Goal: Transaction & Acquisition: Download file/media

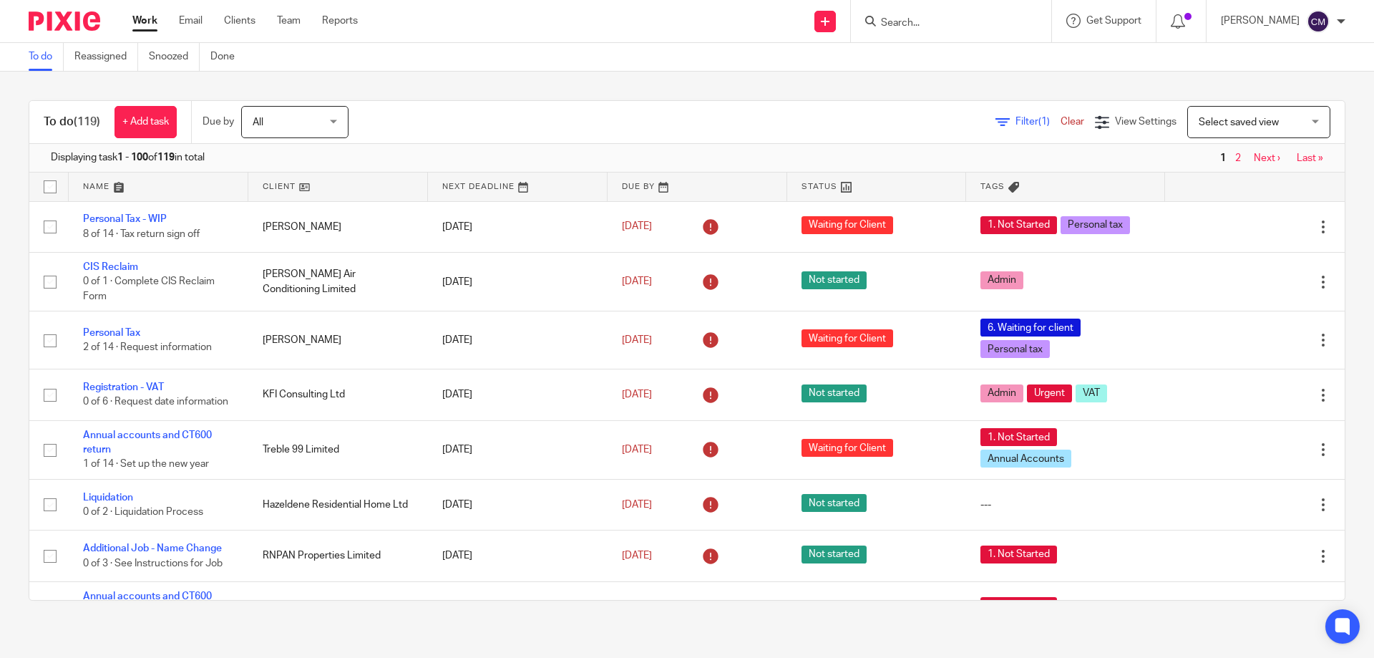
click at [929, 23] on input "Search" at bounding box center [943, 23] width 129 height 13
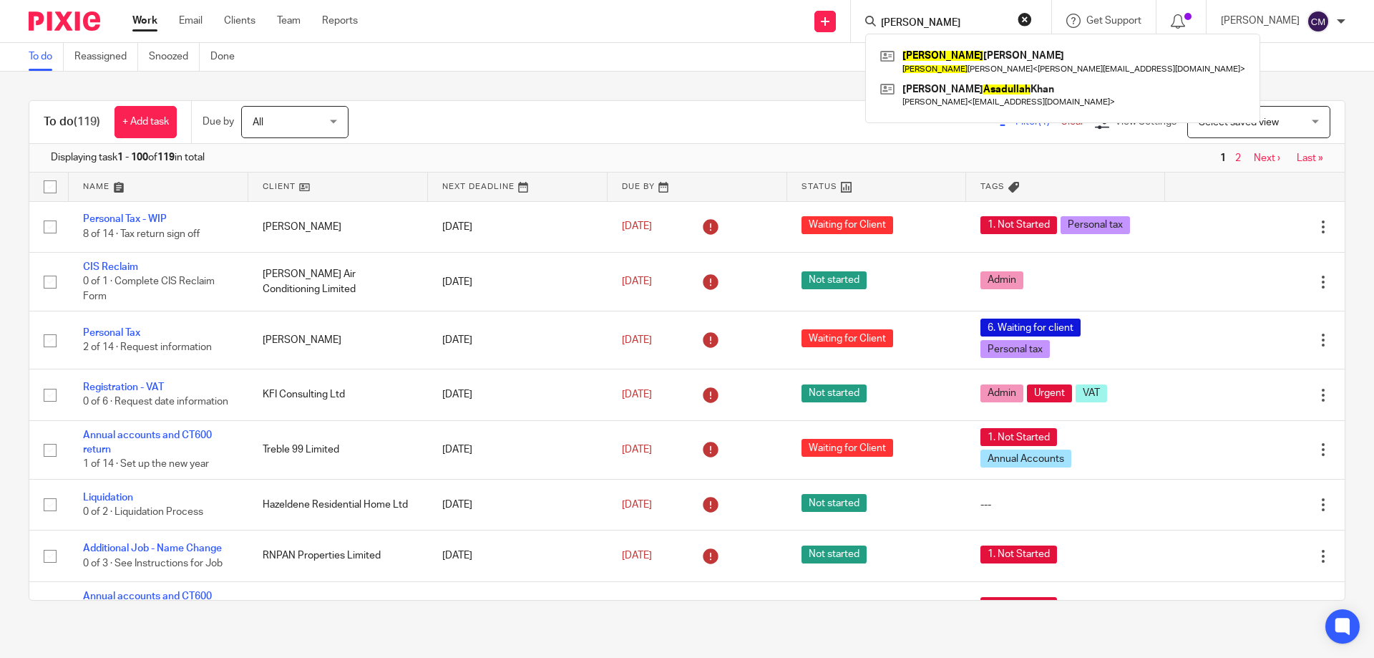
type input "abdullah"
click button "submit" at bounding box center [0, 0] width 0 height 0
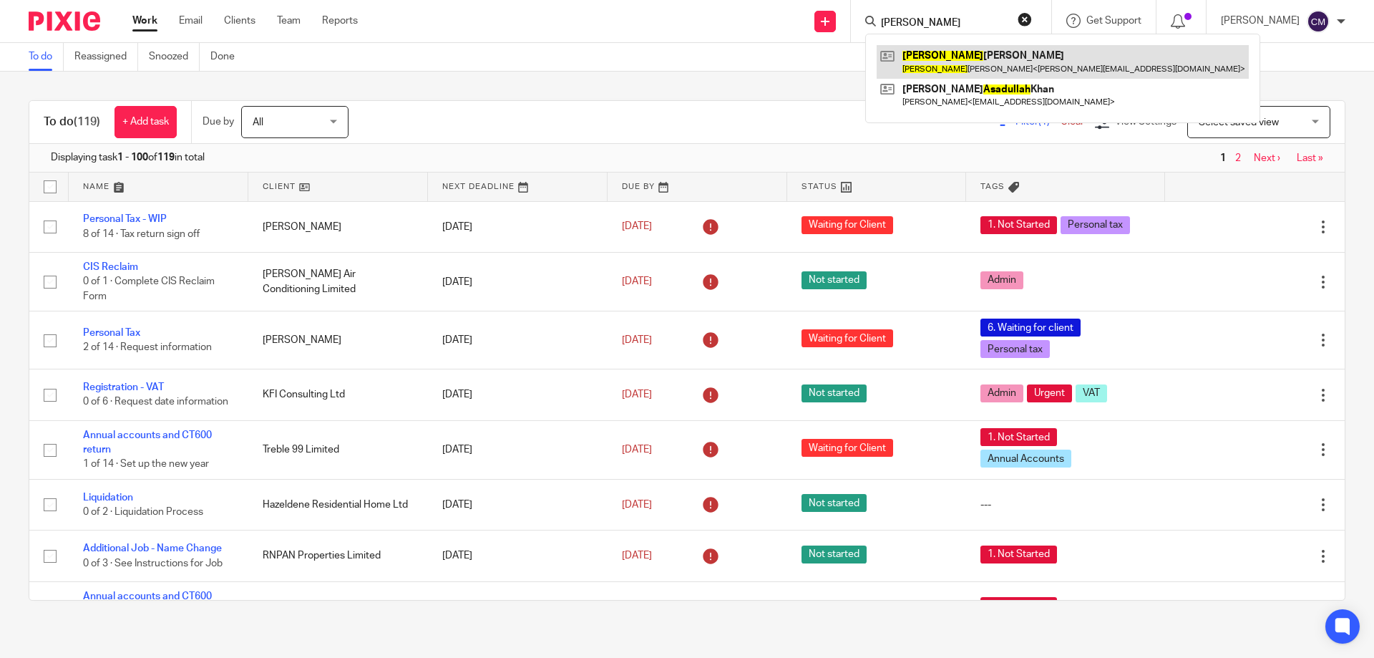
click at [1002, 62] on link at bounding box center [1063, 61] width 372 height 33
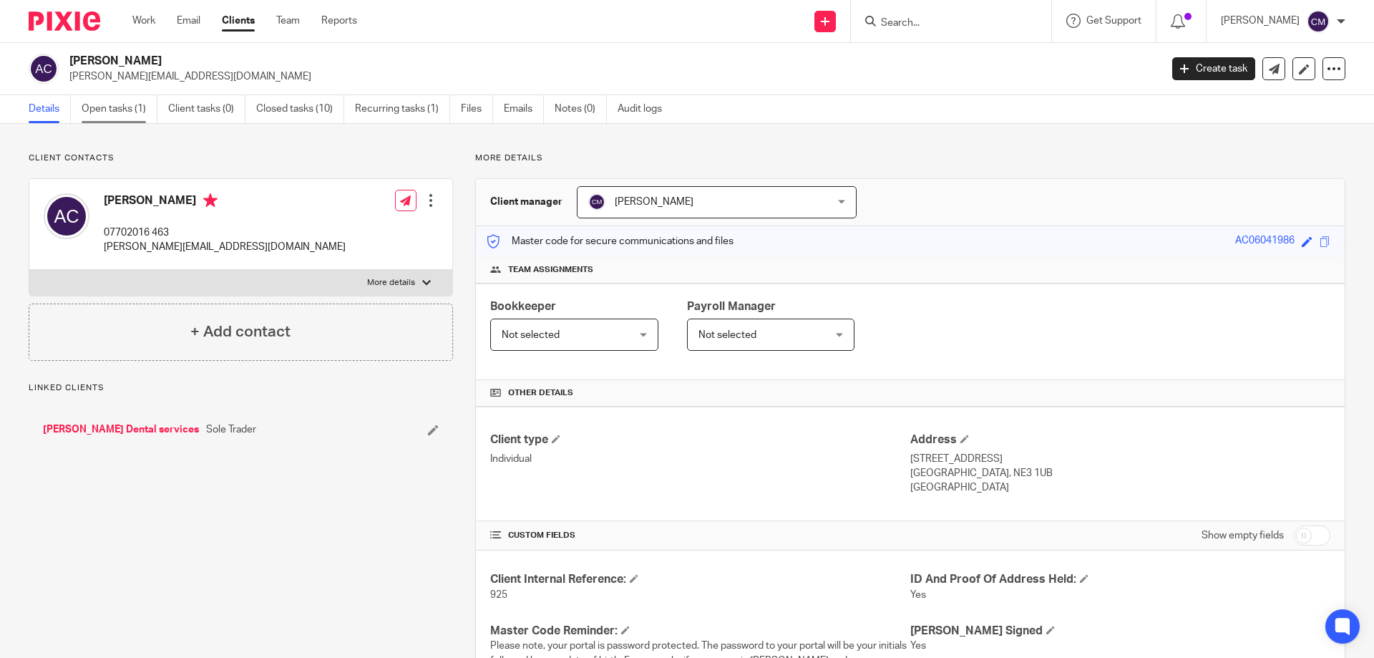
click at [137, 105] on link "Open tasks (1)" at bounding box center [120, 109] width 76 height 28
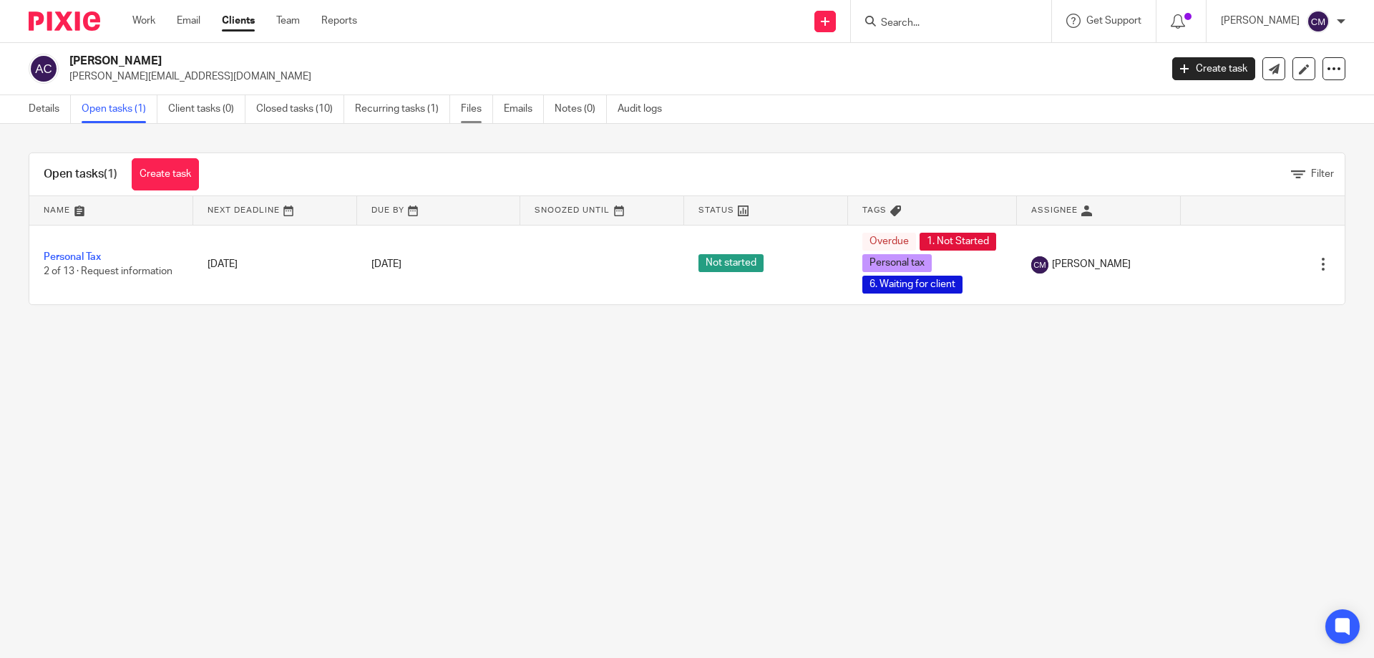
click at [466, 102] on link "Files" at bounding box center [477, 109] width 32 height 28
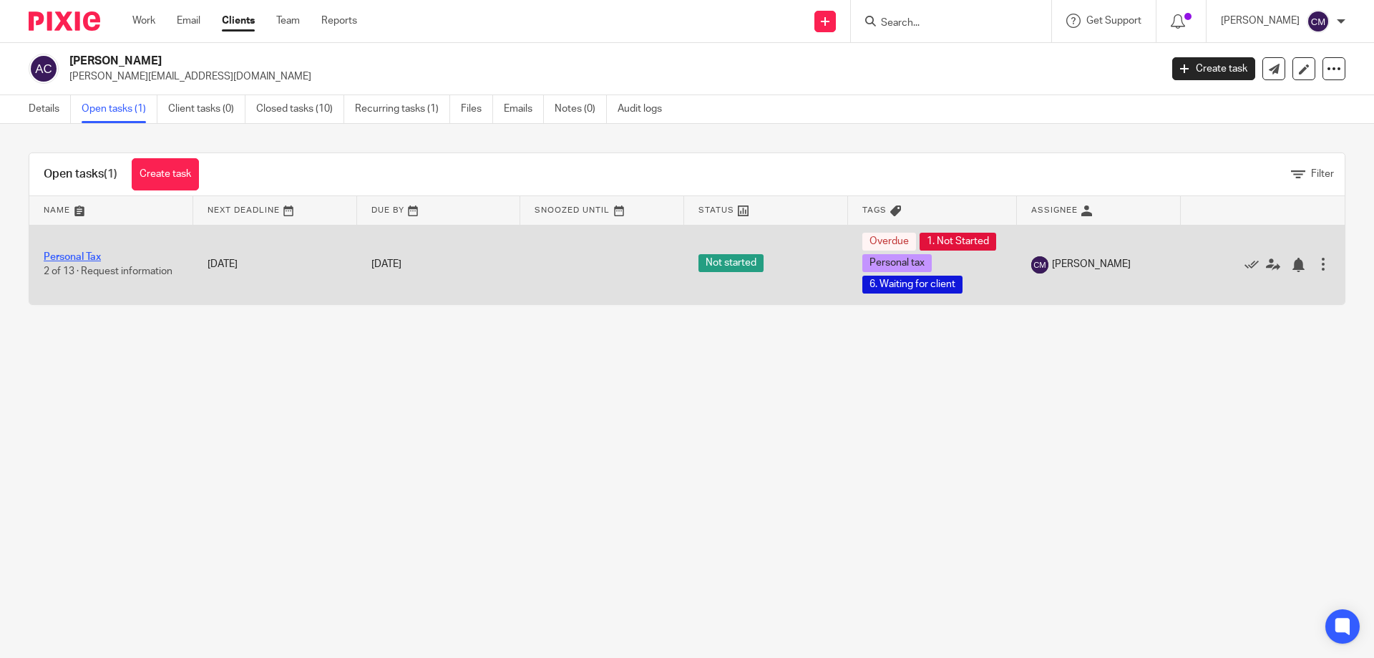
click at [84, 258] on link "Personal Tax" at bounding box center [72, 257] width 57 height 10
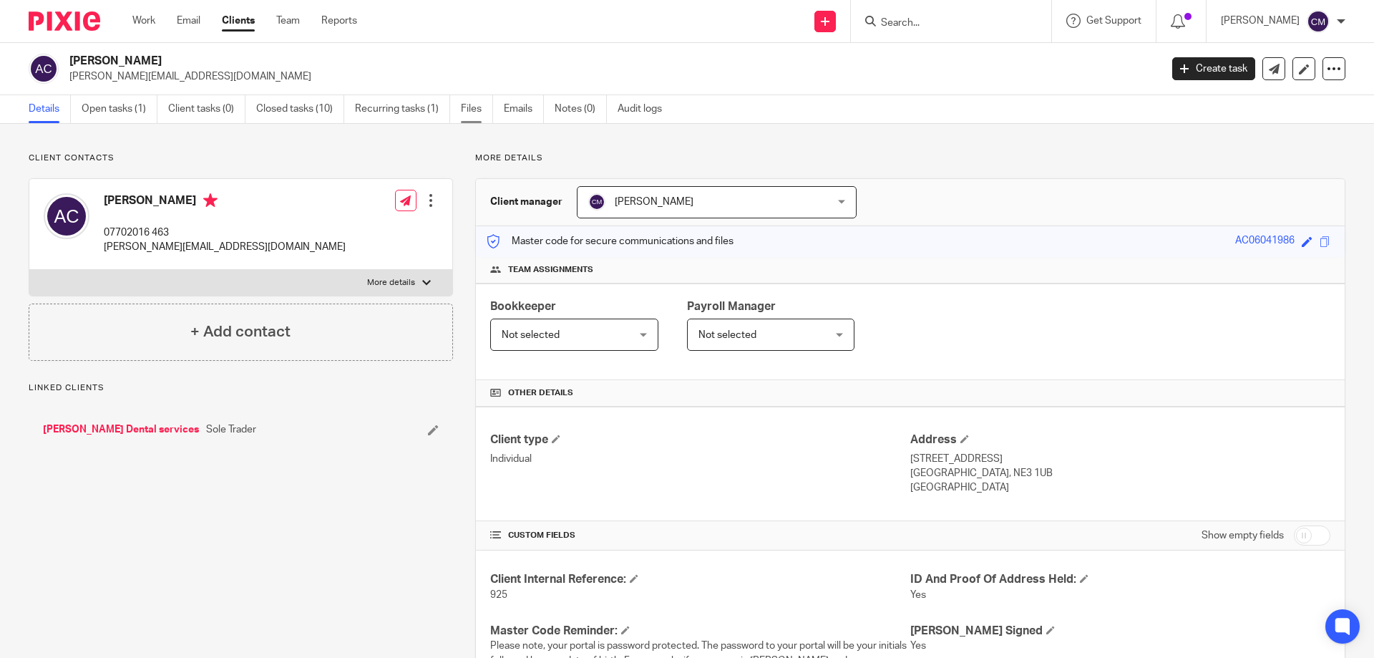
click at [477, 107] on link "Files" at bounding box center [477, 109] width 32 height 28
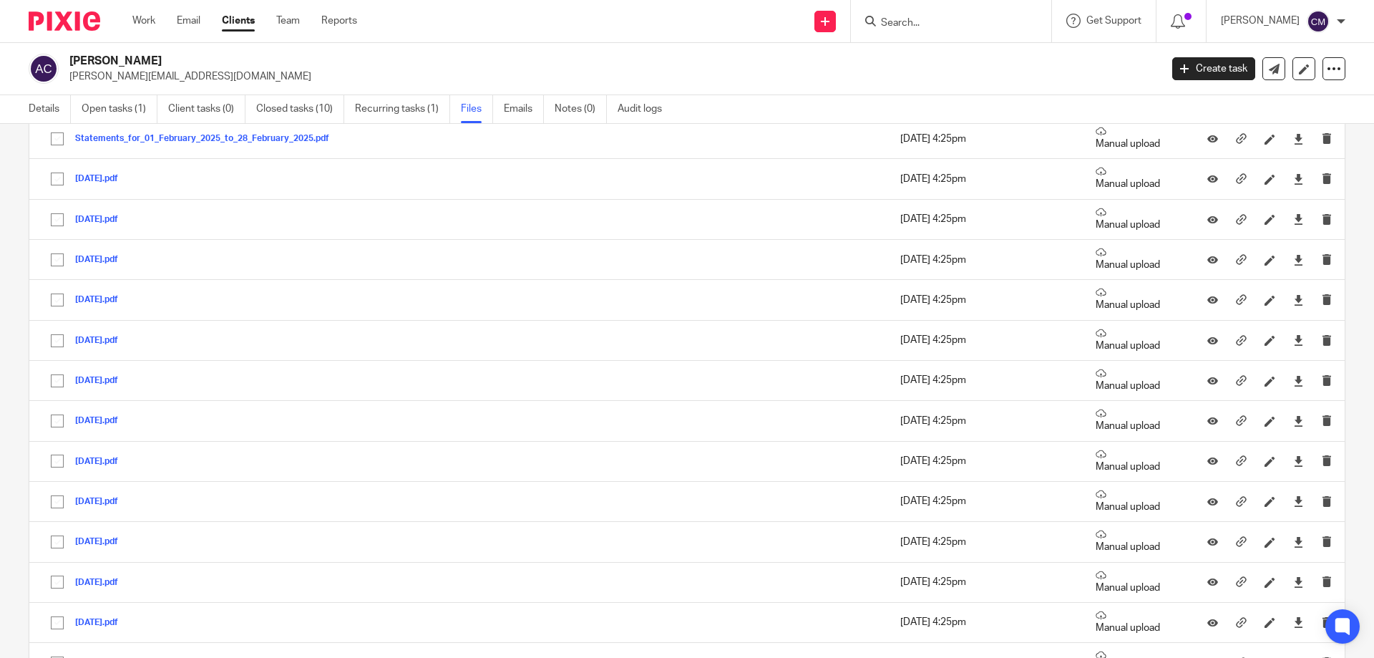
scroll to position [2218, 0]
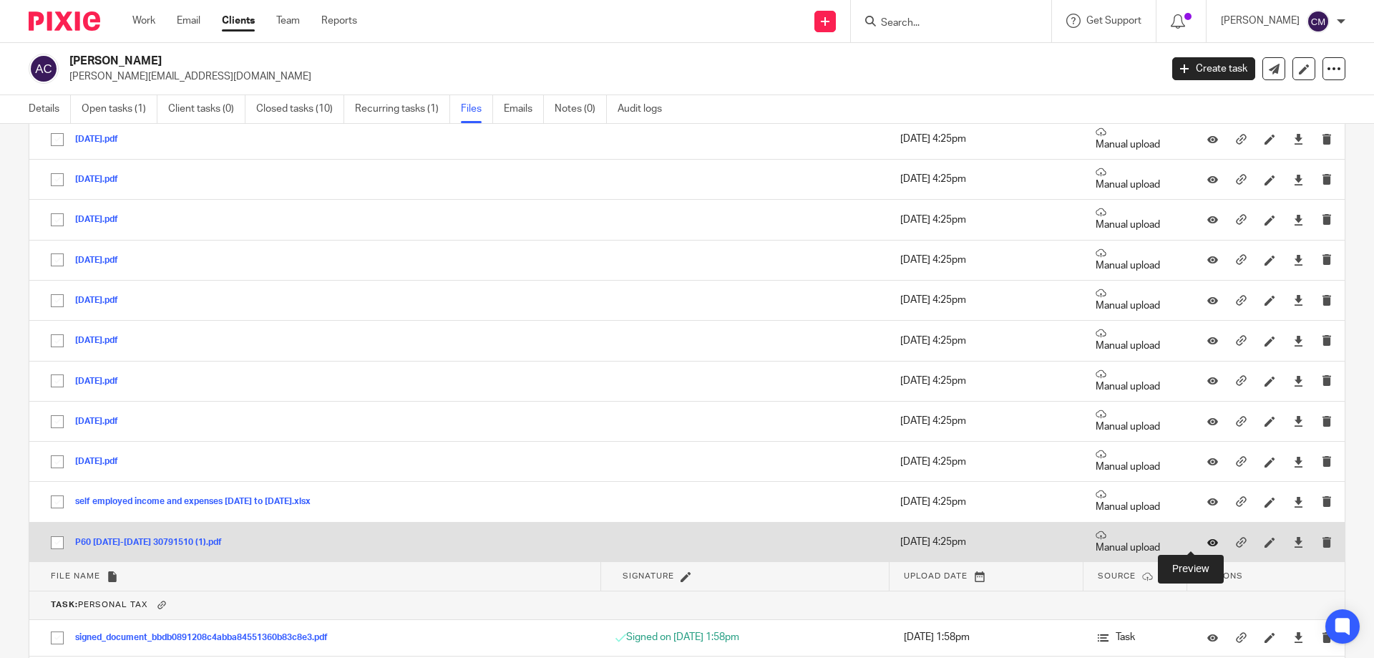
click at [1207, 542] on icon at bounding box center [1212, 542] width 11 height 11
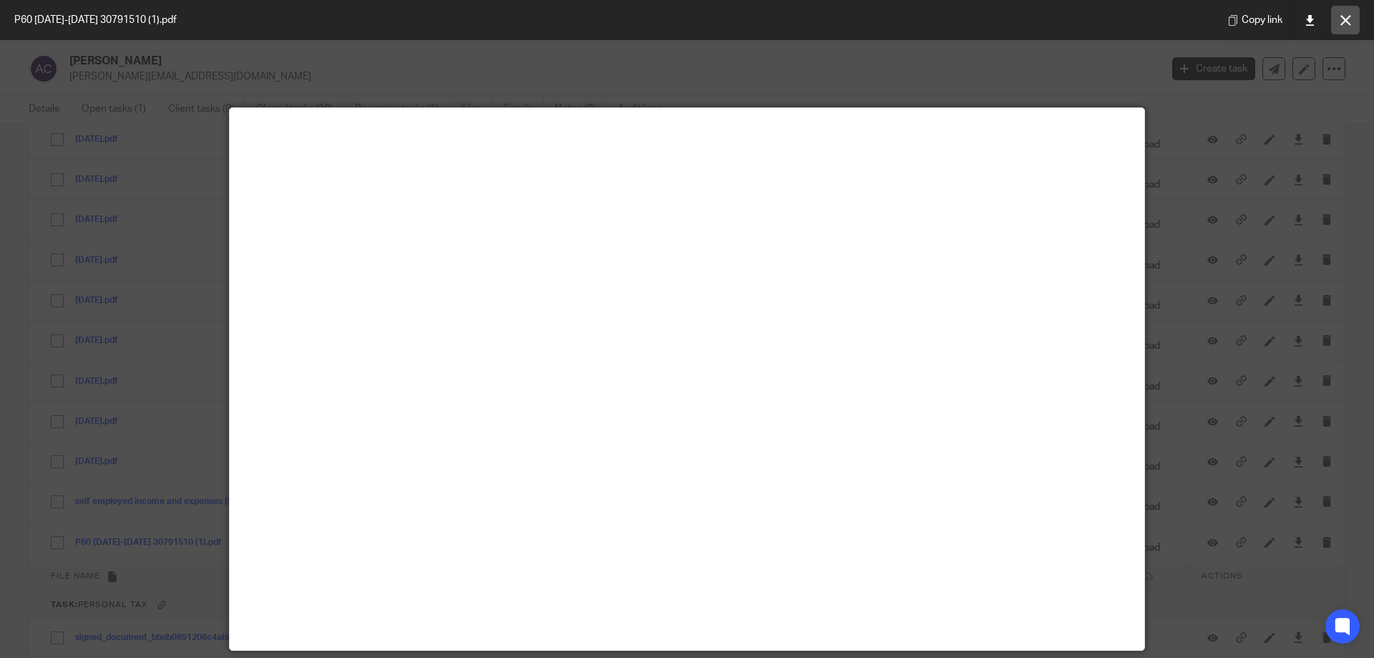
click at [1348, 17] on icon at bounding box center [1345, 20] width 11 height 11
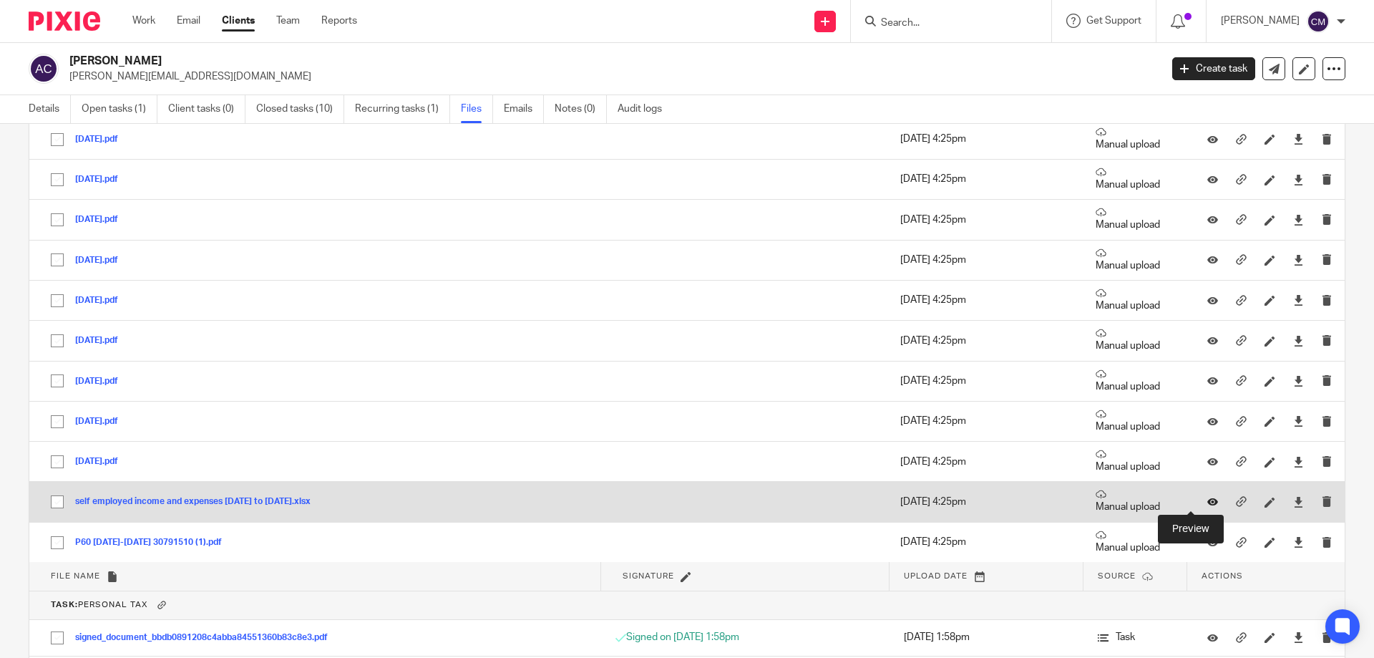
click at [1207, 501] on icon at bounding box center [1212, 502] width 11 height 11
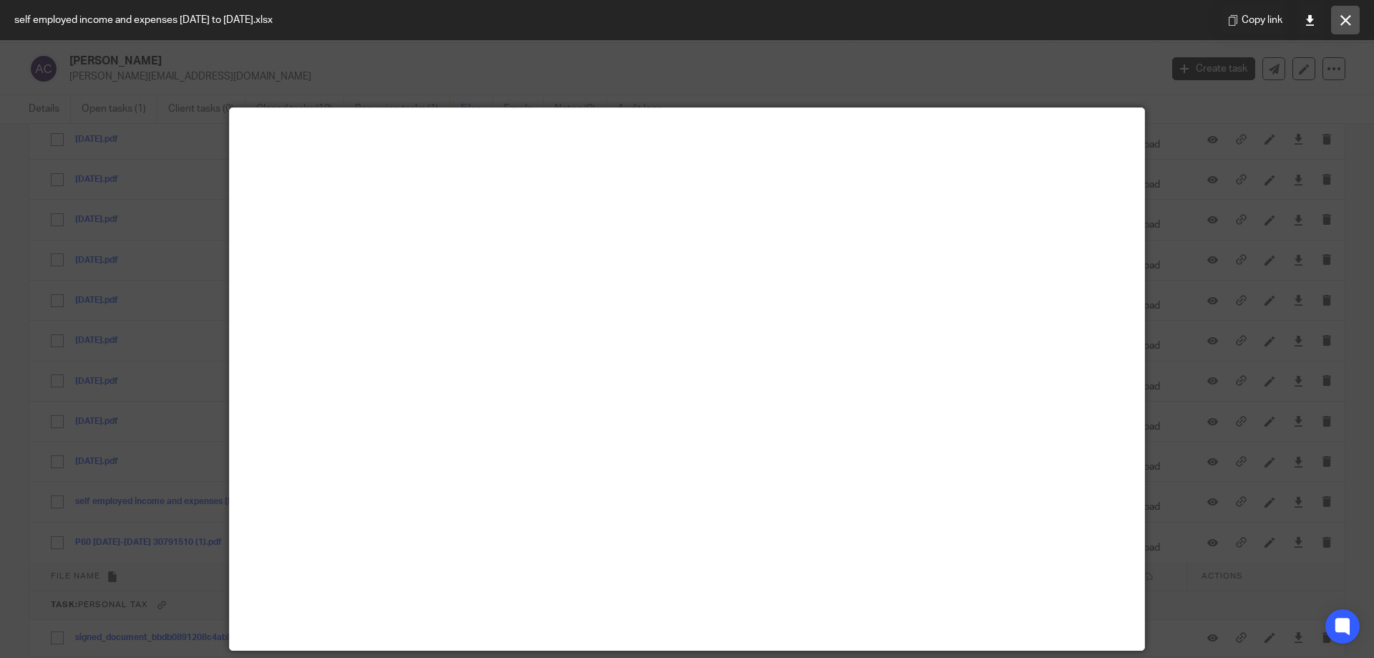
click at [1342, 21] on icon at bounding box center [1345, 20] width 11 height 11
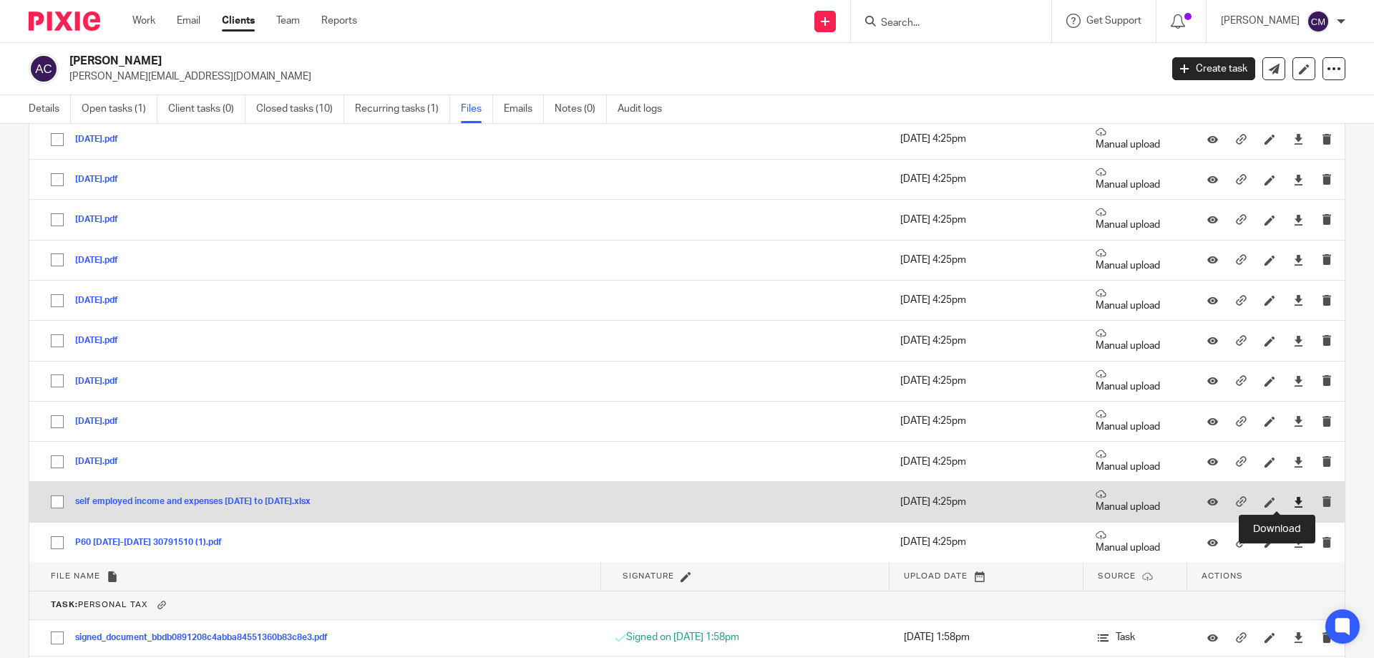
click at [1293, 499] on icon at bounding box center [1298, 502] width 11 height 11
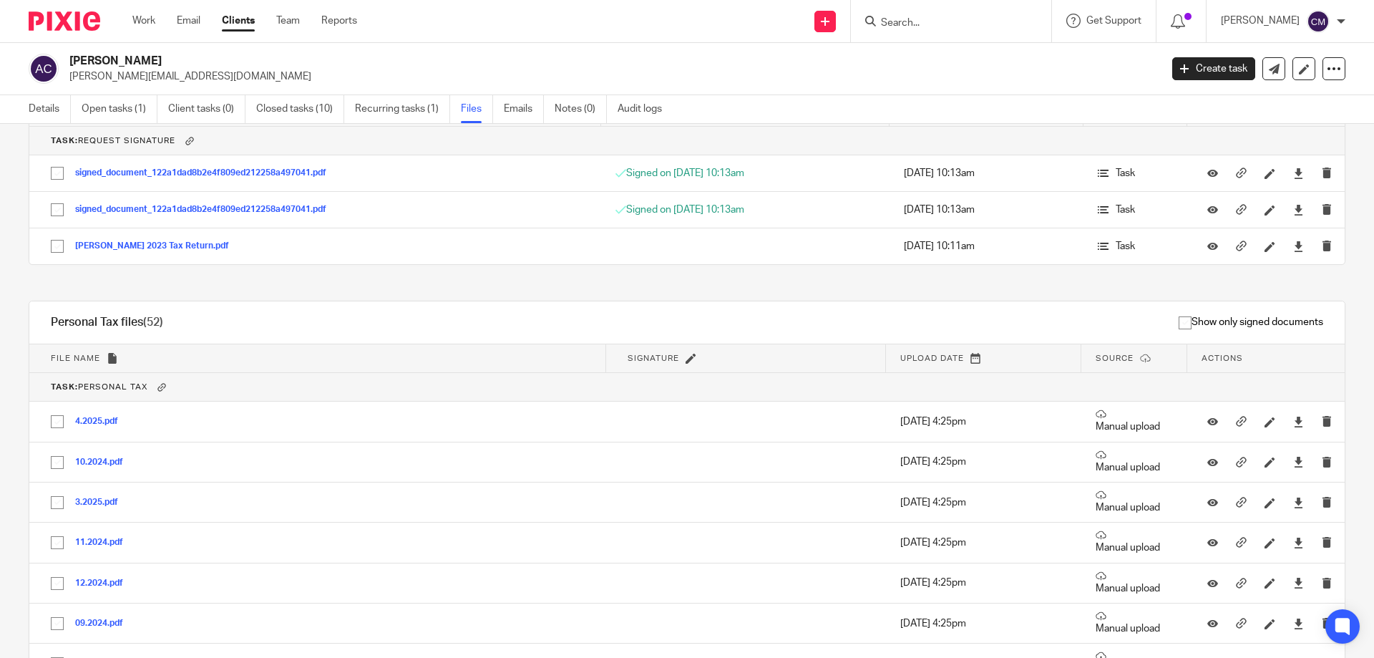
scroll to position [358, 0]
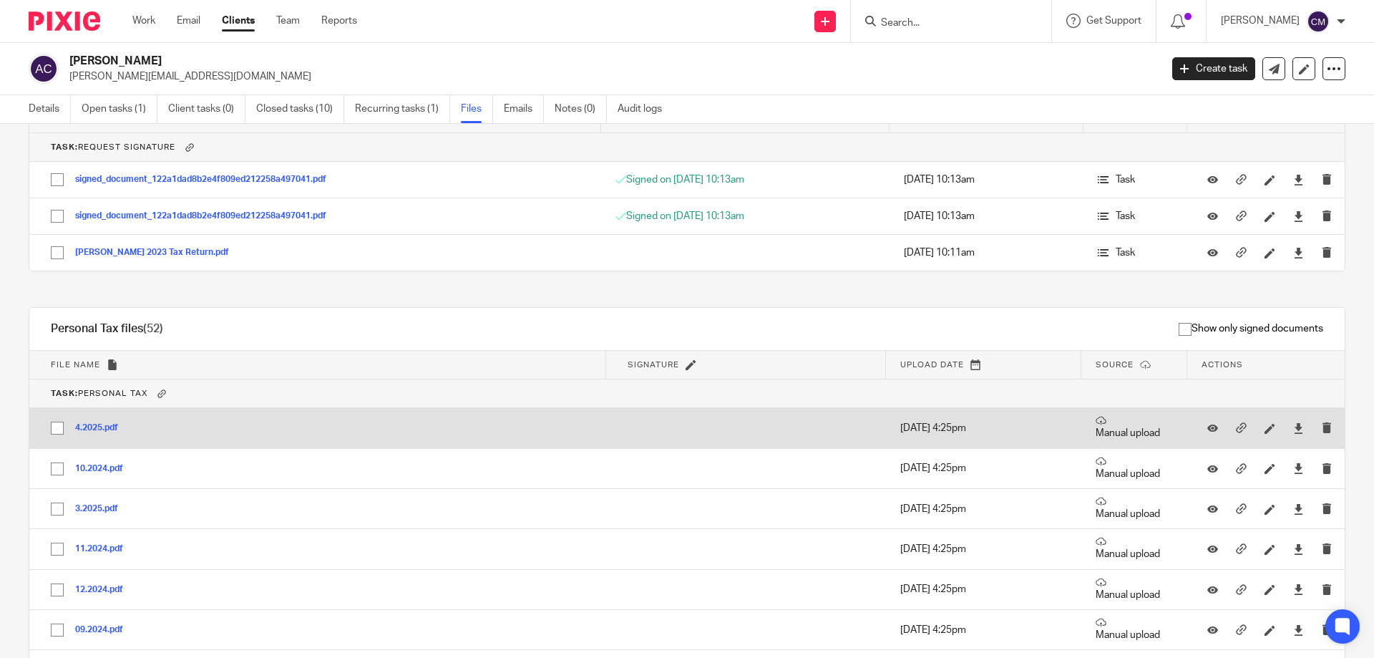
click at [59, 429] on input "checkbox" at bounding box center [57, 427] width 27 height 27
checkbox input "true"
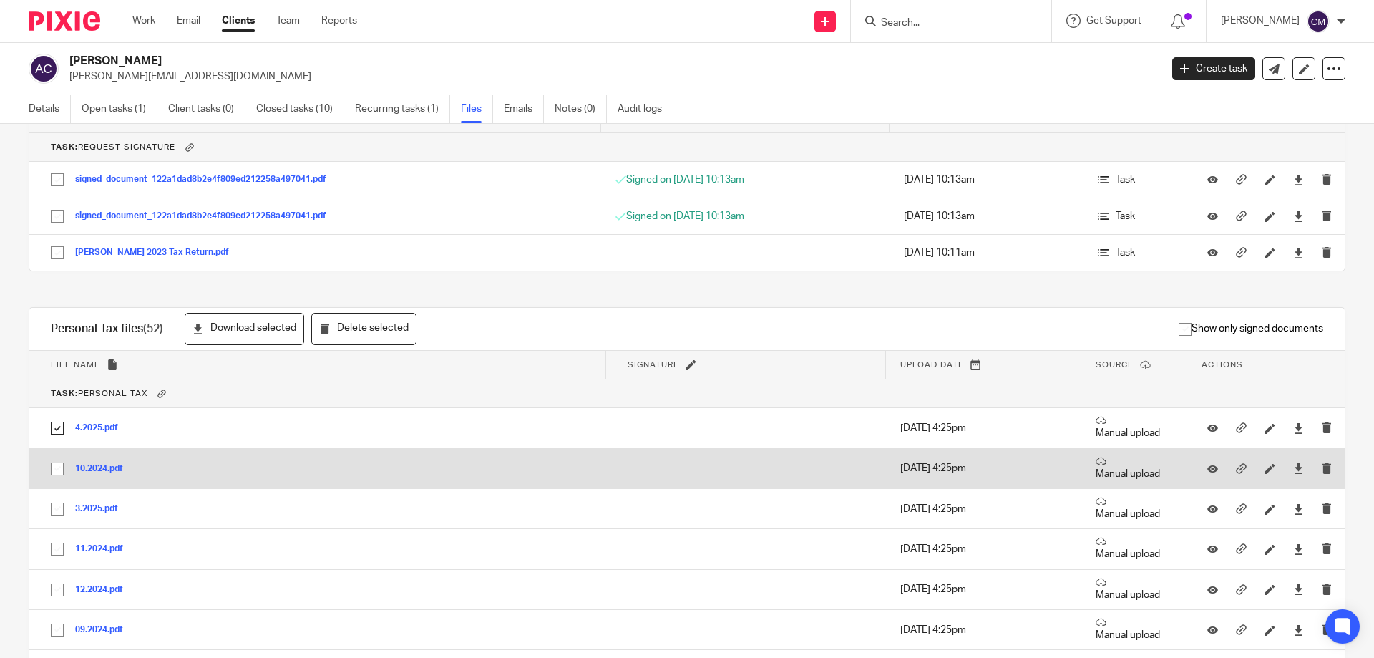
click at [54, 466] on input "checkbox" at bounding box center [57, 468] width 27 height 27
checkbox input "true"
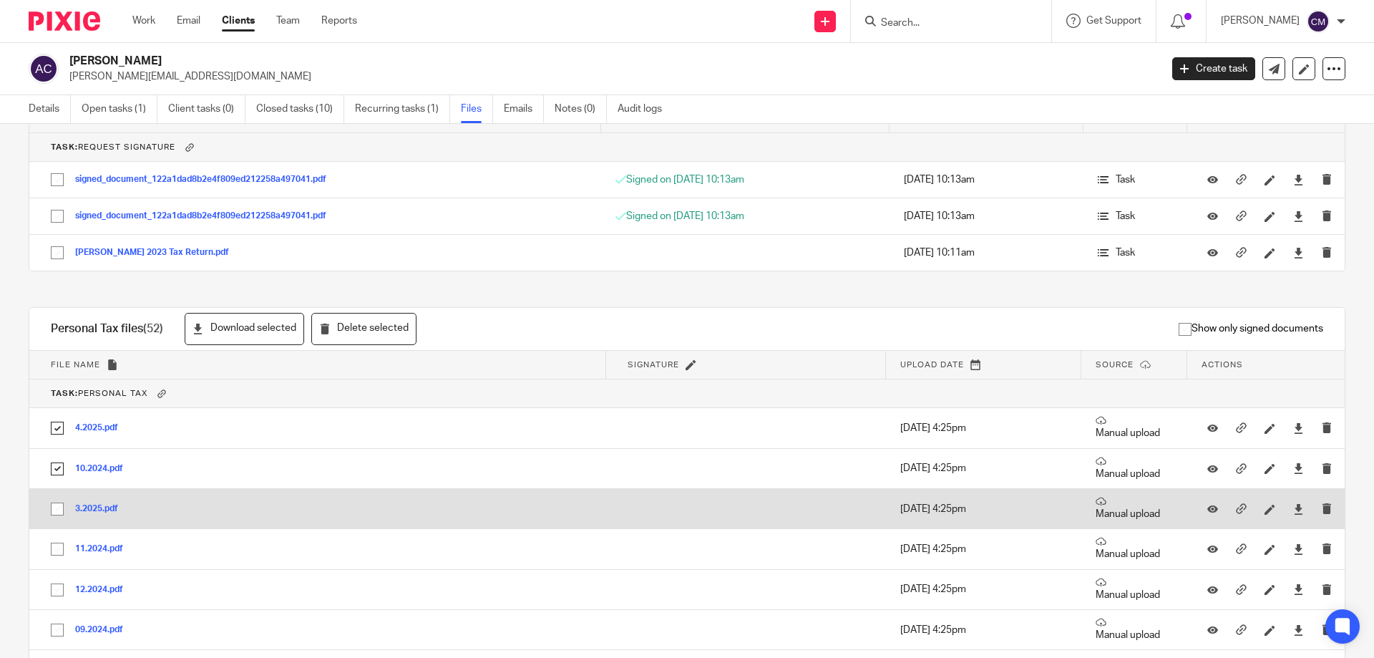
drag, startPoint x: 54, startPoint y: 504, endPoint x: 57, endPoint y: 514, distance: 10.2
click at [54, 505] on input "checkbox" at bounding box center [57, 508] width 27 height 27
checkbox input "true"
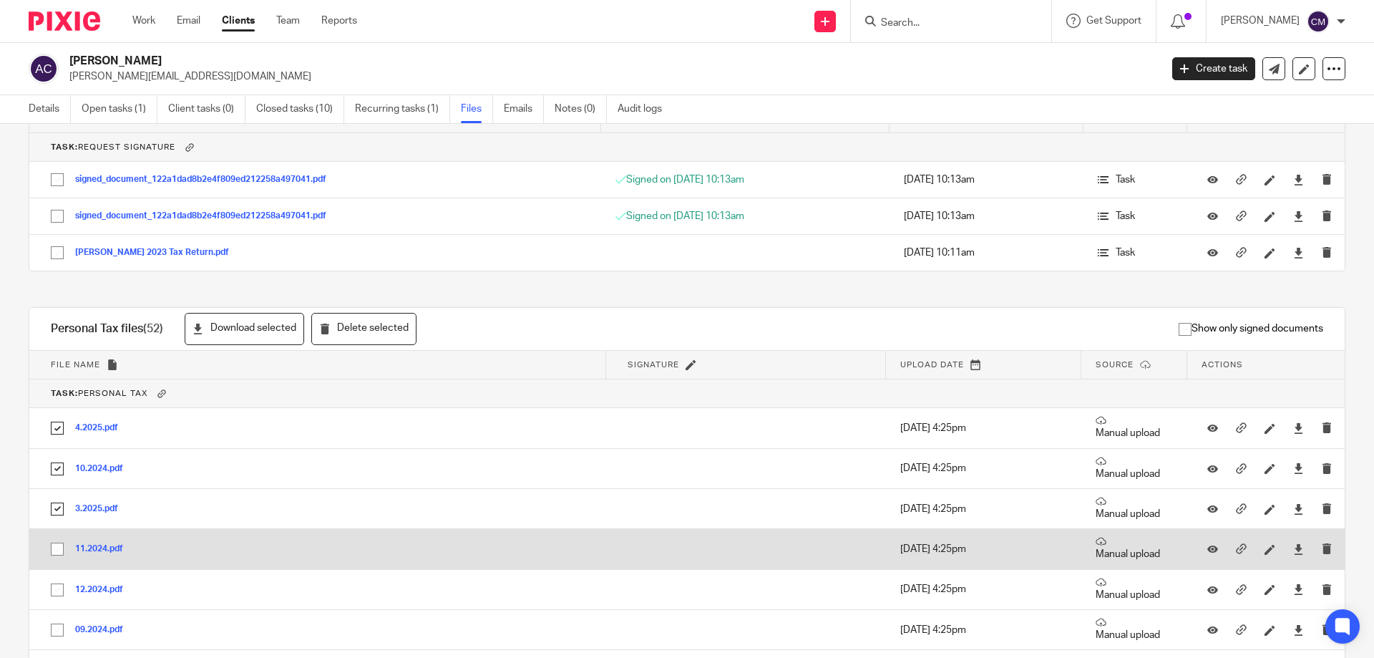
click at [54, 546] on input "checkbox" at bounding box center [57, 548] width 27 height 27
checkbox input "true"
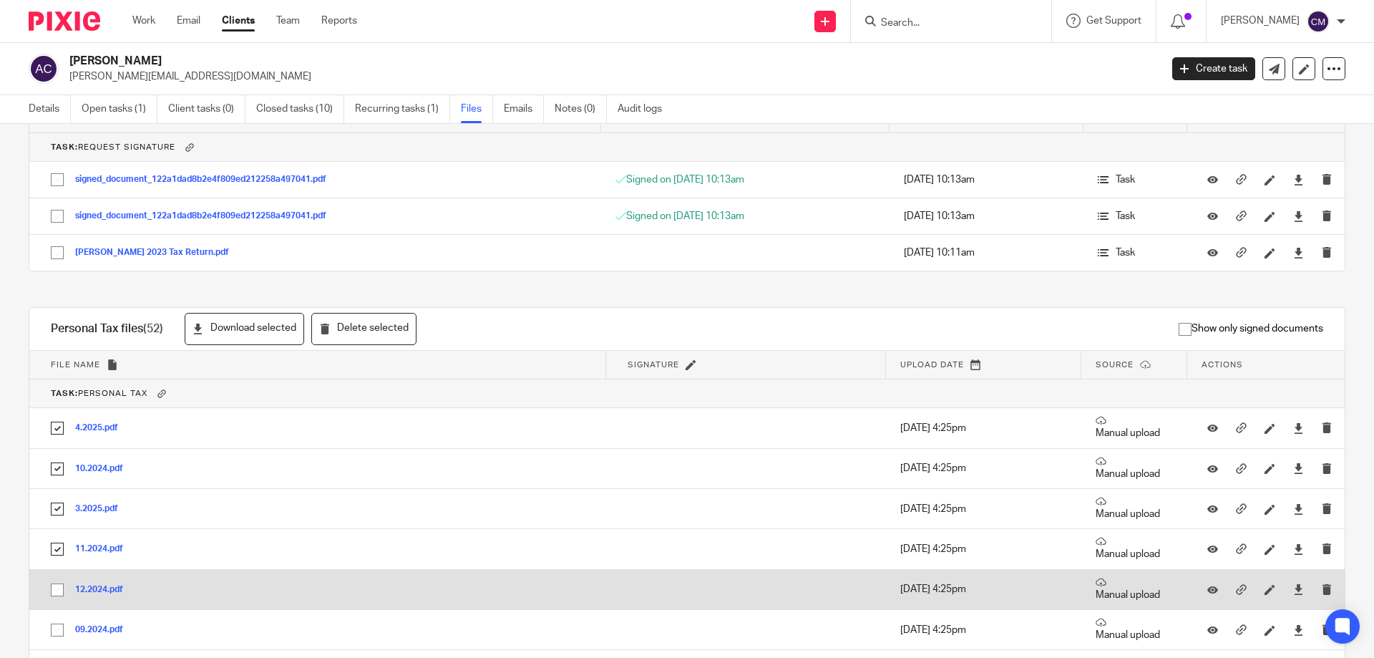
click at [59, 590] on input "checkbox" at bounding box center [57, 589] width 27 height 27
checkbox input "true"
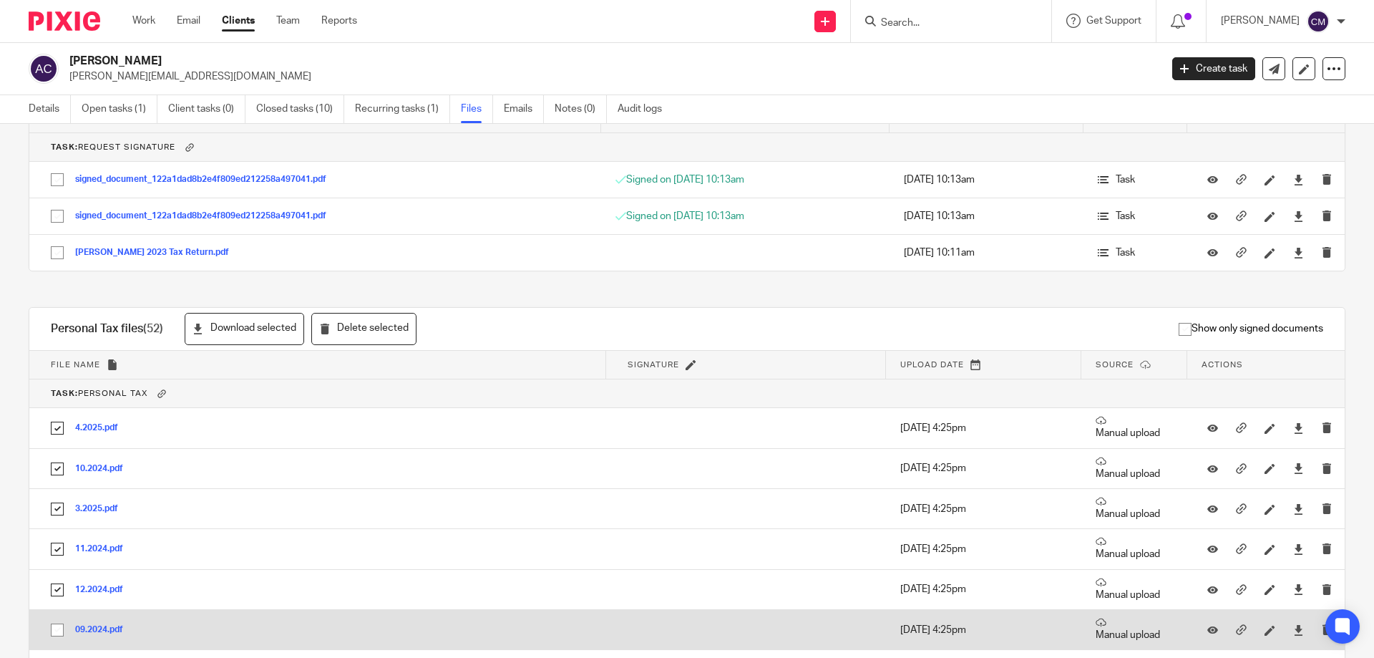
click at [57, 634] on input "checkbox" at bounding box center [57, 629] width 27 height 27
checkbox input "true"
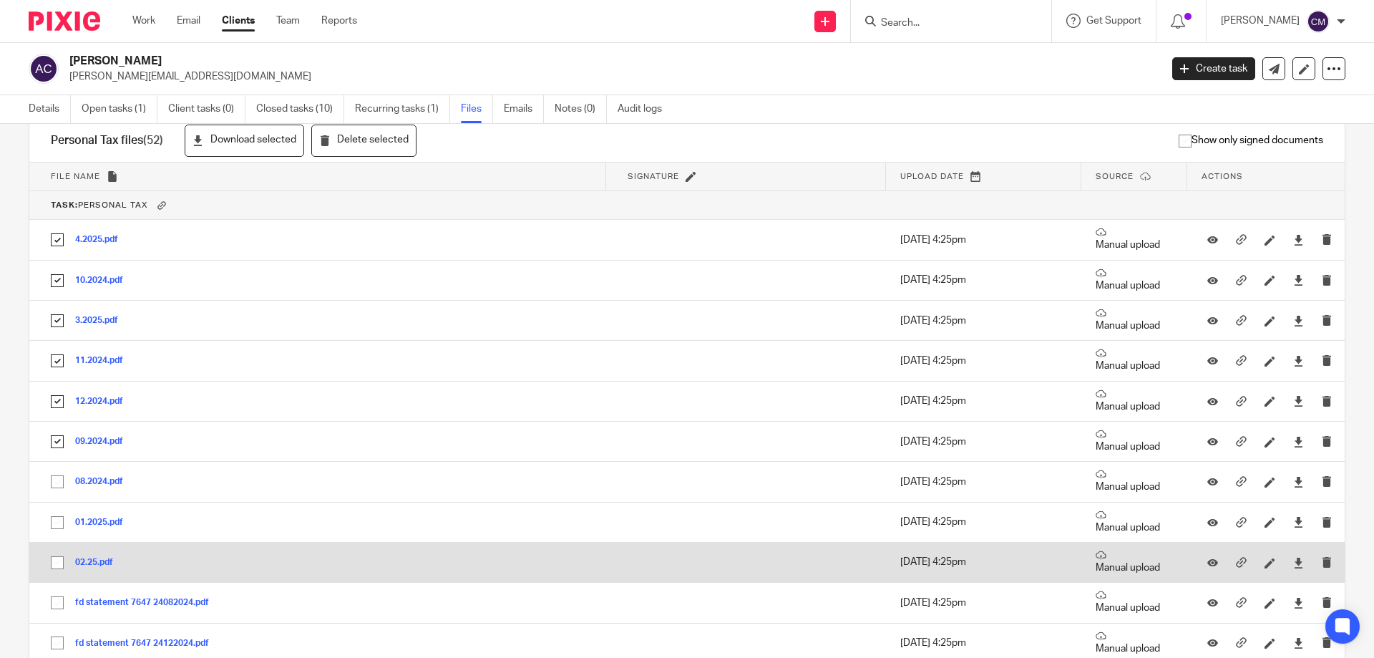
scroll to position [572, 0]
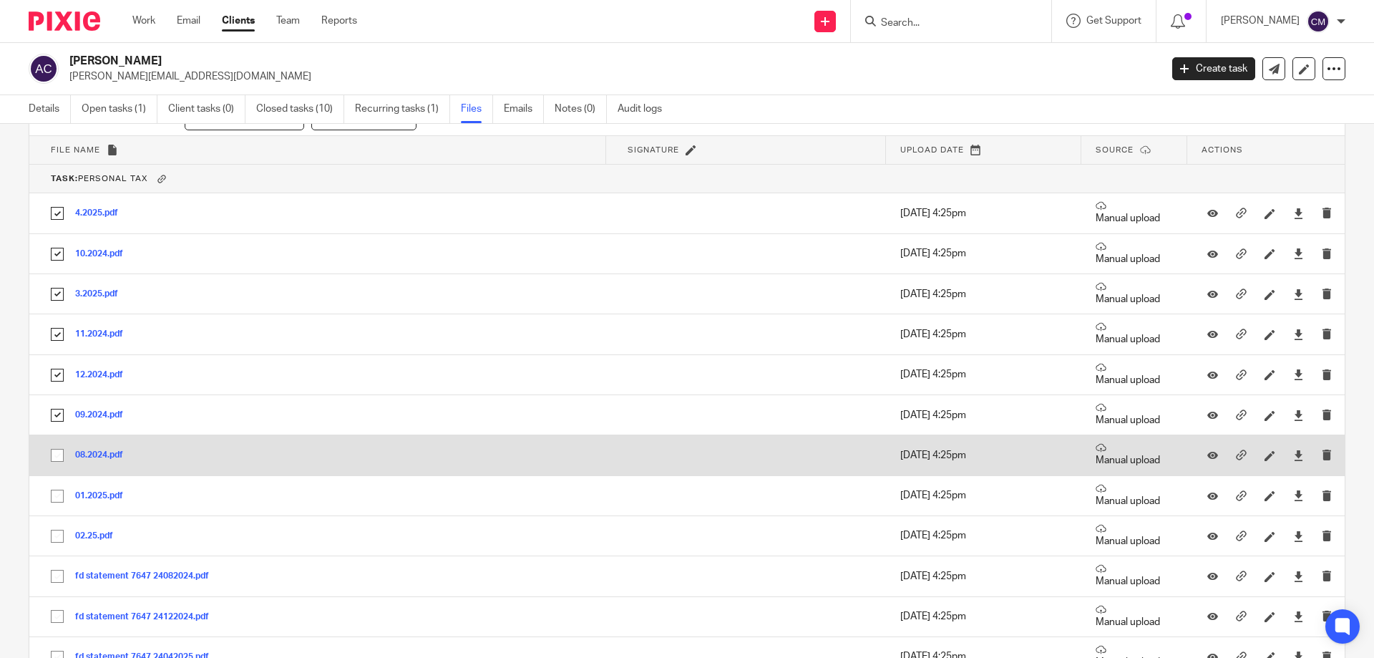
click at [58, 454] on input "checkbox" at bounding box center [57, 454] width 27 height 27
checkbox input "true"
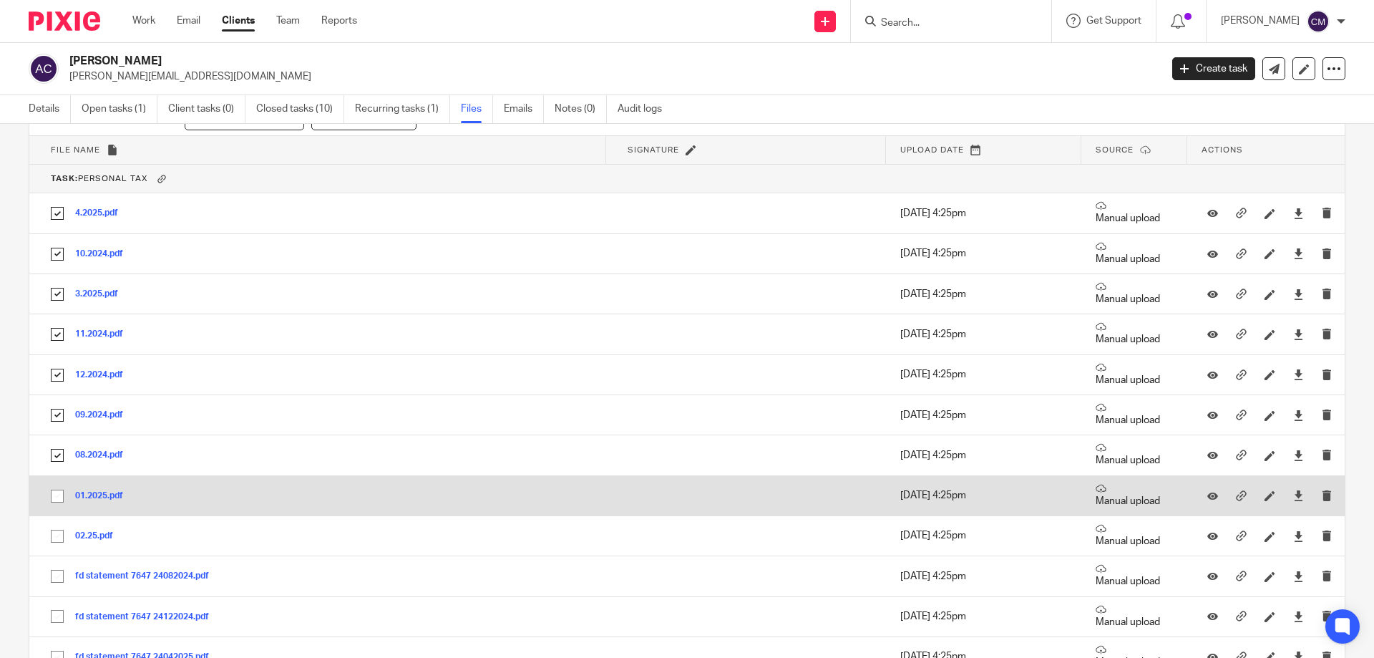
click at [57, 499] on input "checkbox" at bounding box center [57, 495] width 27 height 27
checkbox input "true"
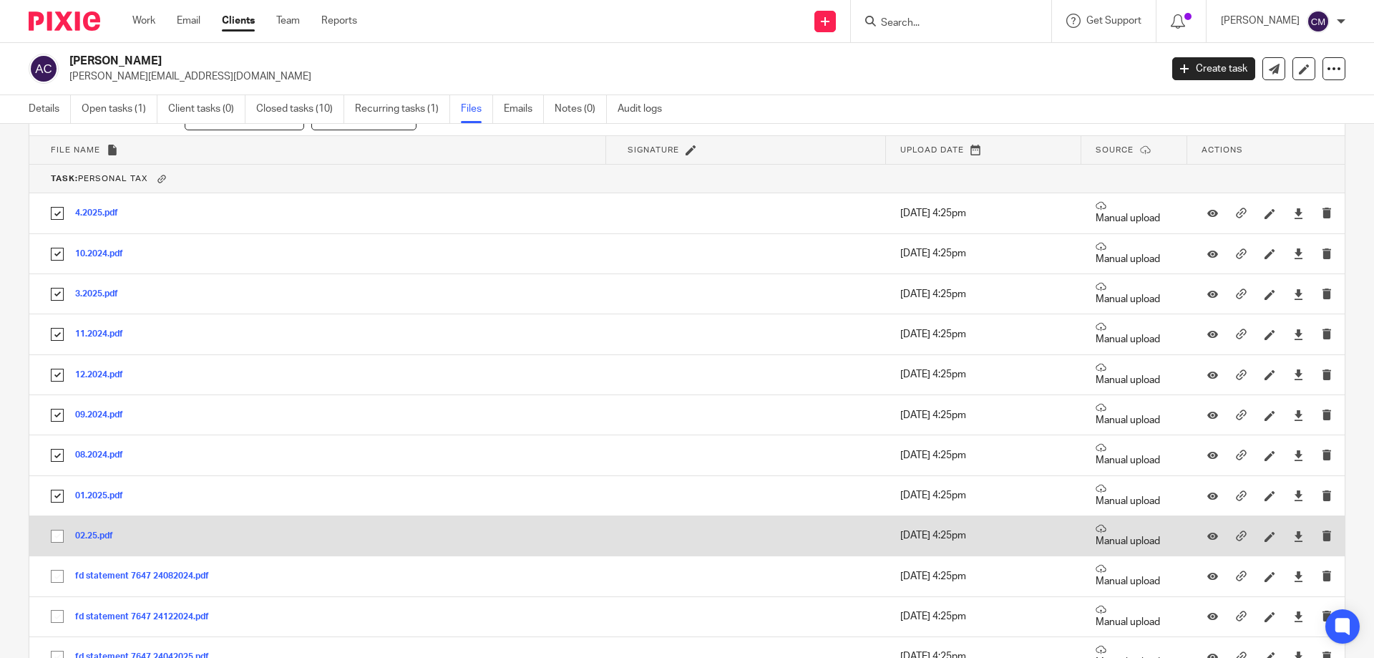
click at [57, 534] on input "checkbox" at bounding box center [57, 535] width 27 height 27
checkbox input "true"
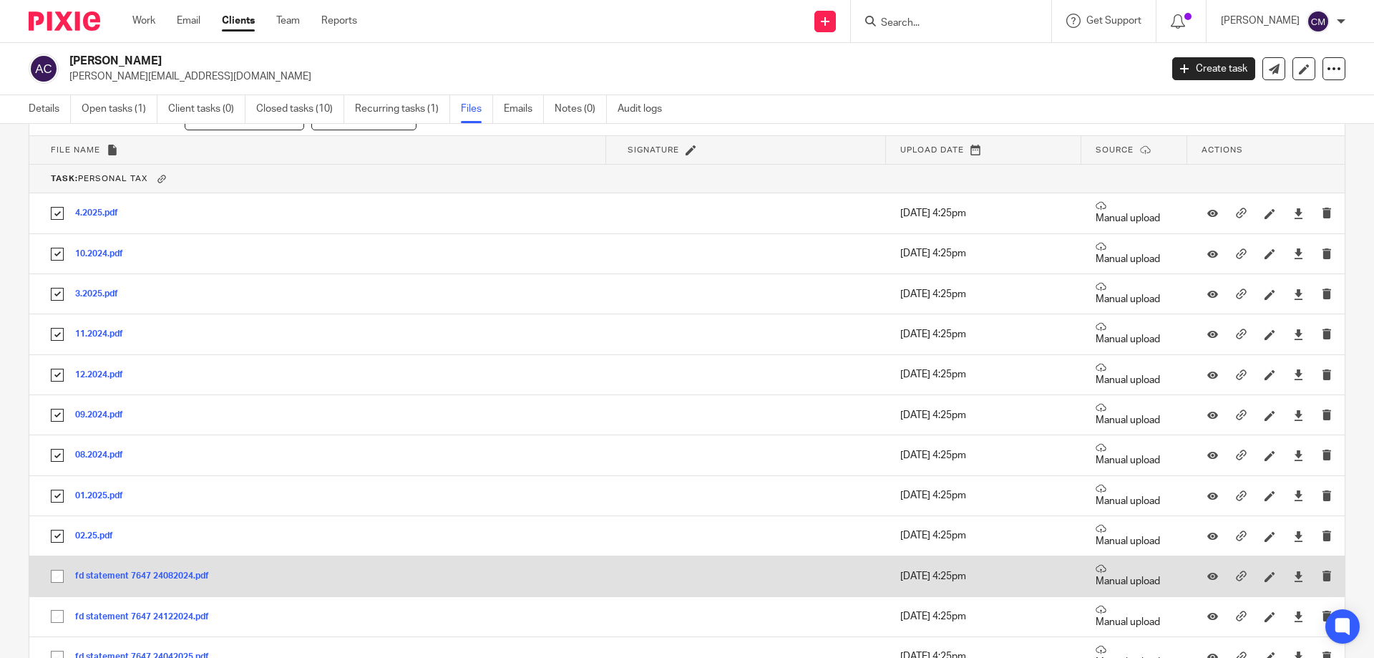
click at [58, 577] on input "checkbox" at bounding box center [57, 575] width 27 height 27
checkbox input "true"
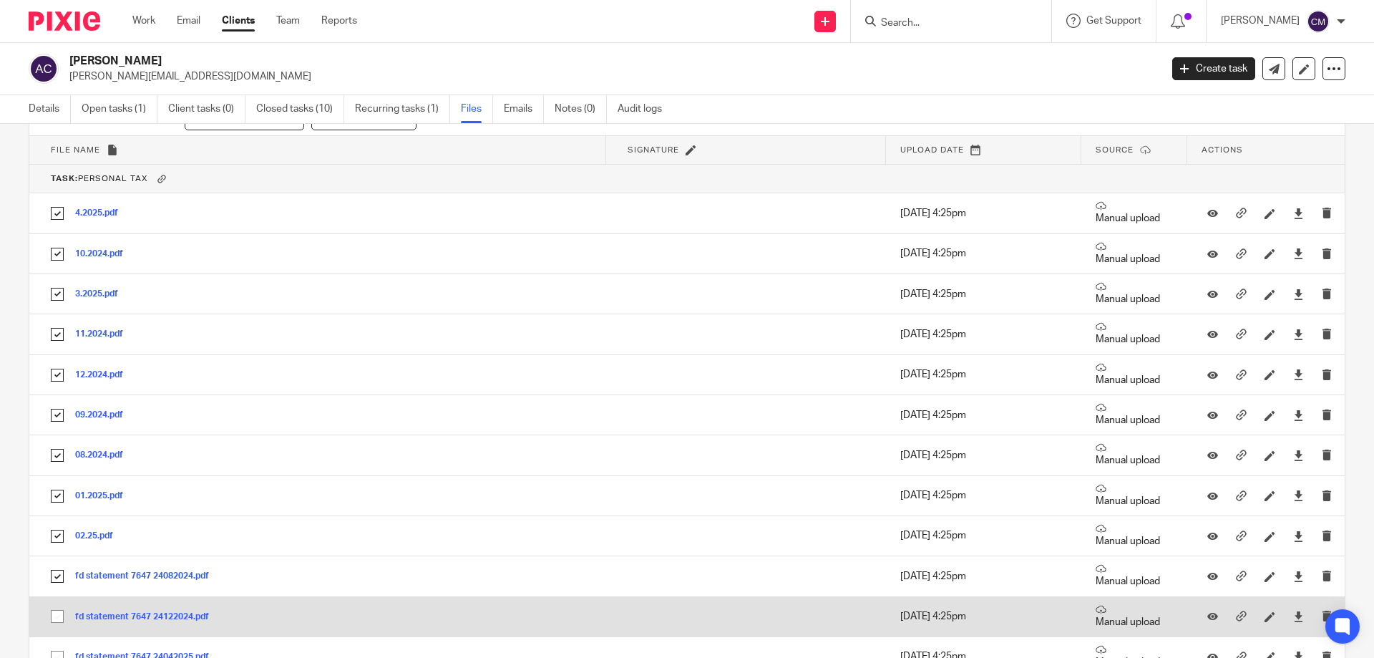
click at [55, 616] on input "checkbox" at bounding box center [57, 615] width 27 height 27
checkbox input "true"
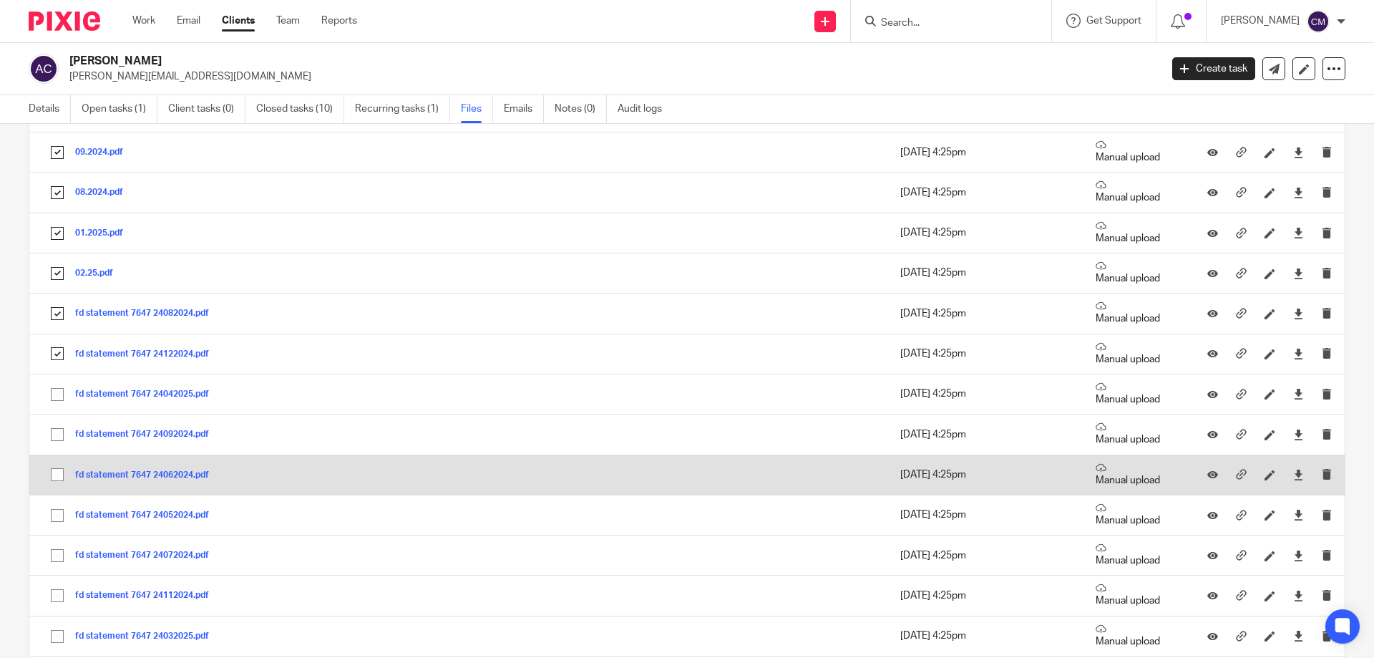
scroll to position [859, 0]
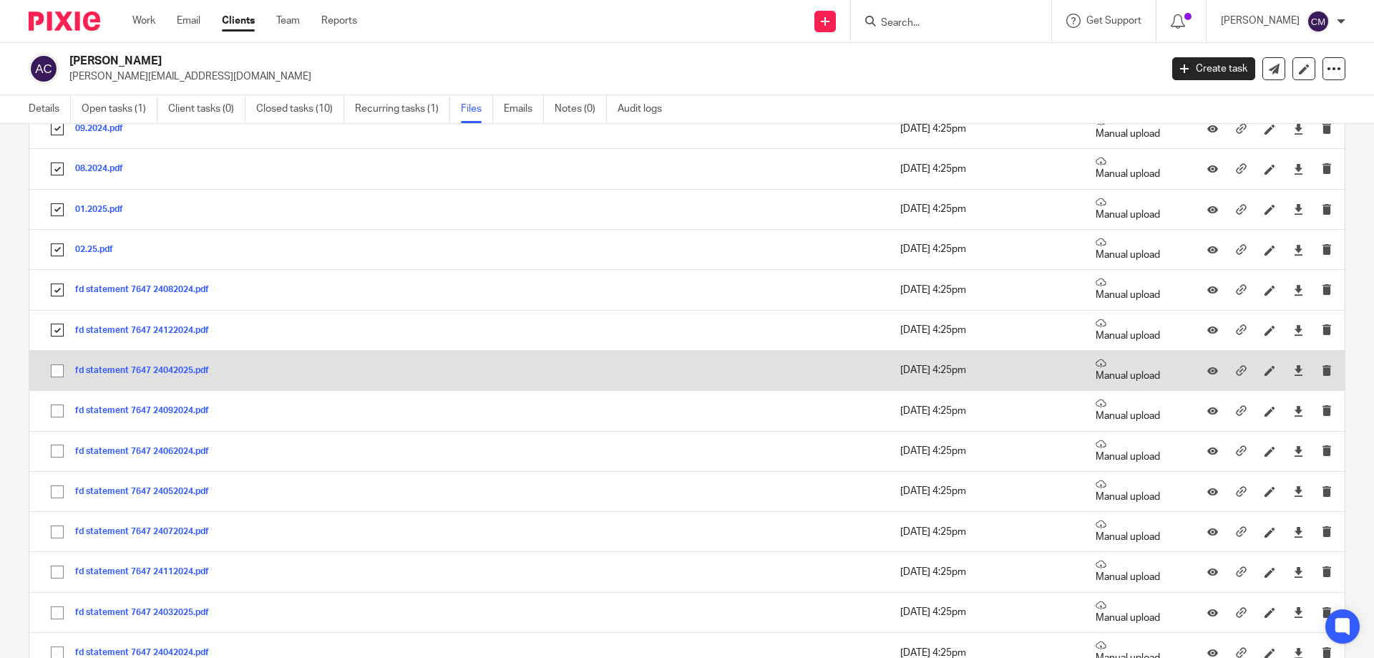
click at [58, 372] on input "checkbox" at bounding box center [57, 370] width 27 height 27
checkbox input "true"
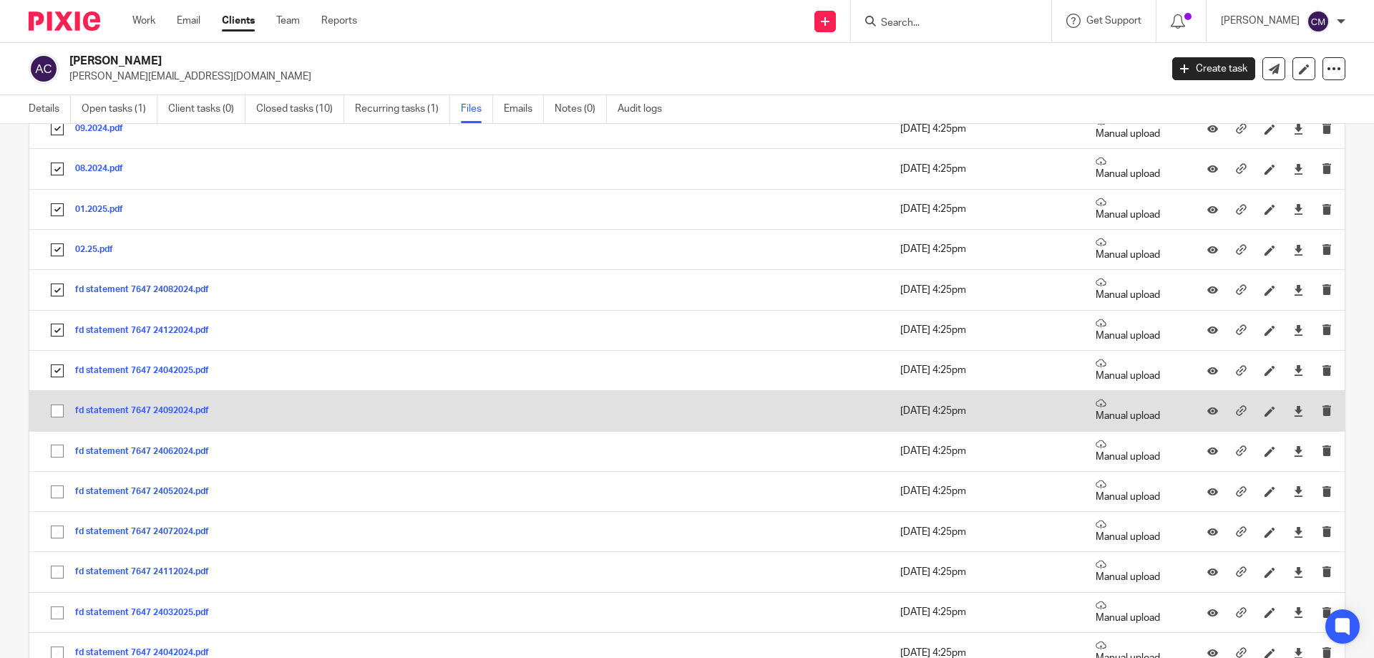
click at [60, 415] on input "checkbox" at bounding box center [57, 410] width 27 height 27
checkbox input "true"
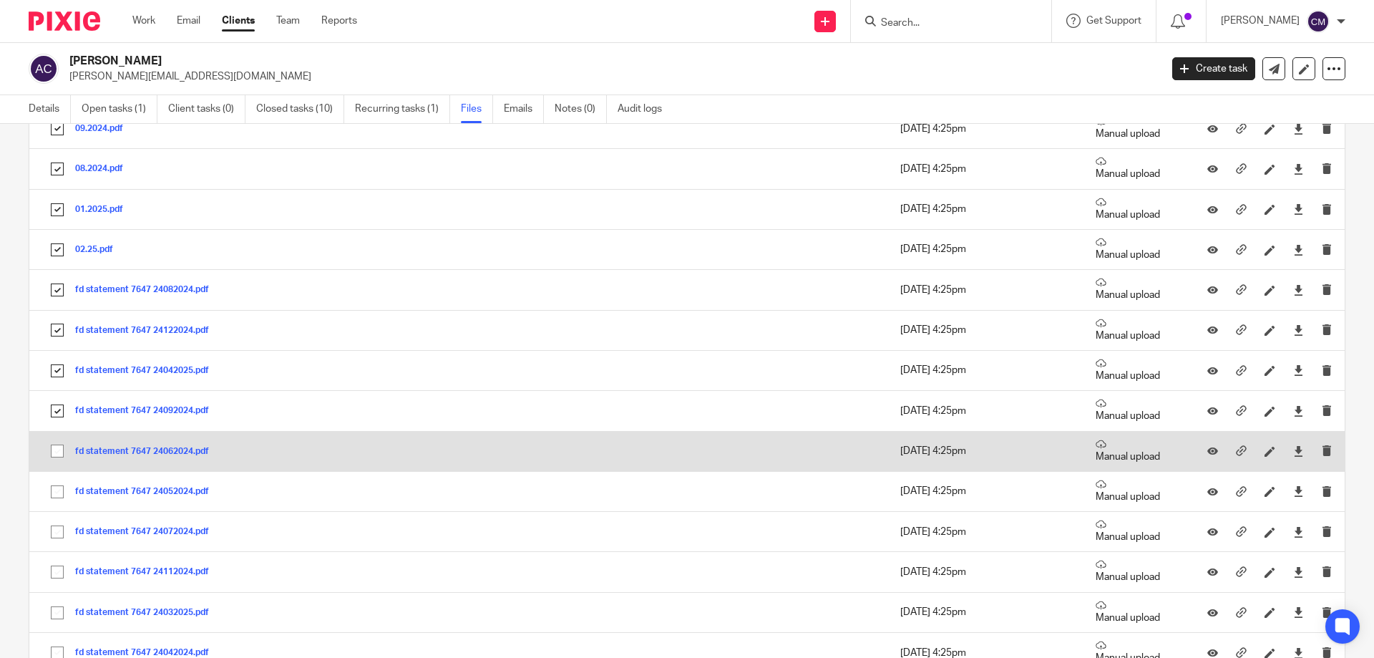
click at [57, 451] on input "checkbox" at bounding box center [57, 450] width 27 height 27
checkbox input "true"
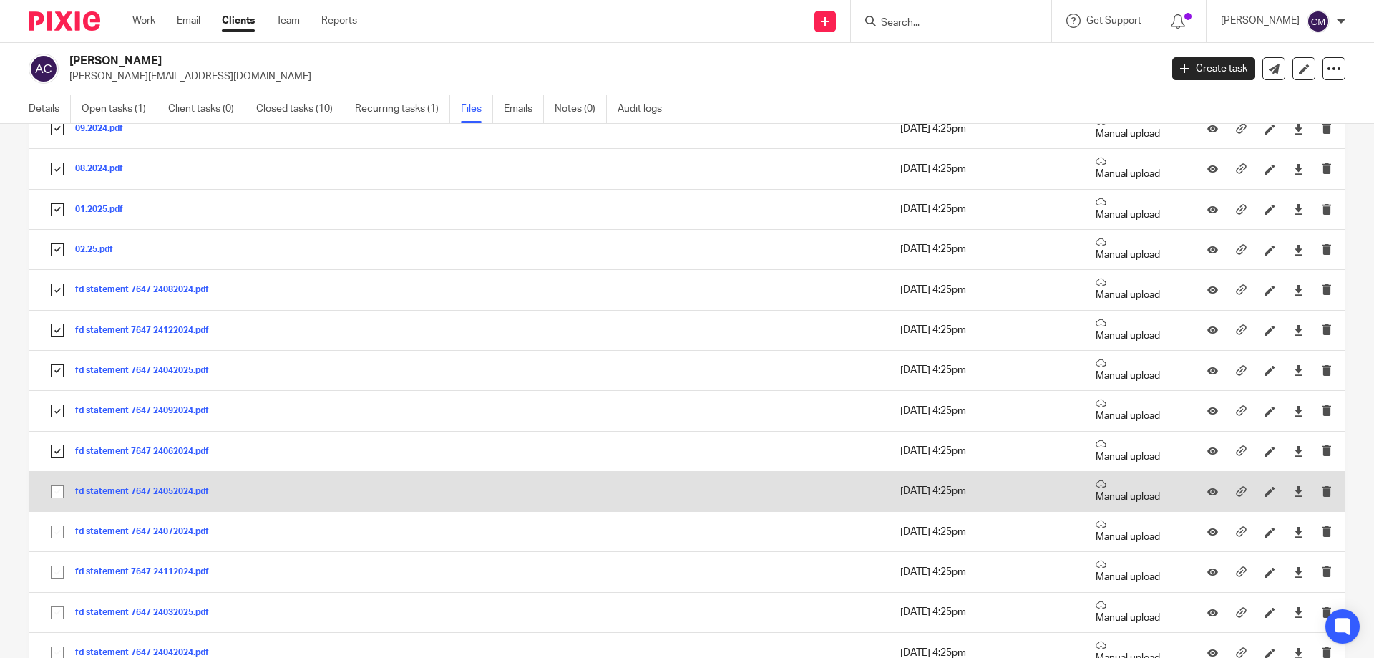
click at [57, 494] on input "checkbox" at bounding box center [57, 491] width 27 height 27
checkbox input "true"
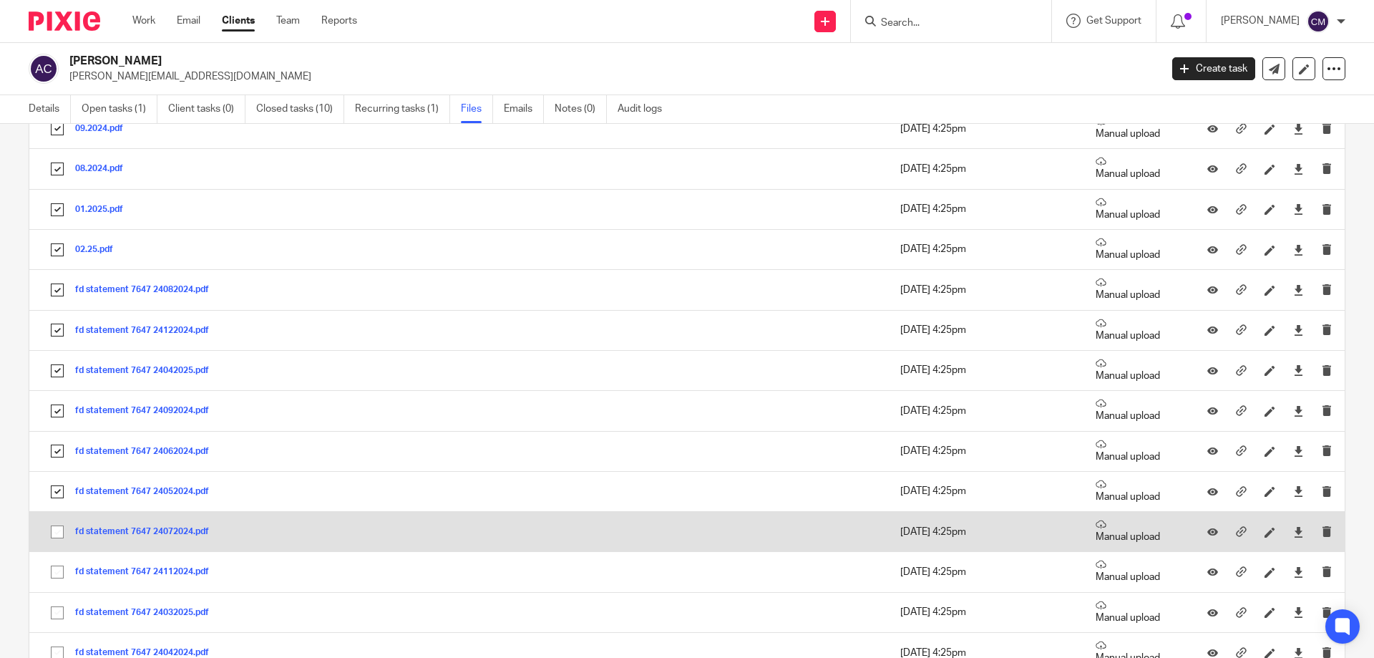
click at [57, 528] on input "checkbox" at bounding box center [57, 531] width 27 height 27
checkbox input "true"
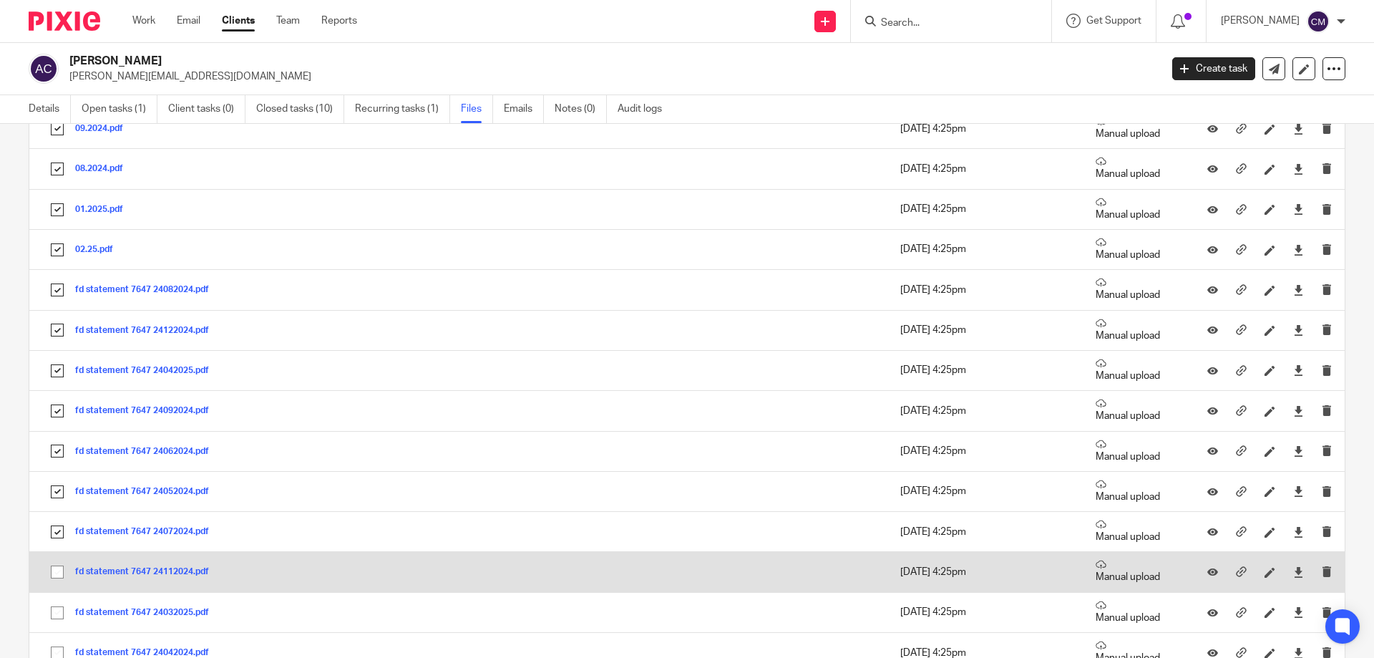
click at [62, 570] on input "checkbox" at bounding box center [57, 571] width 27 height 27
checkbox input "true"
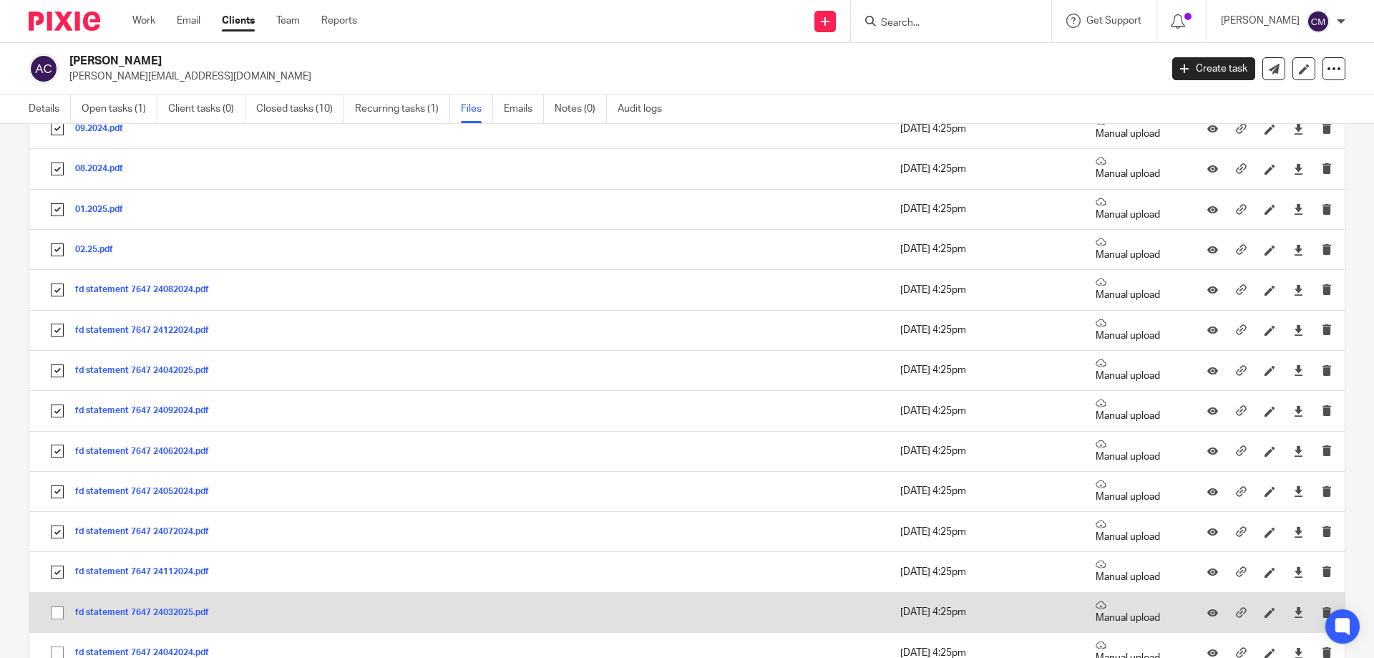
click at [60, 609] on input "checkbox" at bounding box center [57, 612] width 27 height 27
checkbox input "true"
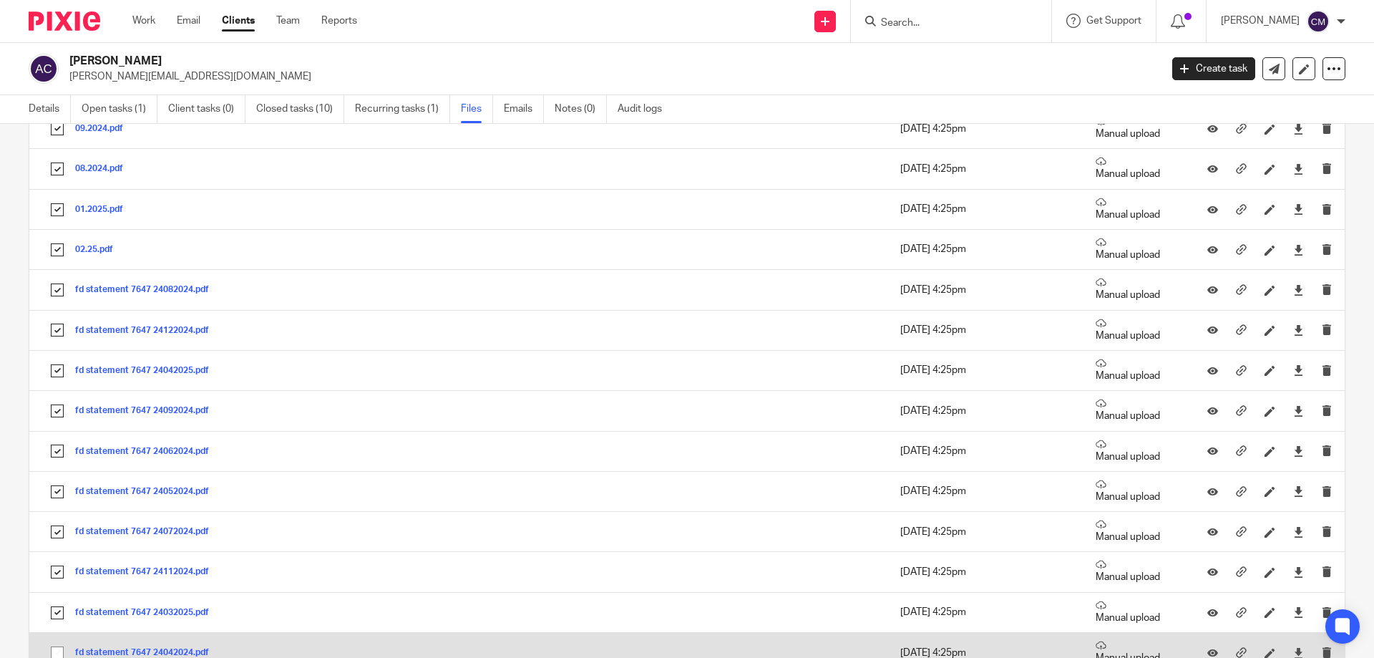
click at [57, 650] on input "checkbox" at bounding box center [57, 652] width 27 height 27
checkbox input "true"
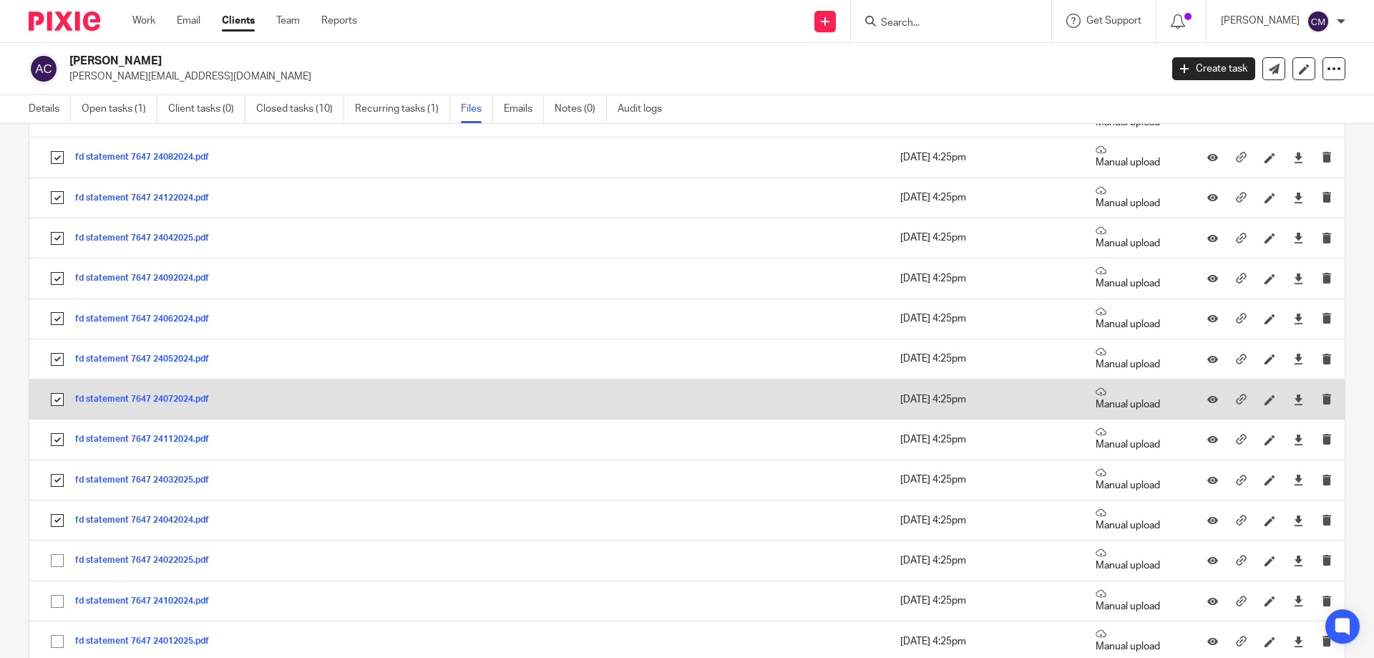
scroll to position [1002, 0]
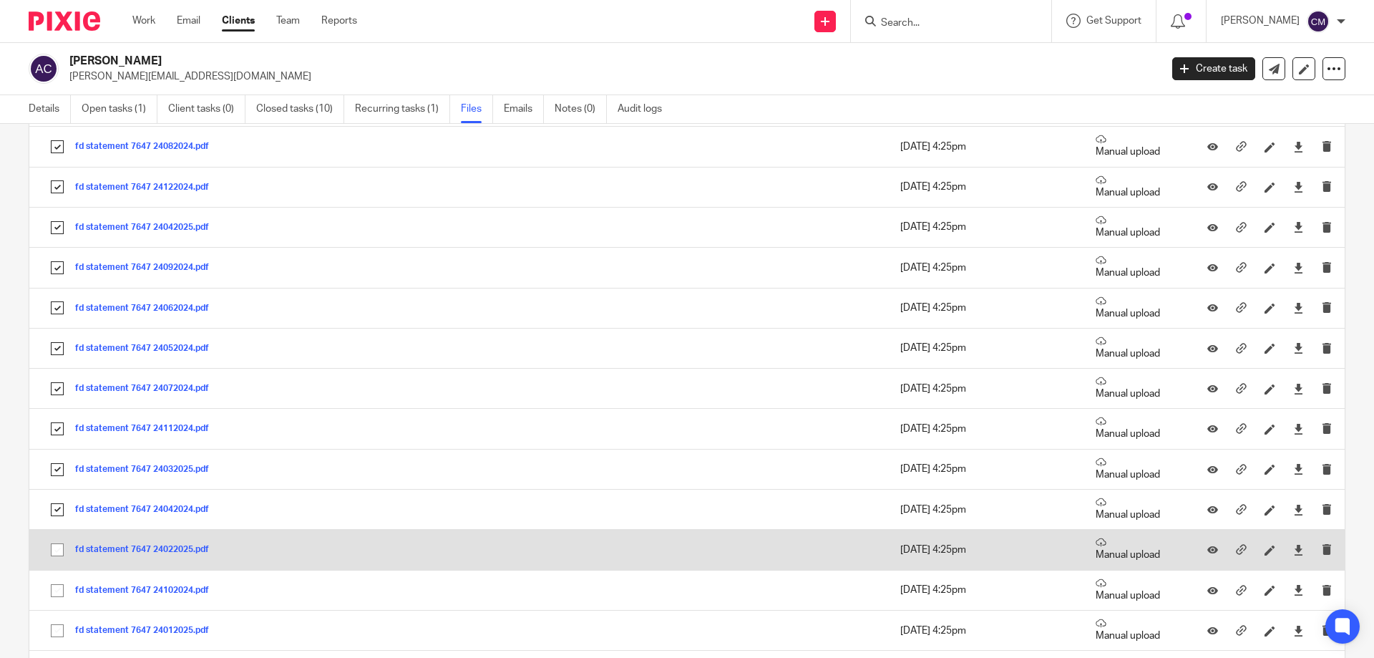
click at [55, 553] on input "checkbox" at bounding box center [57, 549] width 27 height 27
checkbox input "true"
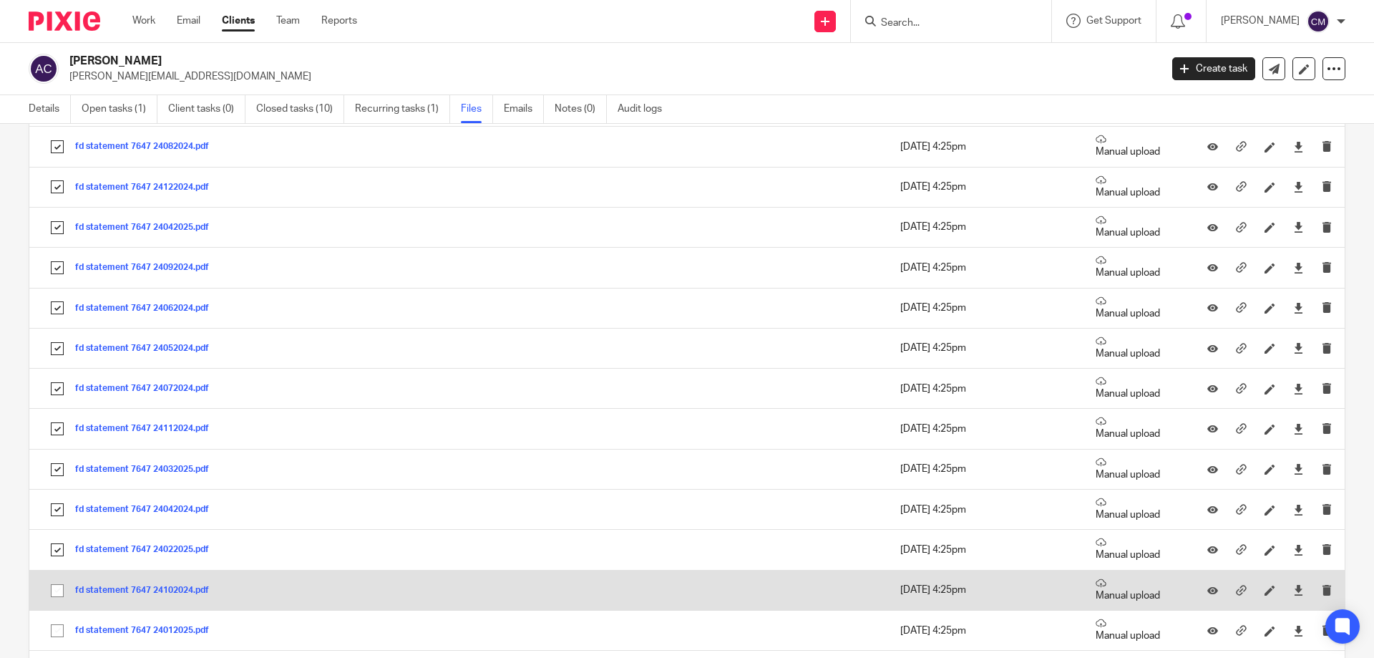
click at [57, 600] on input "checkbox" at bounding box center [57, 590] width 27 height 27
checkbox input "true"
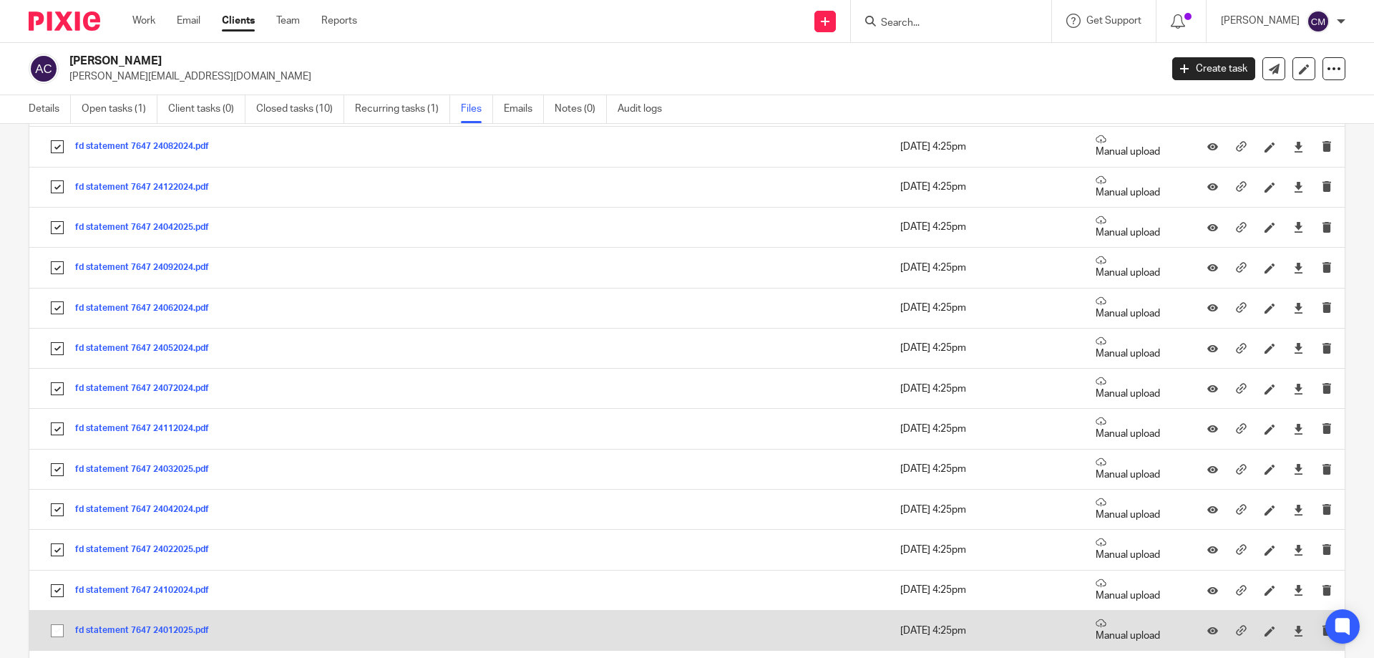
click at [64, 625] on input "checkbox" at bounding box center [57, 630] width 27 height 27
checkbox input "true"
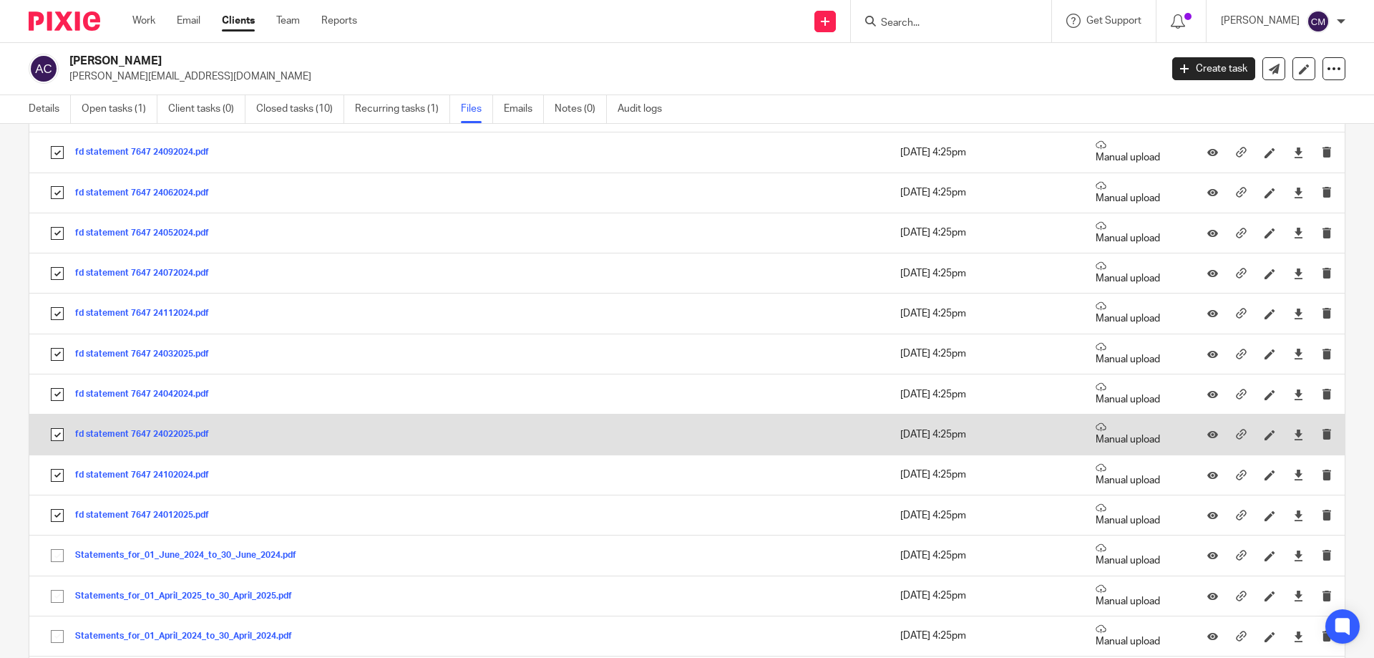
scroll to position [1216, 0]
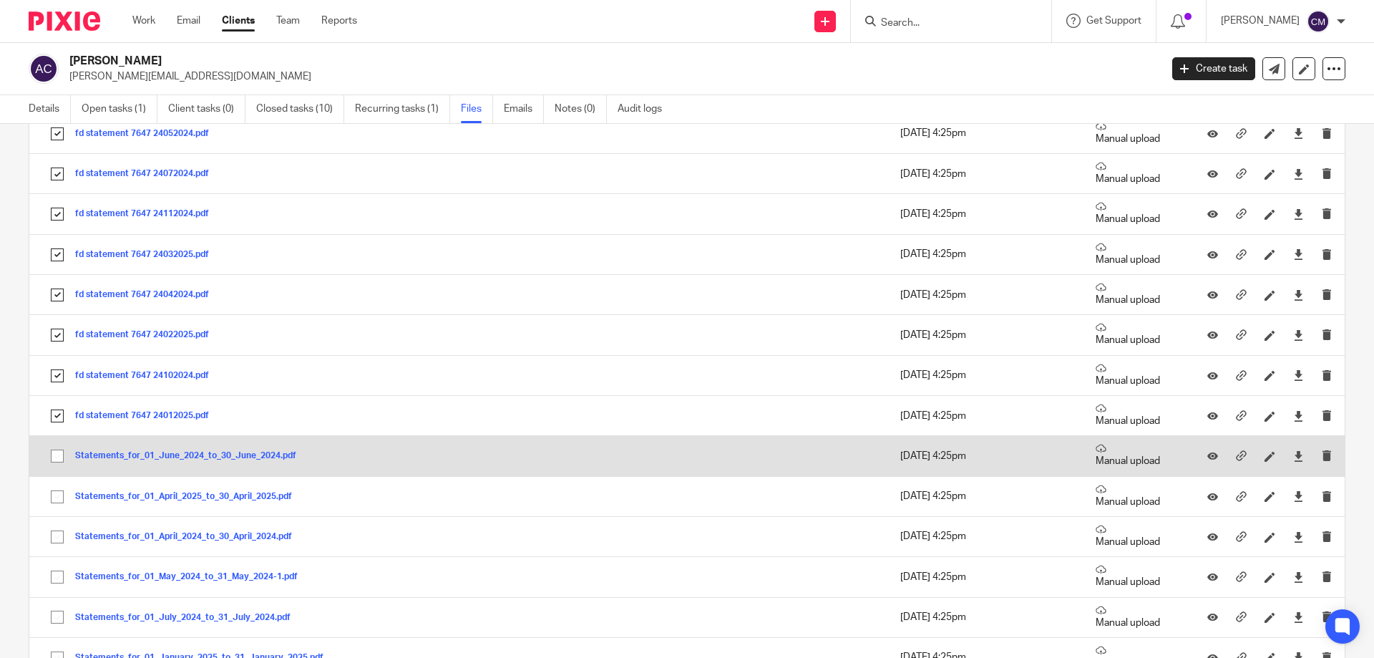
click at [55, 454] on input "checkbox" at bounding box center [57, 455] width 27 height 27
checkbox input "true"
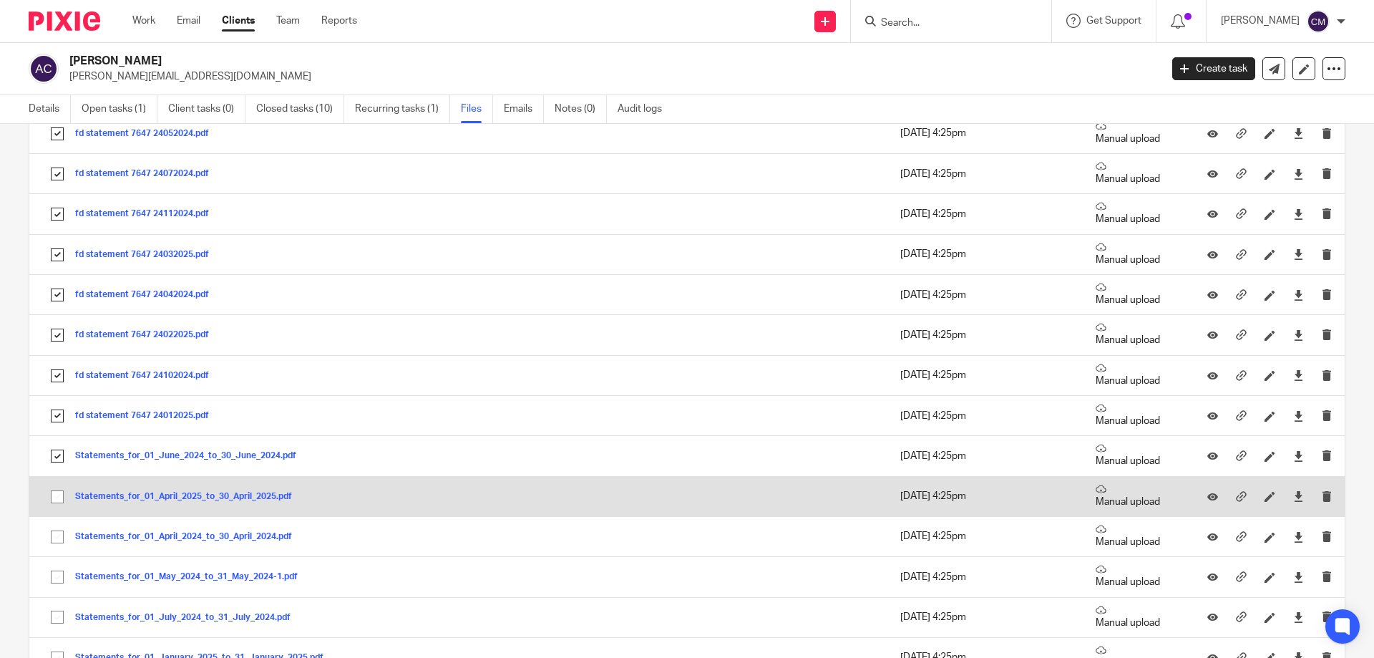
click at [59, 492] on input "checkbox" at bounding box center [57, 496] width 27 height 27
checkbox input "true"
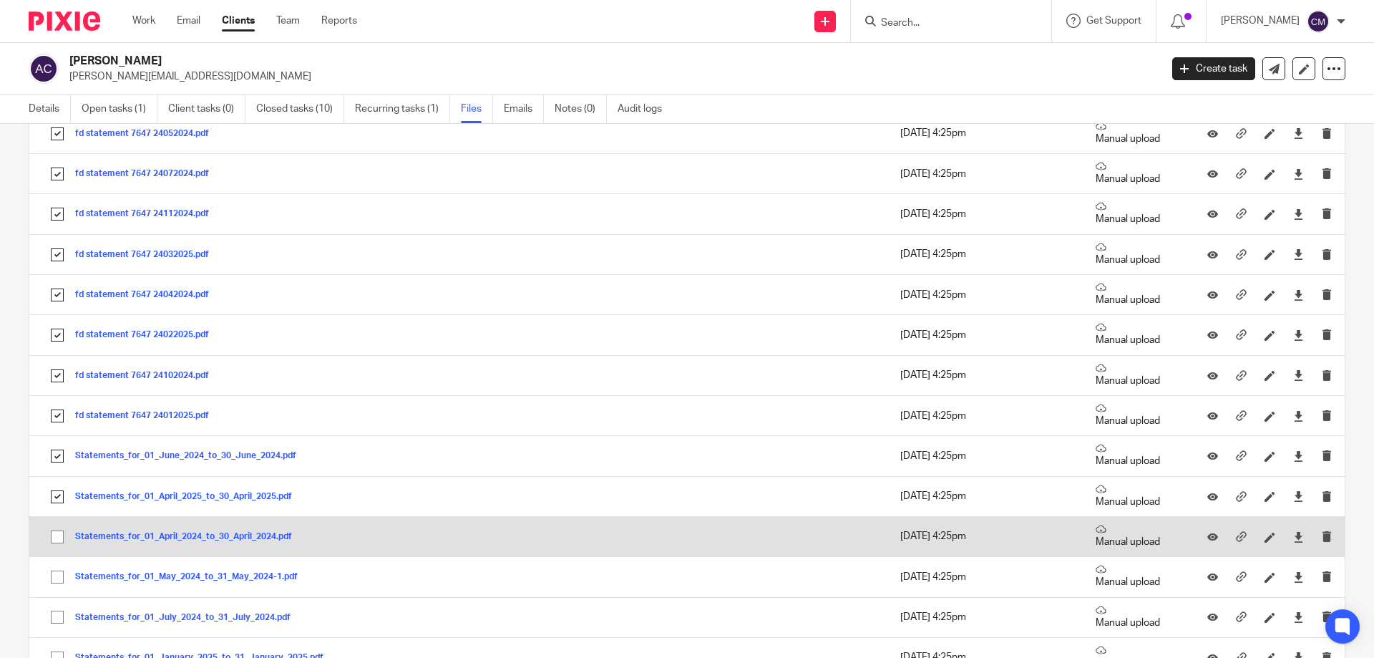
click at [57, 538] on input "checkbox" at bounding box center [57, 536] width 27 height 27
checkbox input "true"
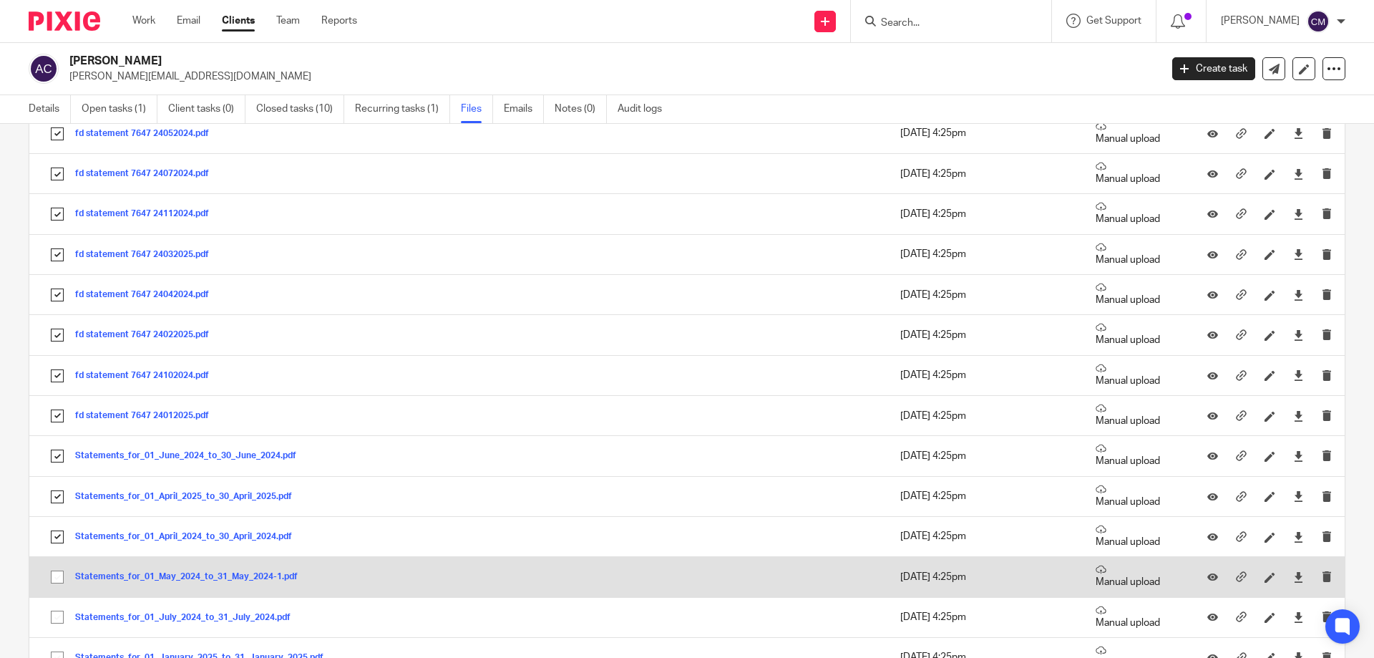
click at [58, 582] on input "checkbox" at bounding box center [57, 576] width 27 height 27
checkbox input "true"
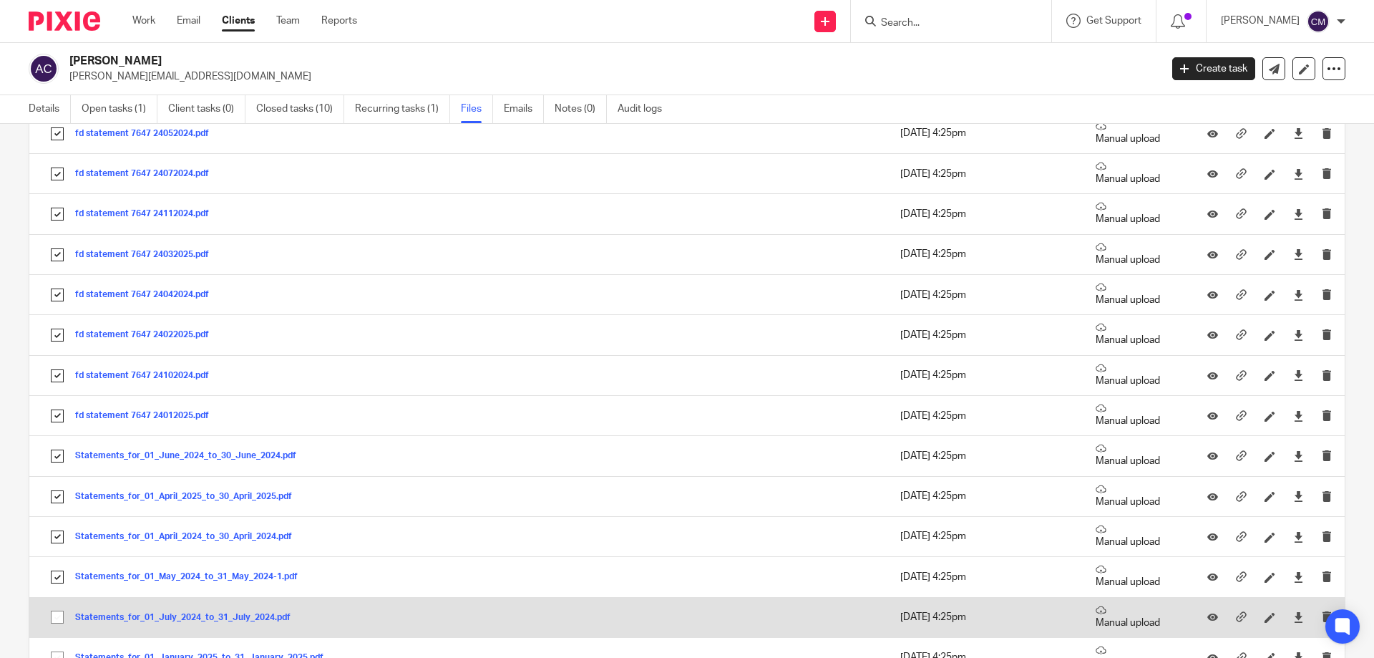
click at [62, 617] on input "checkbox" at bounding box center [57, 616] width 27 height 27
checkbox input "true"
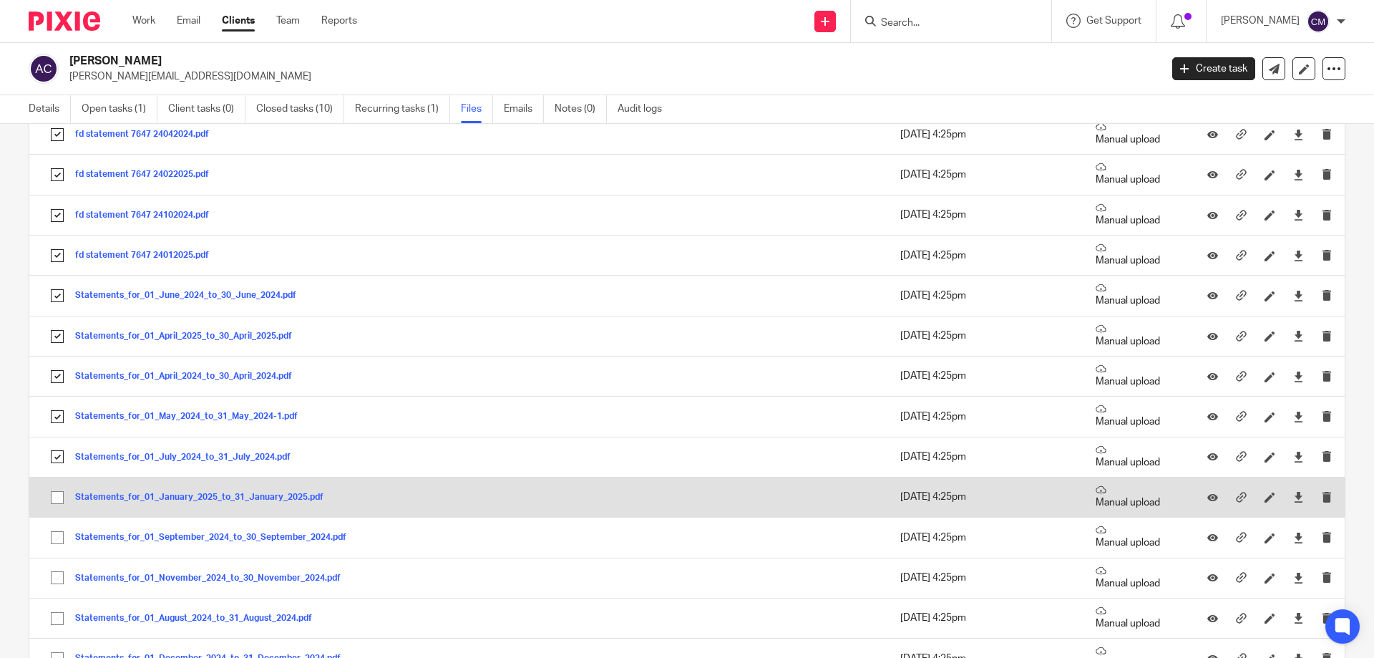
scroll to position [1431, 0]
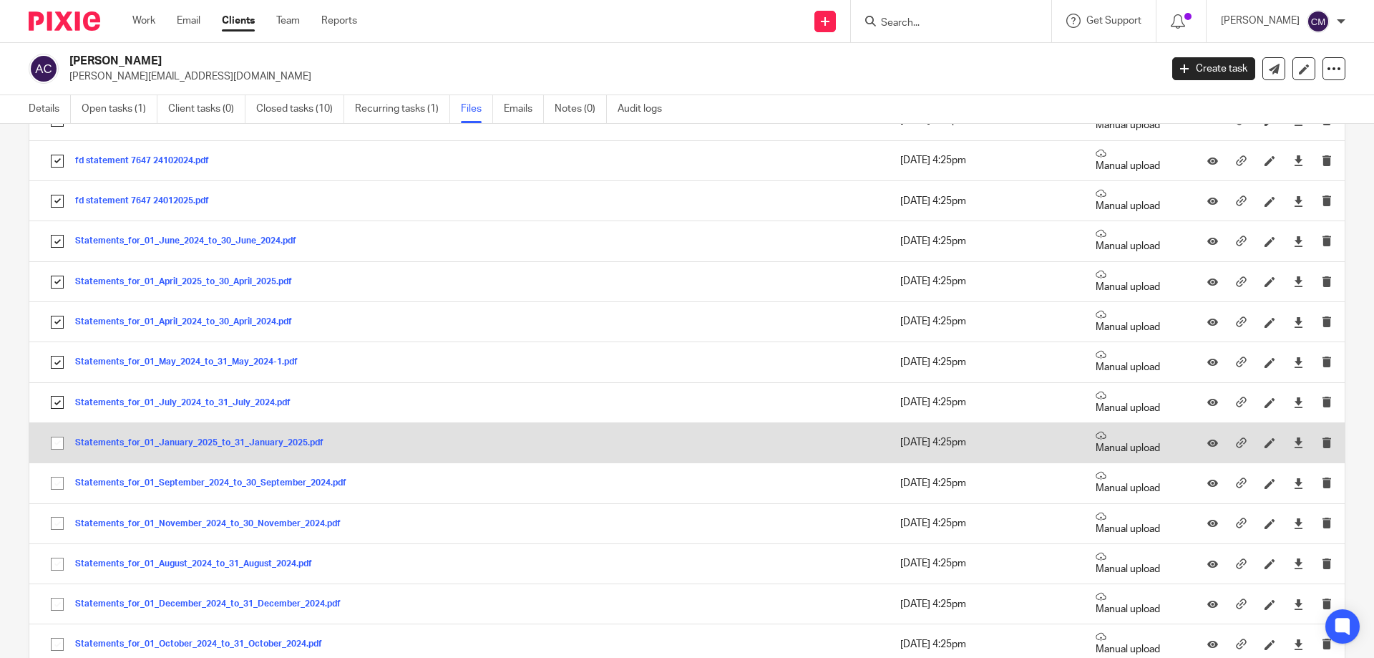
click at [58, 444] on input "checkbox" at bounding box center [57, 442] width 27 height 27
checkbox input "true"
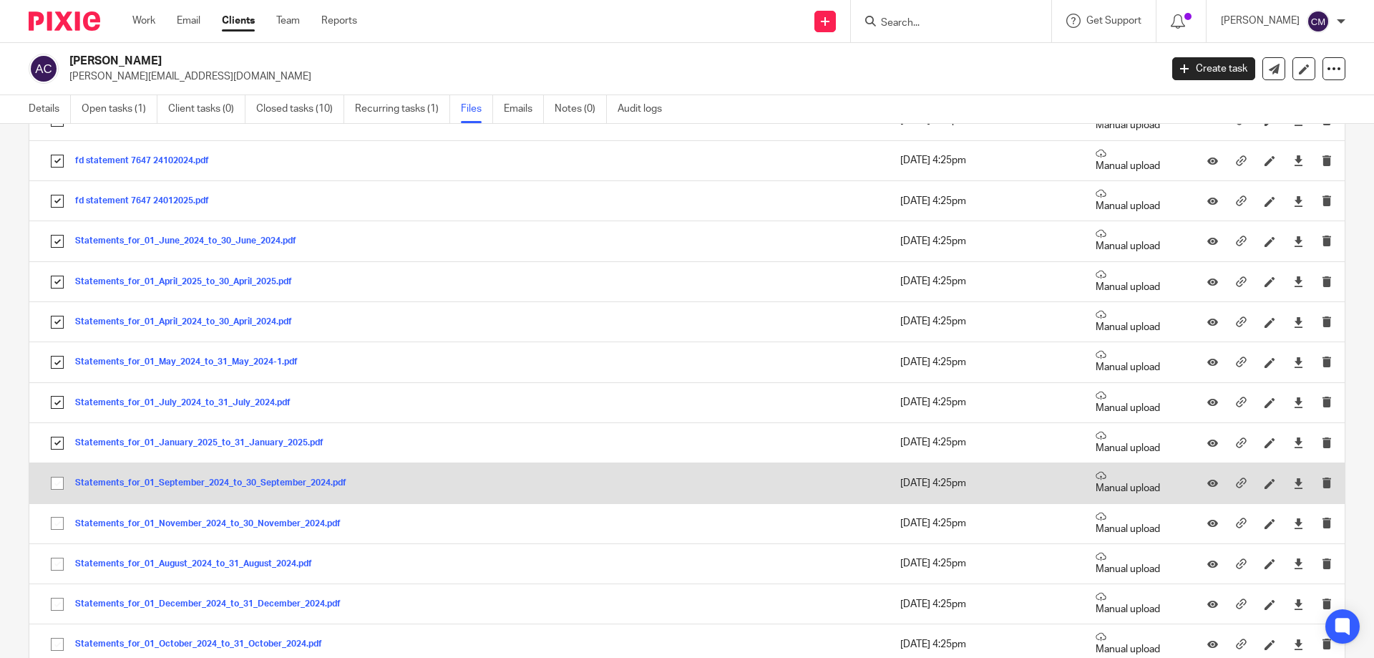
click at [59, 490] on input "checkbox" at bounding box center [57, 482] width 27 height 27
checkbox input "true"
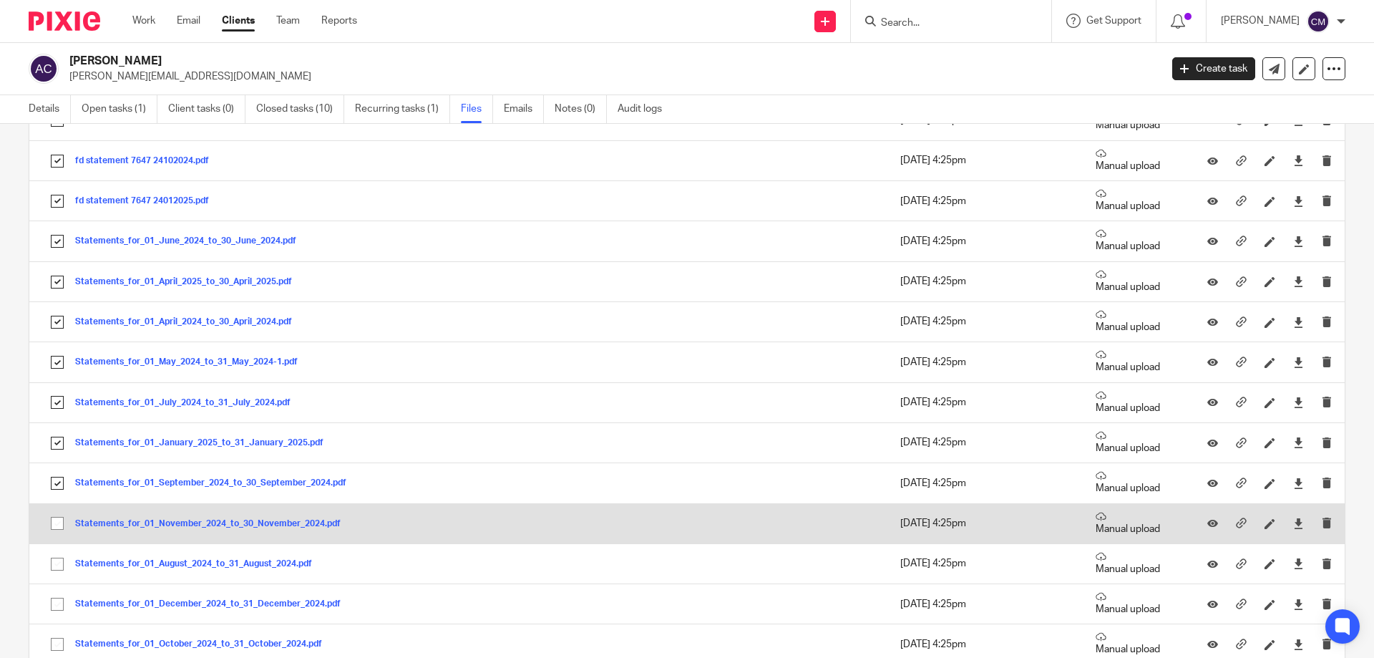
click at [58, 519] on input "checkbox" at bounding box center [57, 522] width 27 height 27
checkbox input "true"
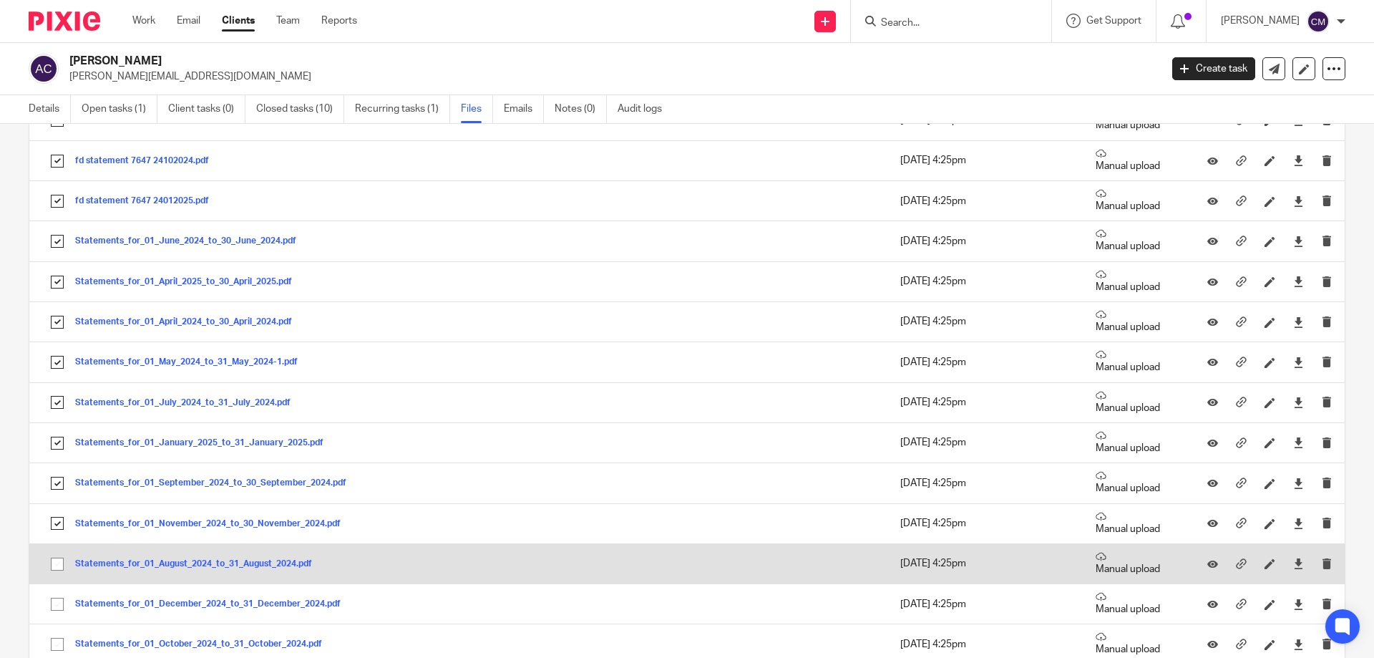
click at [60, 562] on input "checkbox" at bounding box center [57, 563] width 27 height 27
checkbox input "true"
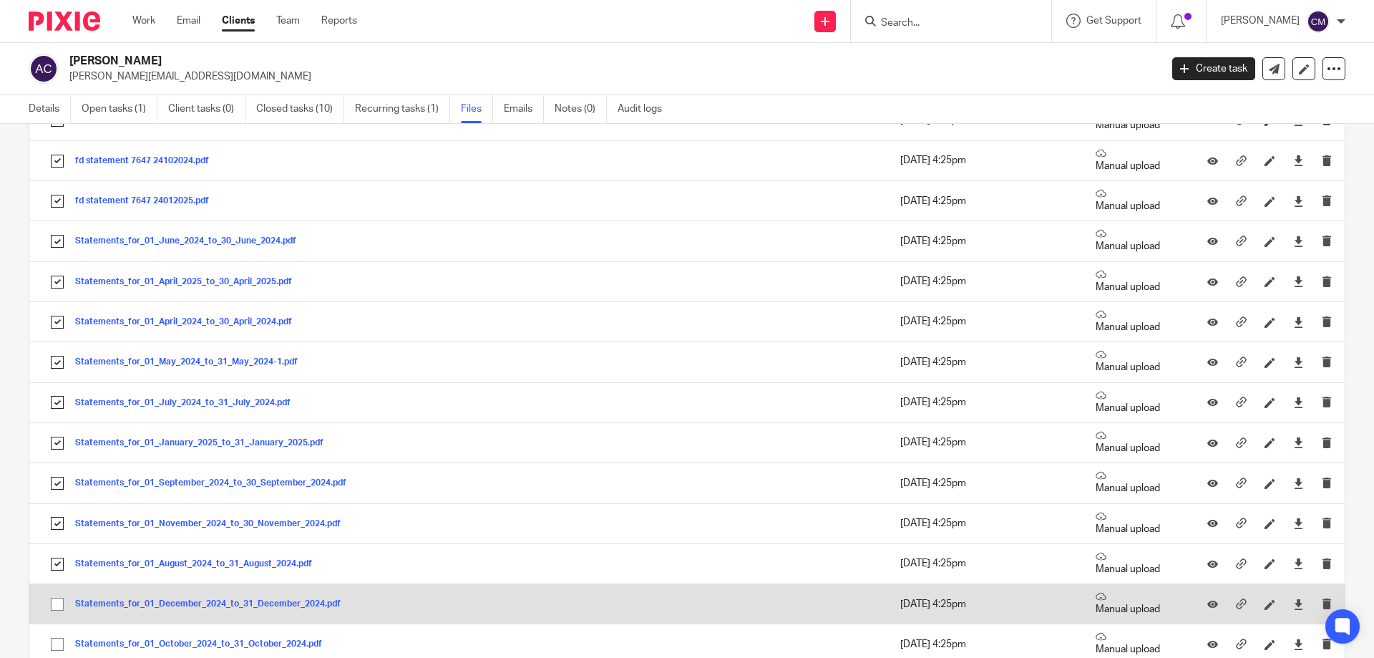
click at [53, 607] on input "checkbox" at bounding box center [57, 603] width 27 height 27
checkbox input "true"
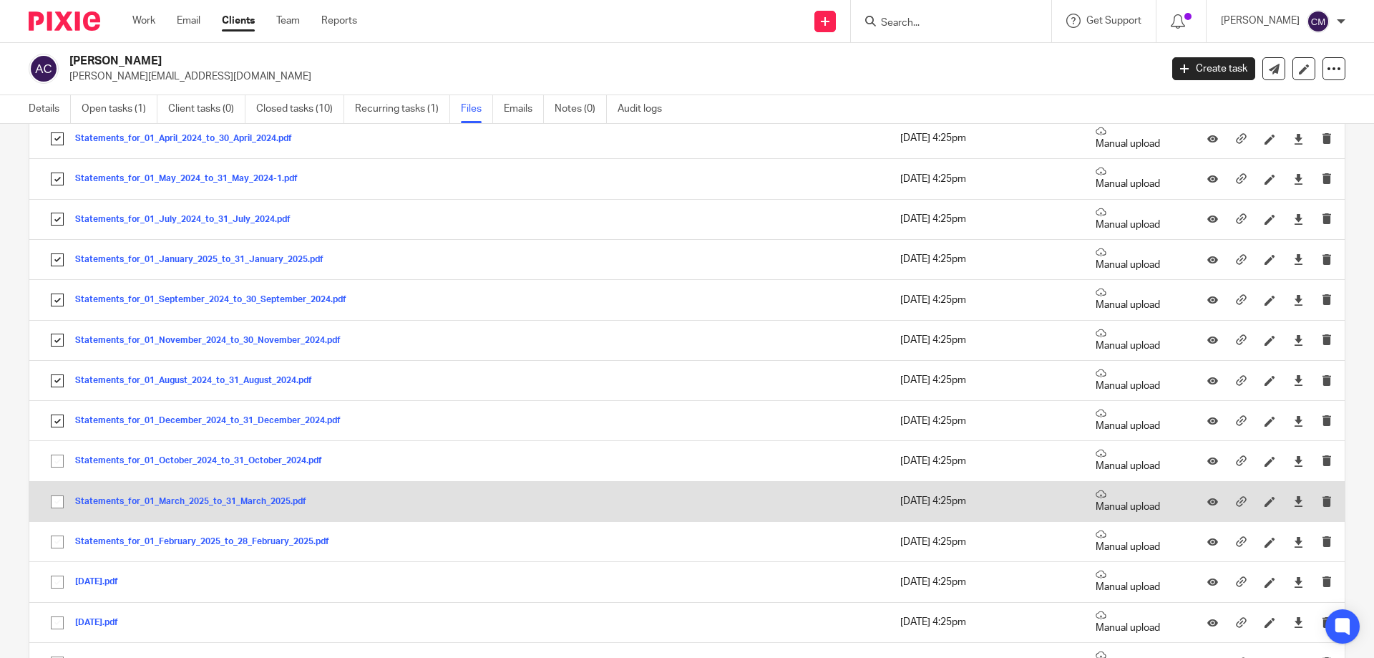
scroll to position [1646, 0]
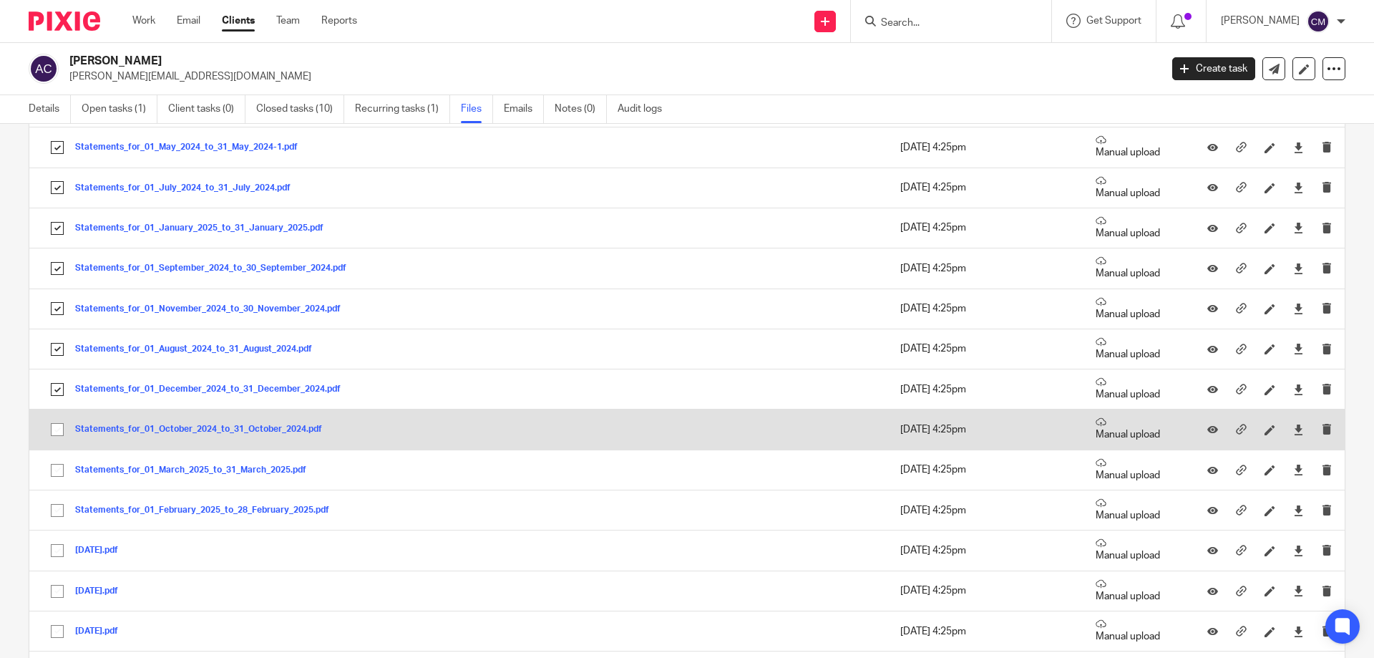
click at [59, 427] on input "checkbox" at bounding box center [57, 429] width 27 height 27
checkbox input "true"
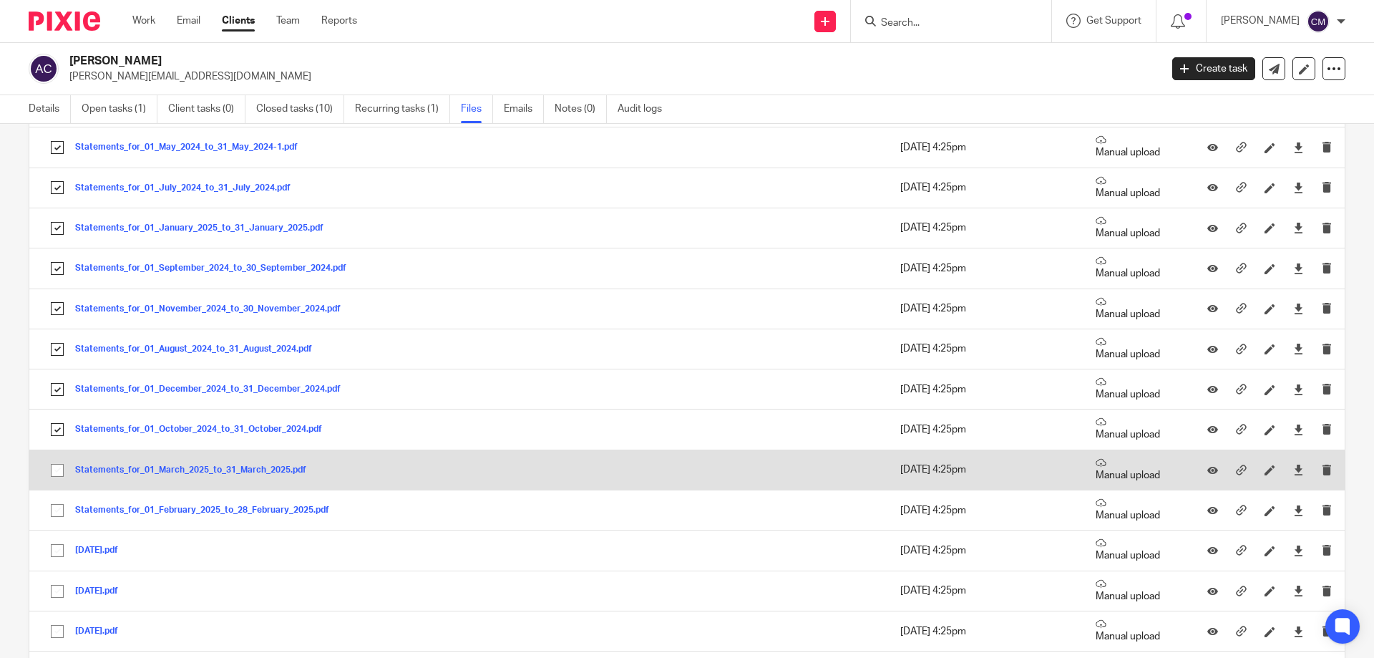
click at [59, 469] on input "checkbox" at bounding box center [57, 470] width 27 height 27
checkbox input "true"
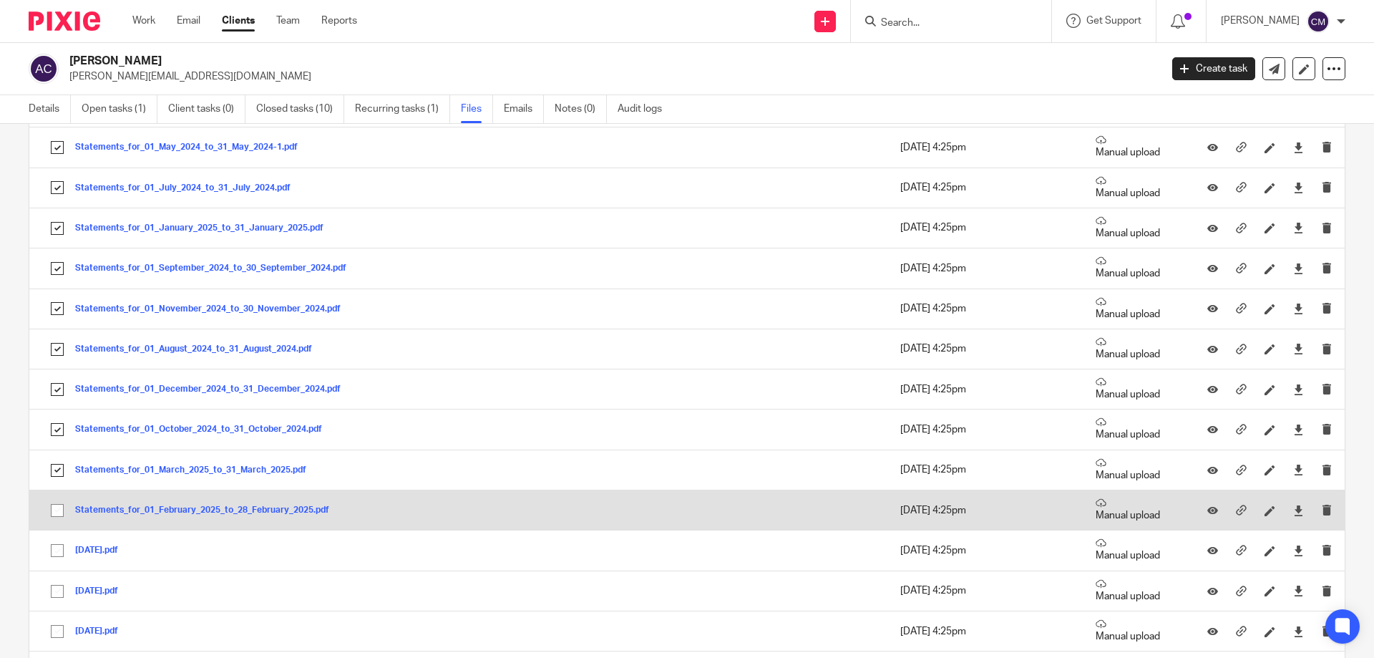
click at [56, 502] on input "checkbox" at bounding box center [57, 510] width 27 height 27
checkbox input "true"
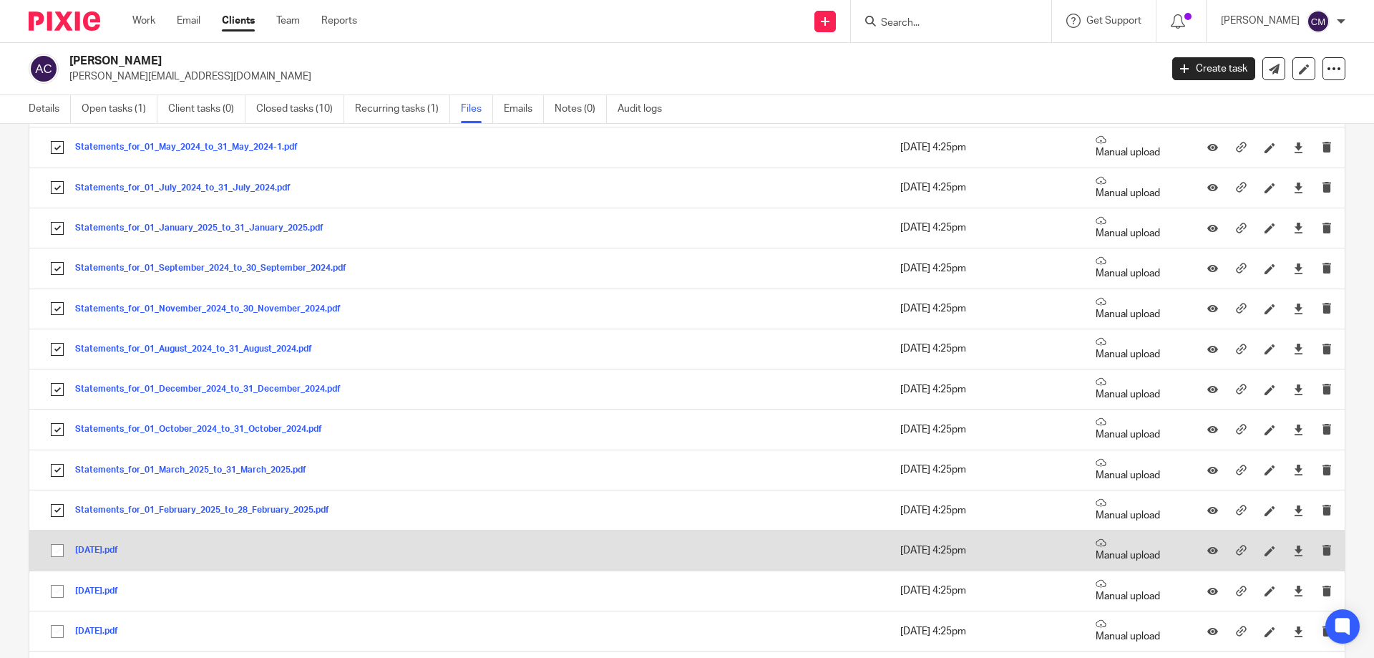
click at [61, 542] on input "checkbox" at bounding box center [57, 550] width 27 height 27
checkbox input "true"
drag, startPoint x: 58, startPoint y: 586, endPoint x: 222, endPoint y: 540, distance: 170.1
click at [59, 586] on input "checkbox" at bounding box center [57, 590] width 27 height 27
checkbox input "true"
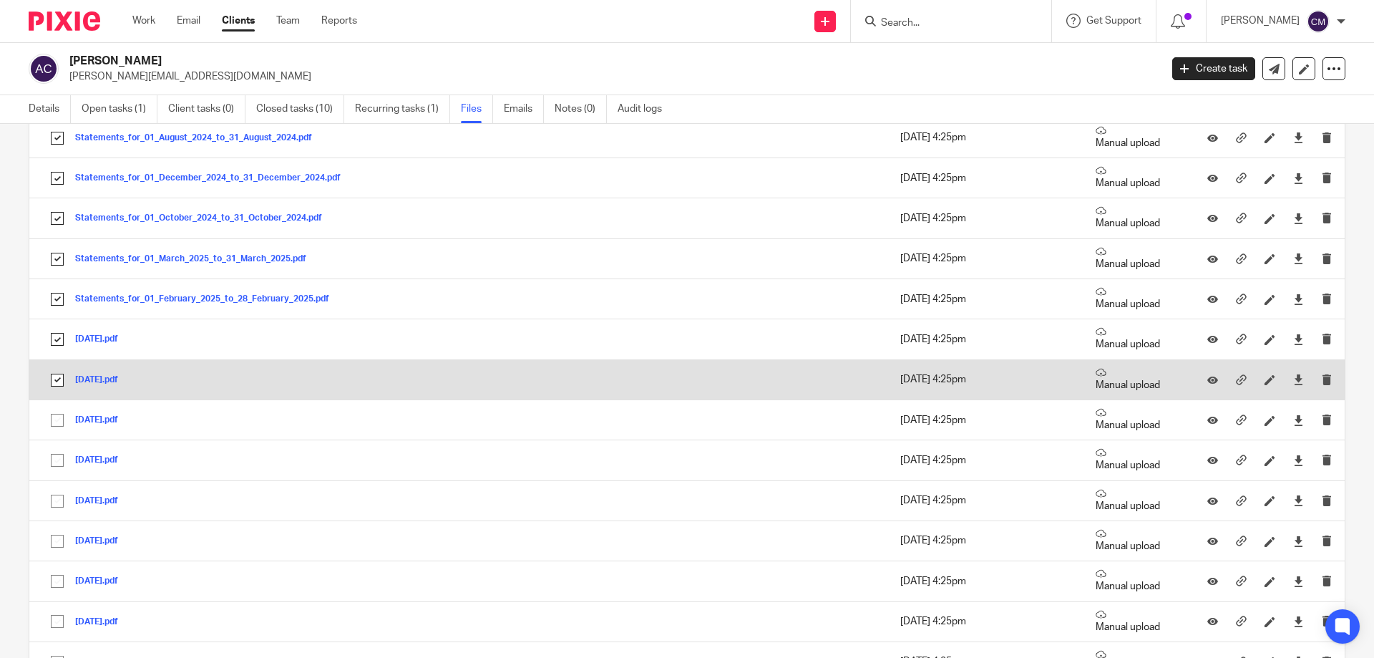
scroll to position [1860, 0]
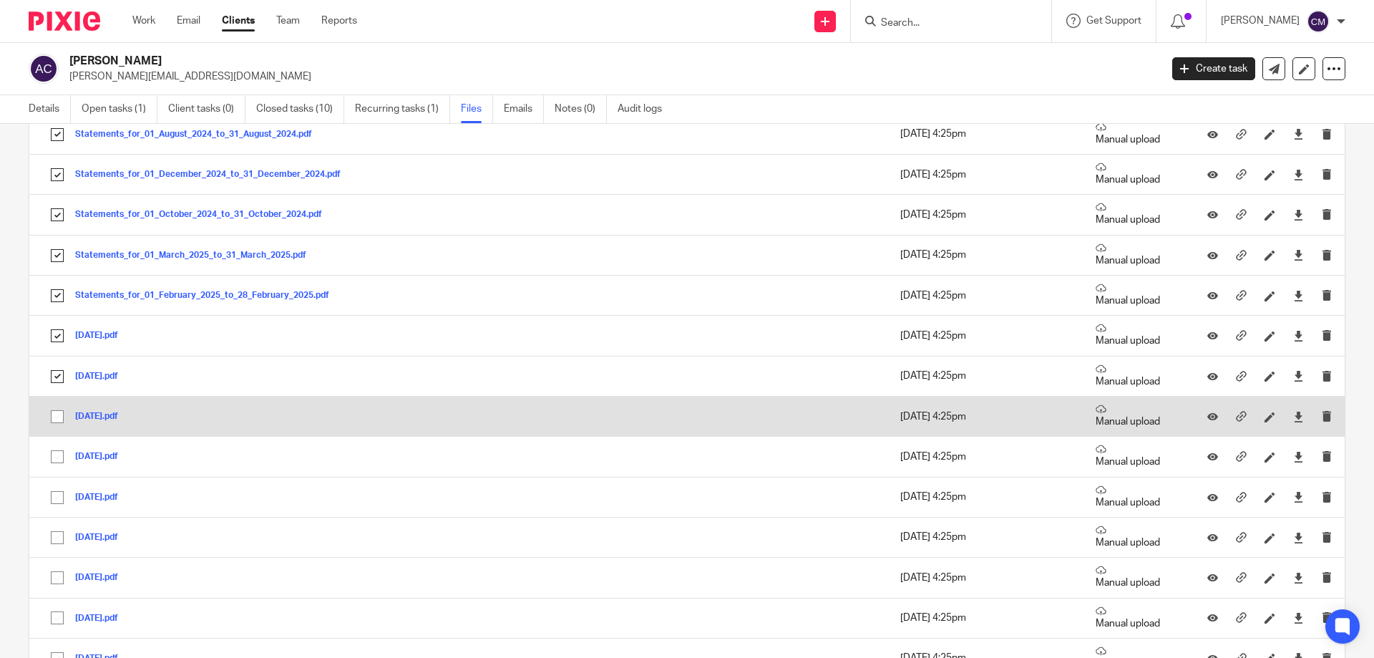
click at [54, 411] on input "checkbox" at bounding box center [57, 416] width 27 height 27
checkbox input "true"
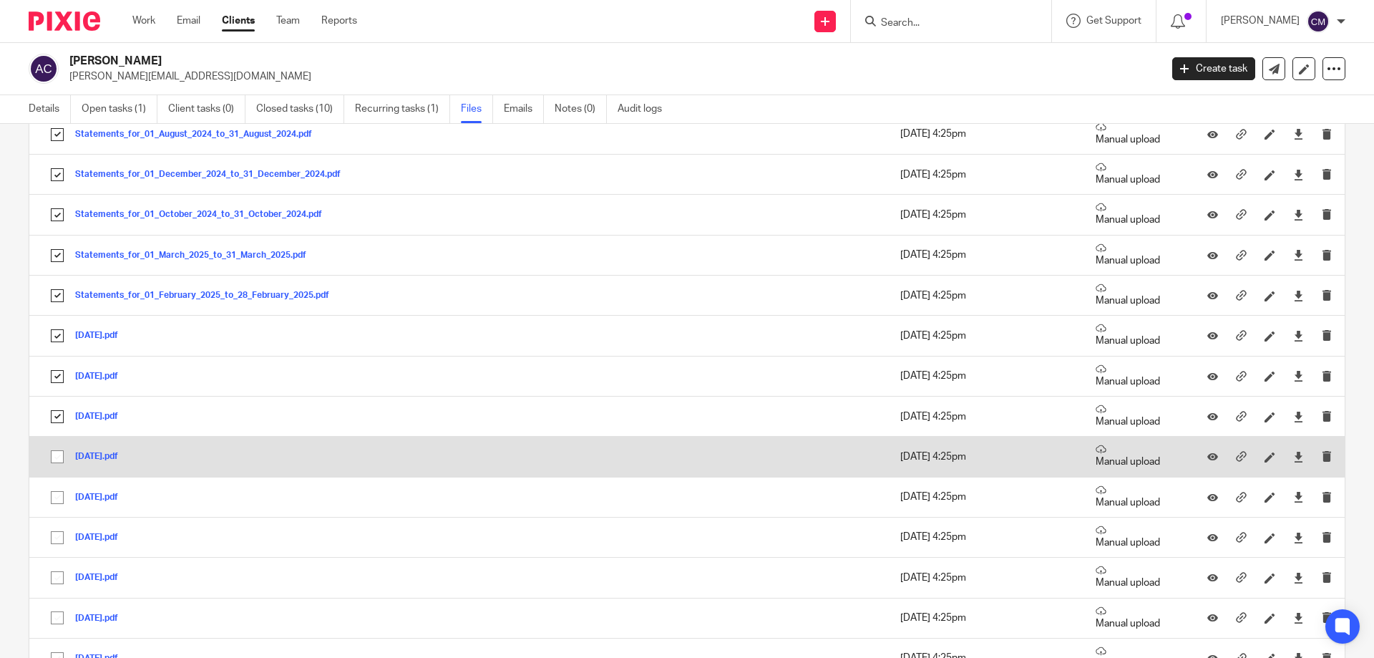
click at [57, 464] on input "checkbox" at bounding box center [57, 456] width 27 height 27
checkbox input "true"
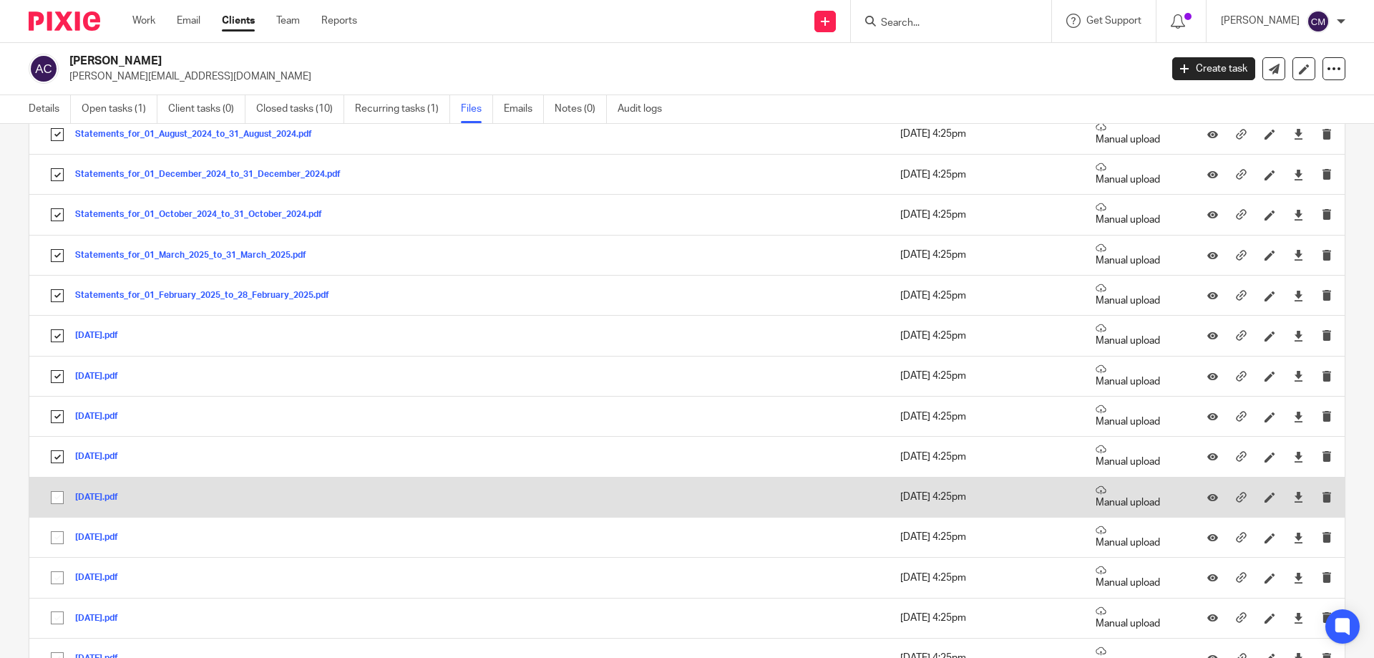
click at [59, 499] on input "checkbox" at bounding box center [57, 497] width 27 height 27
checkbox input "true"
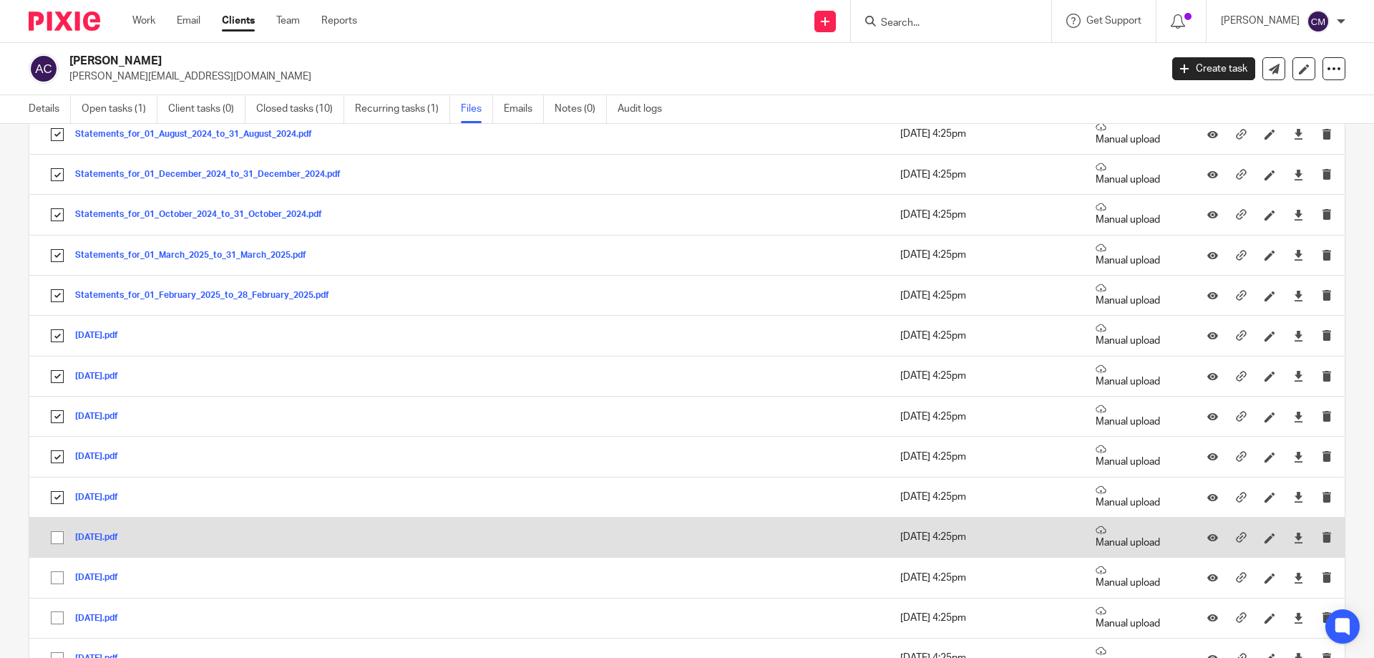
click at [60, 532] on input "checkbox" at bounding box center [57, 537] width 27 height 27
checkbox input "true"
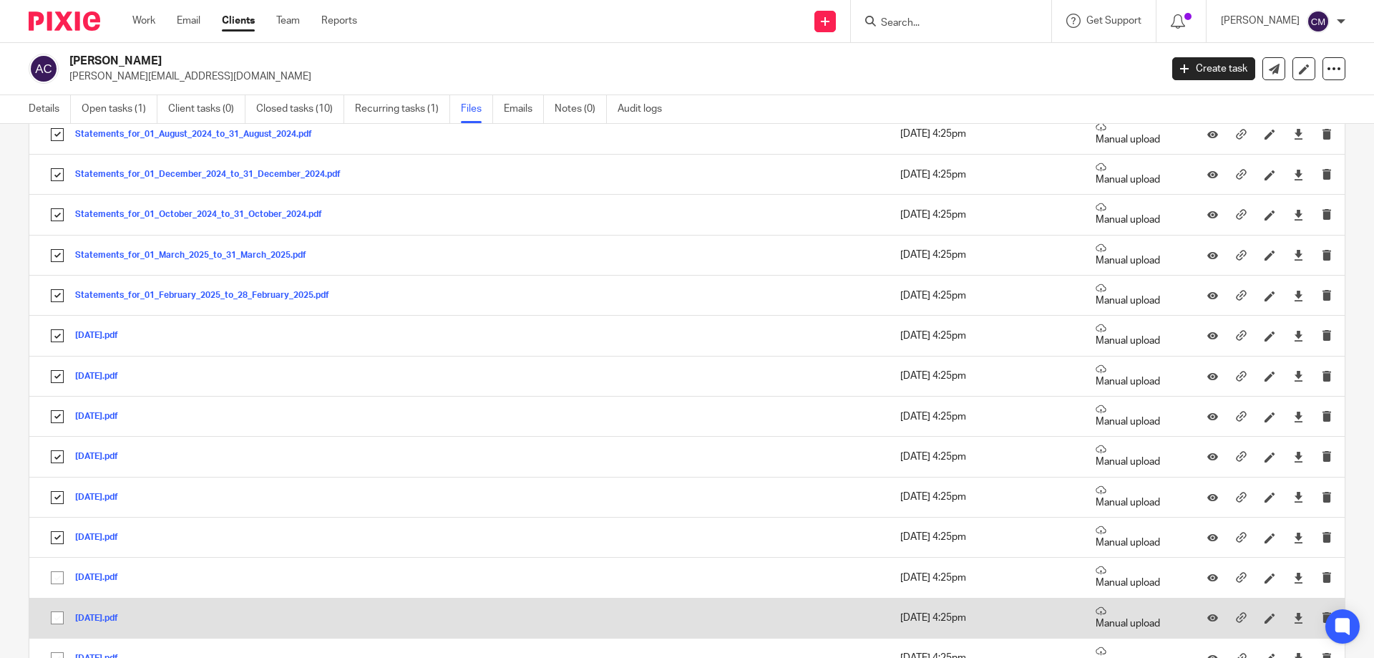
drag, startPoint x: 59, startPoint y: 575, endPoint x: 59, endPoint y: 612, distance: 36.5
click at [59, 582] on input "checkbox" at bounding box center [57, 577] width 27 height 27
checkbox input "true"
click at [60, 620] on input "checkbox" at bounding box center [57, 617] width 27 height 27
checkbox input "true"
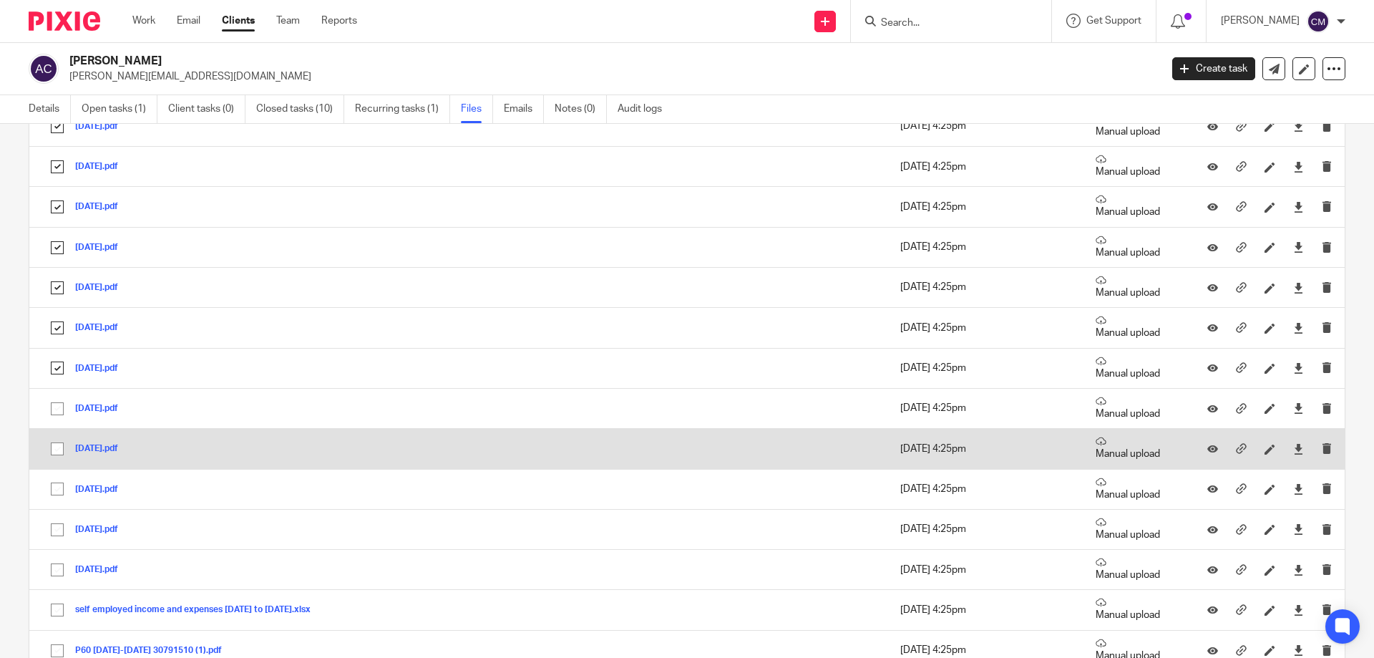
scroll to position [2147, 0]
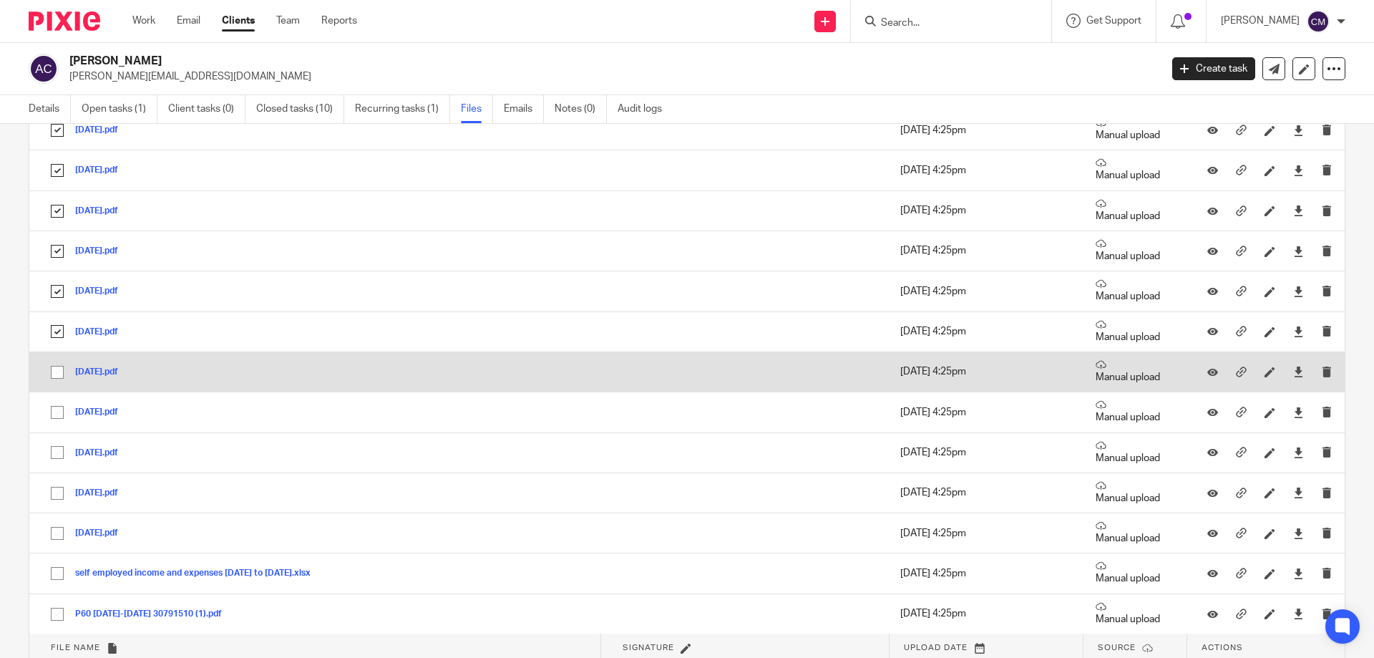
click at [56, 374] on input "checkbox" at bounding box center [57, 371] width 27 height 27
checkbox input "true"
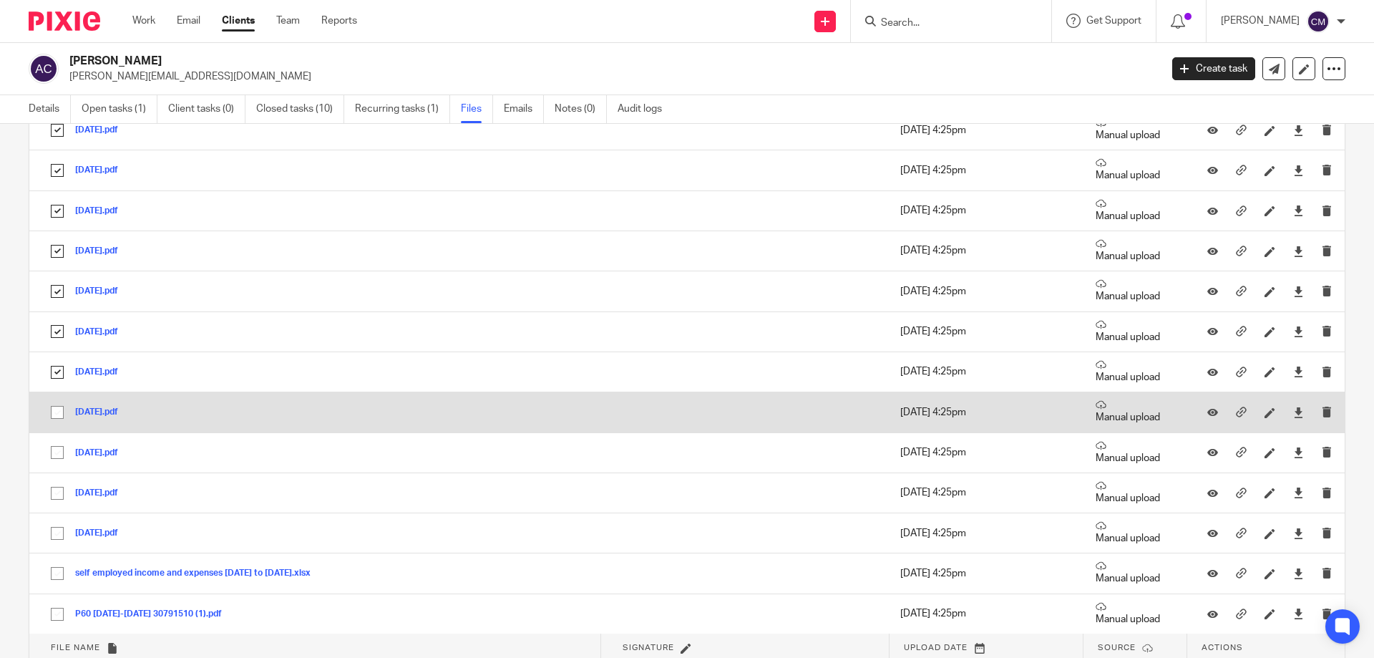
click at [55, 408] on input "checkbox" at bounding box center [57, 412] width 27 height 27
checkbox input "true"
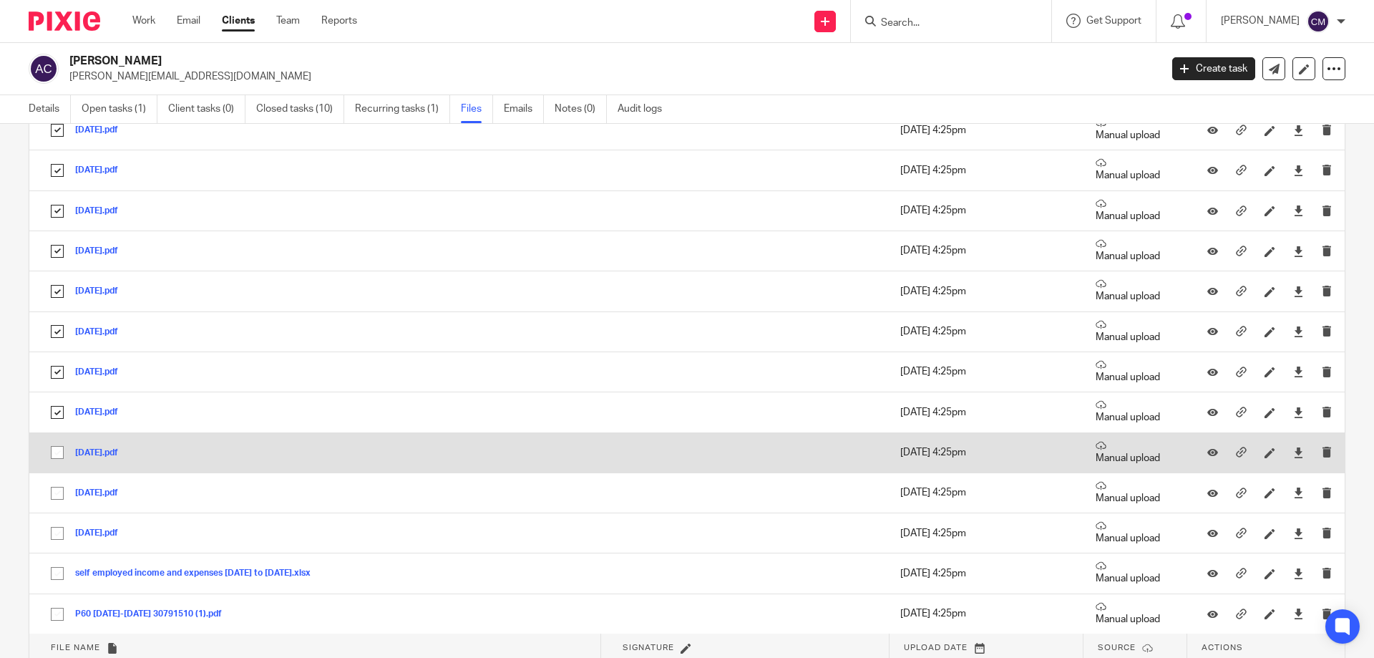
click at [55, 451] on input "checkbox" at bounding box center [57, 452] width 27 height 27
checkbox input "true"
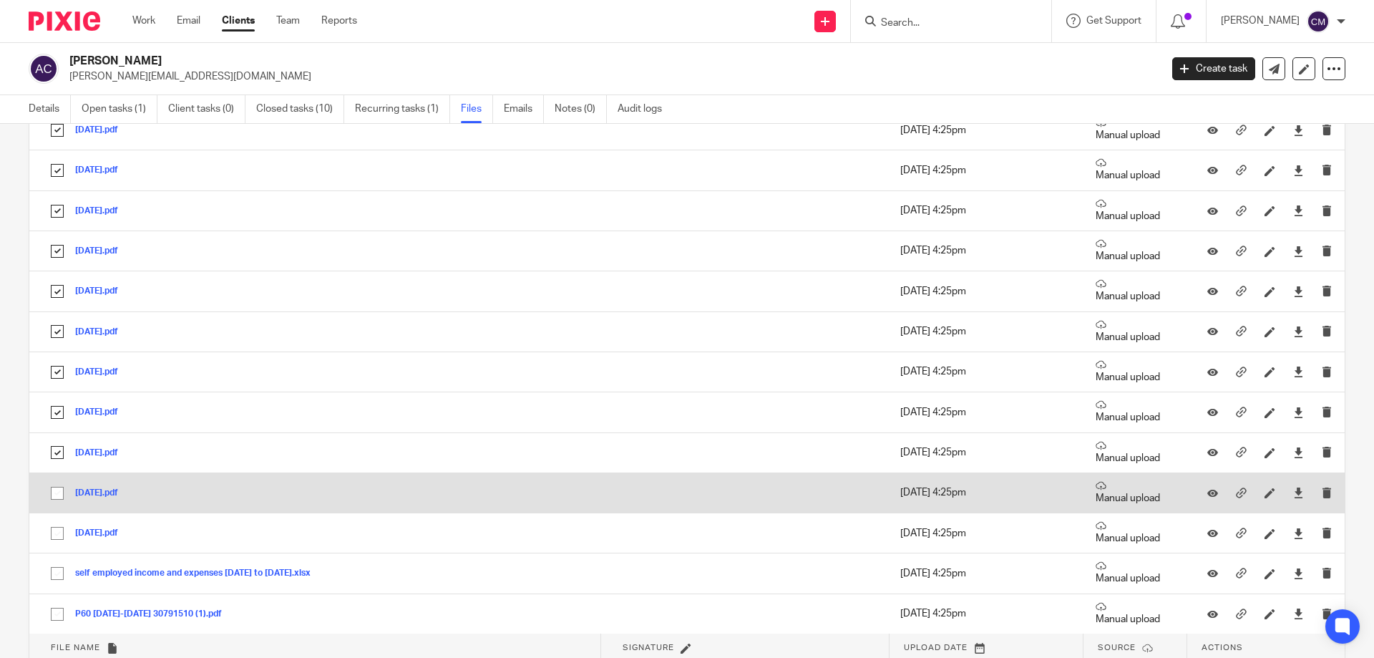
click at [58, 489] on input "checkbox" at bounding box center [57, 492] width 27 height 27
checkbox input "true"
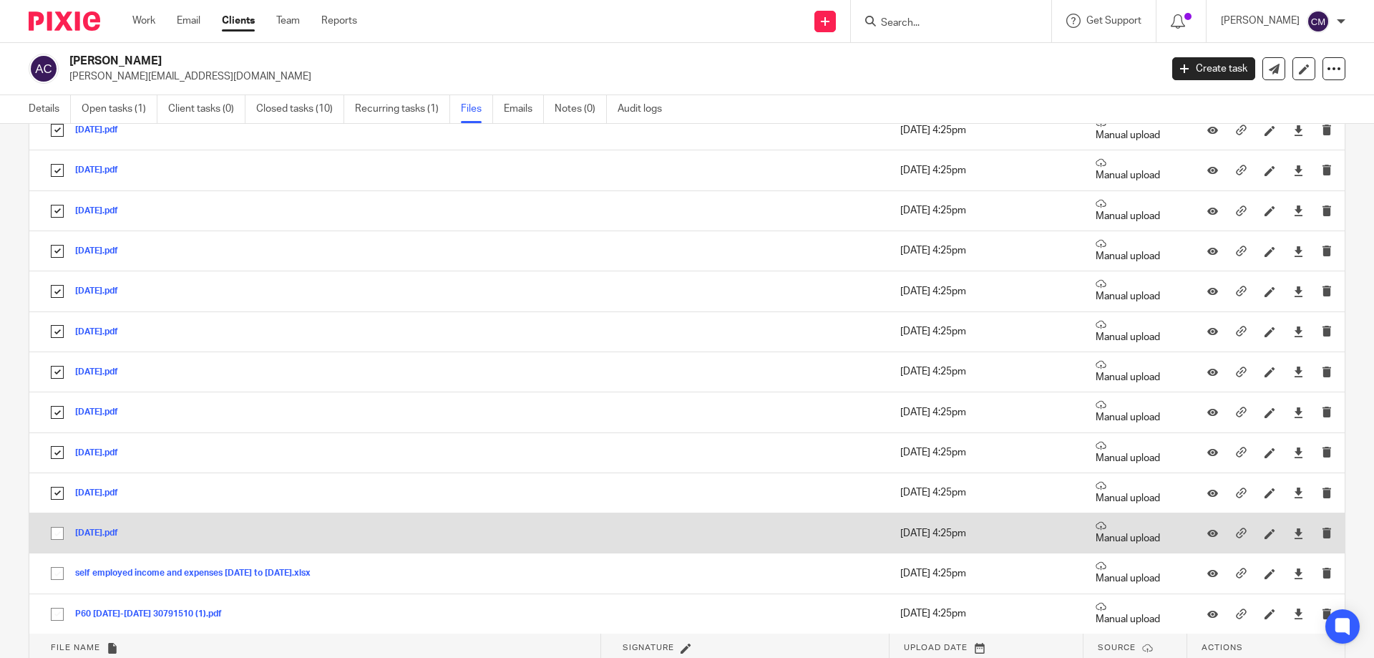
click at [58, 533] on input "checkbox" at bounding box center [57, 532] width 27 height 27
checkbox input "true"
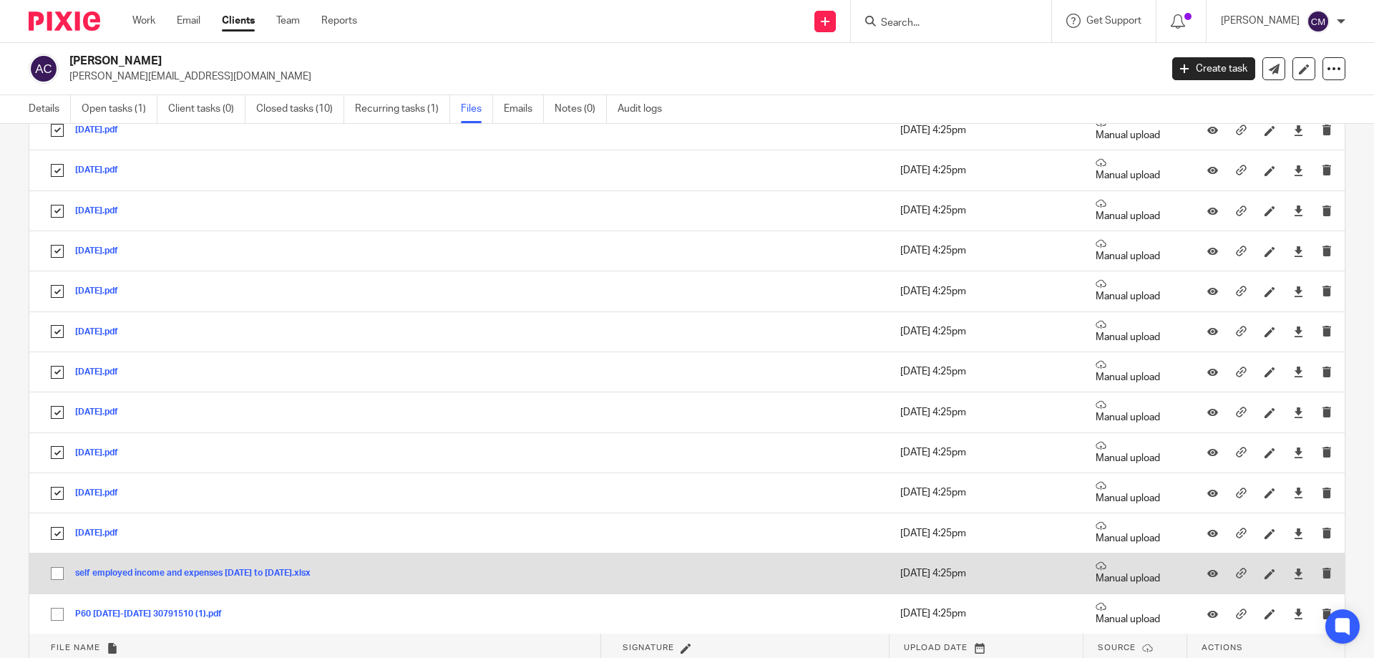
click at [60, 570] on input "checkbox" at bounding box center [57, 573] width 27 height 27
checkbox input "true"
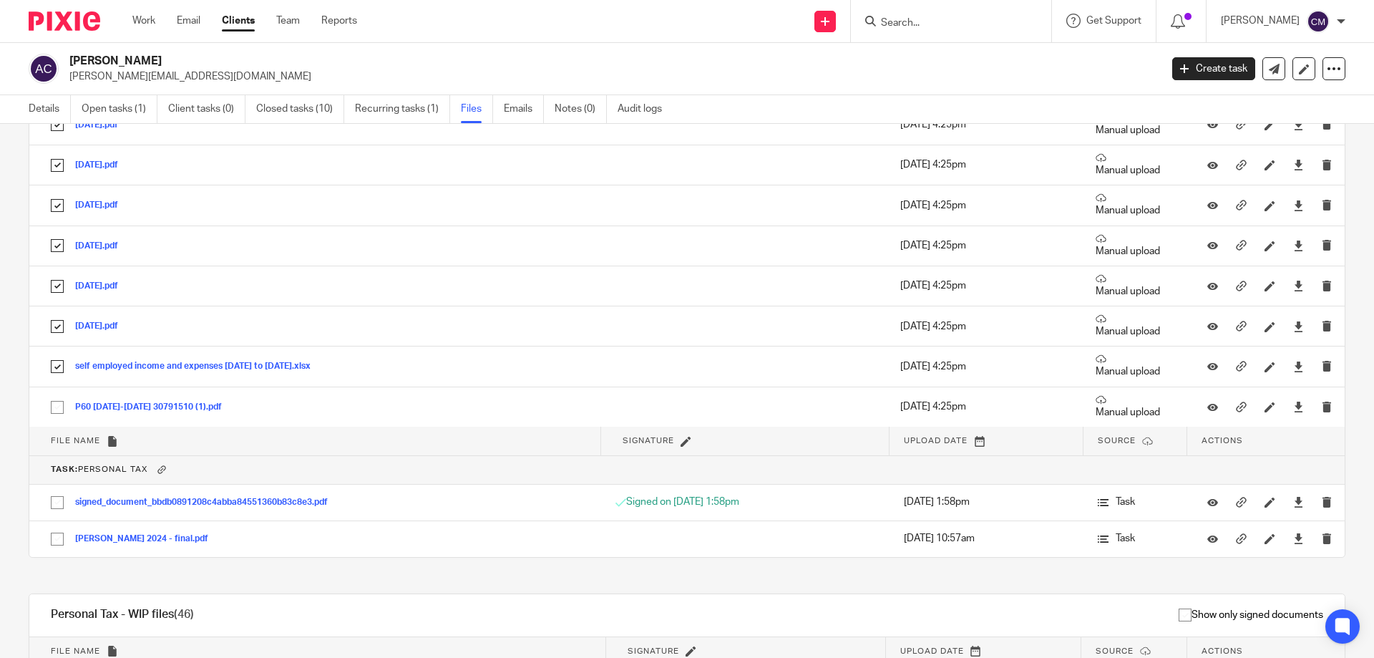
scroll to position [2361, 0]
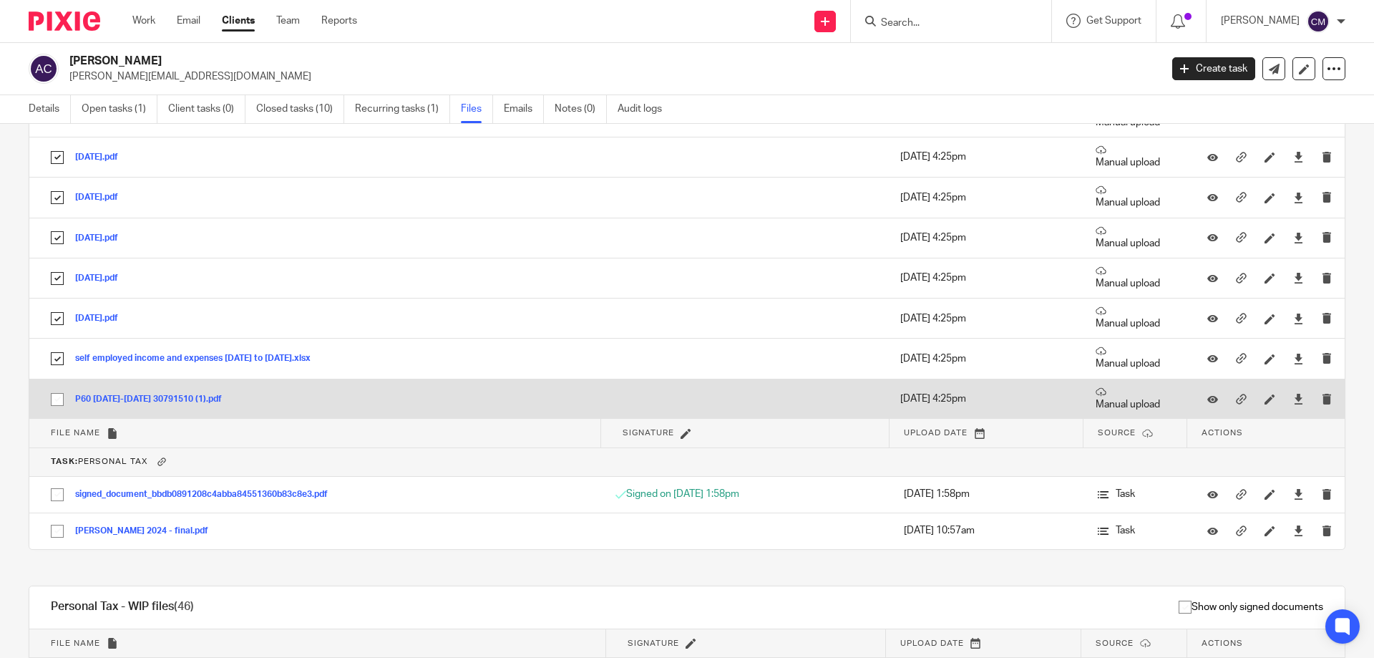
click at [61, 401] on input "checkbox" at bounding box center [57, 399] width 27 height 27
checkbox input "true"
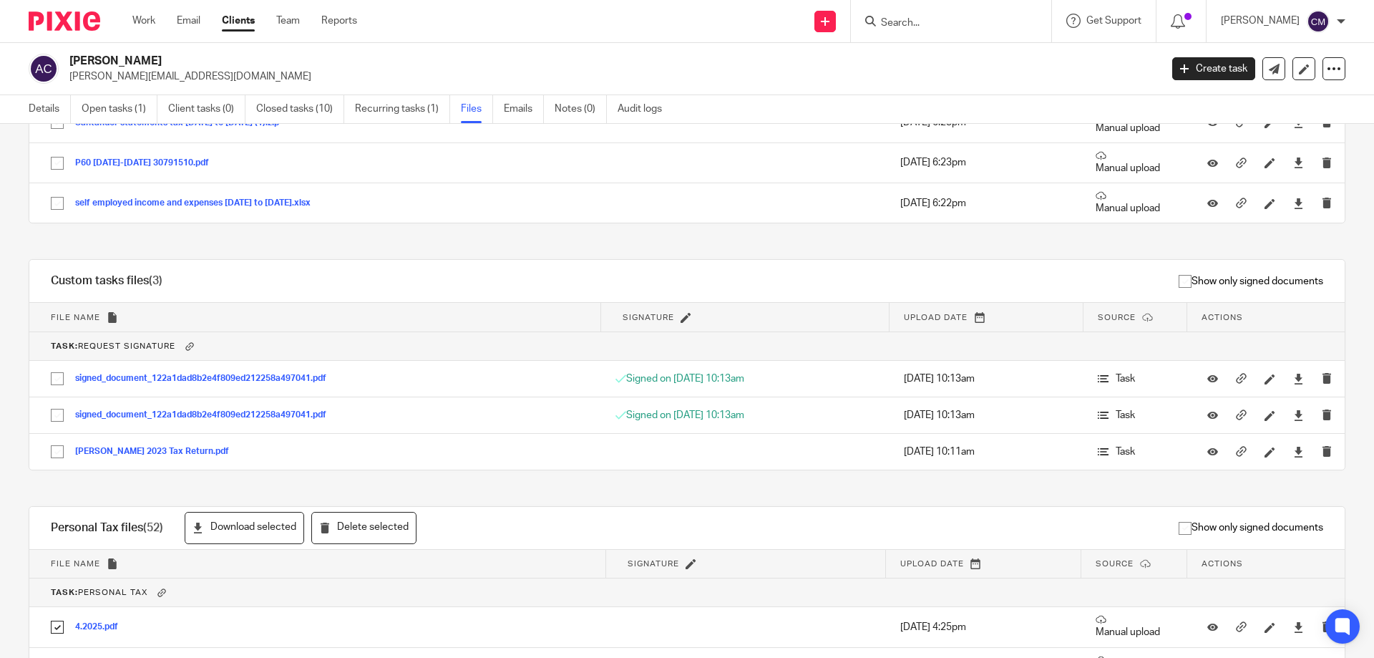
scroll to position [358, 0]
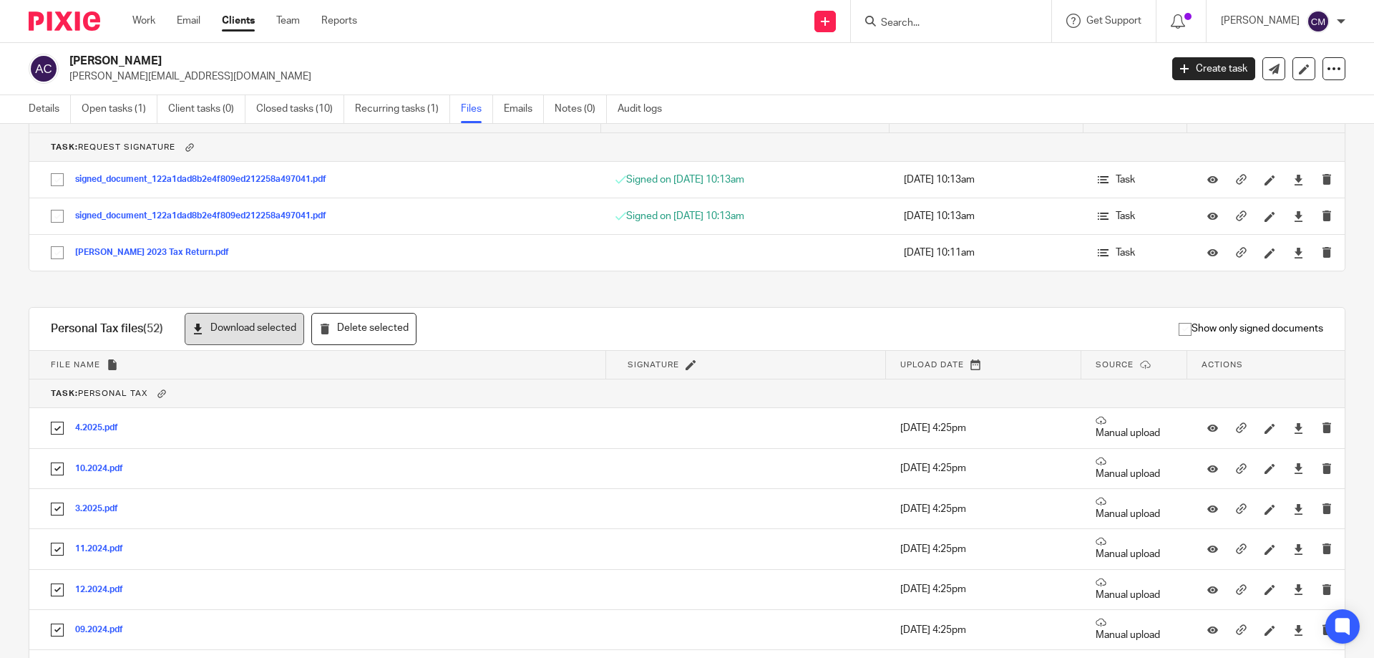
click at [222, 336] on button "Download selected" at bounding box center [244, 329] width 119 height 32
click at [137, 114] on link "Open tasks (1)" at bounding box center [120, 109] width 76 height 28
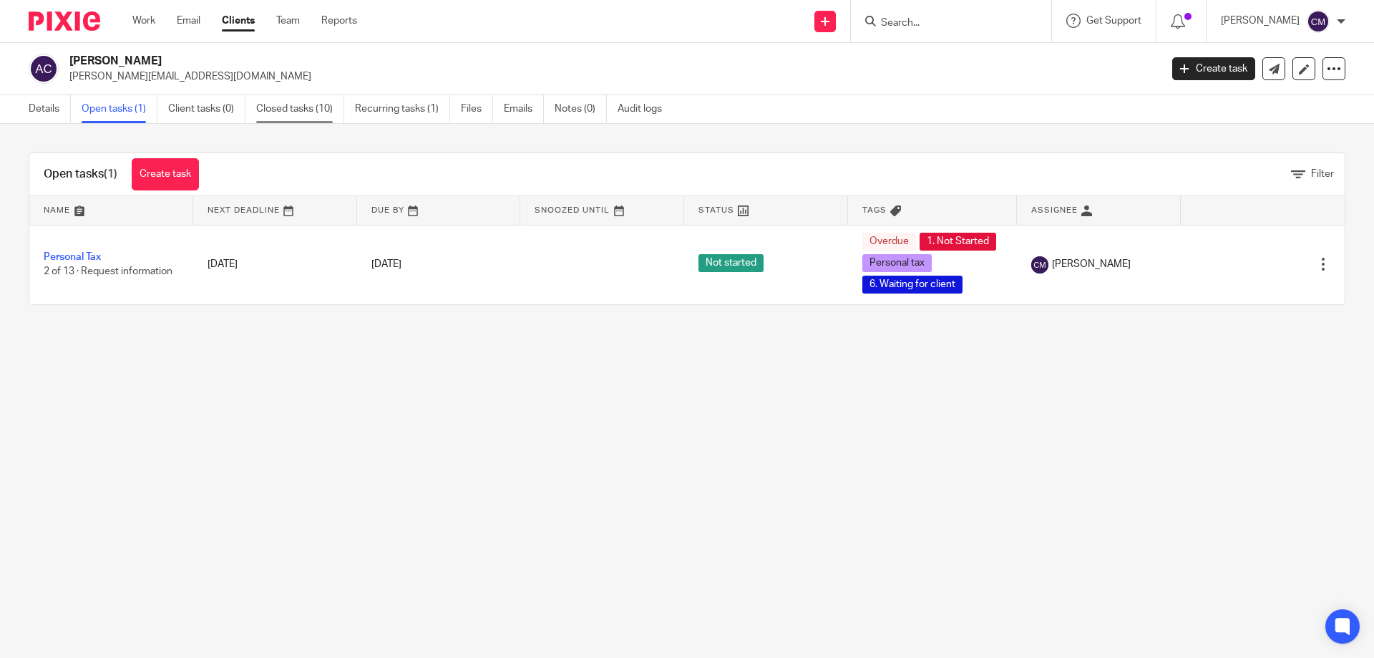
click at [277, 108] on link "Closed tasks (10)" at bounding box center [300, 109] width 88 height 28
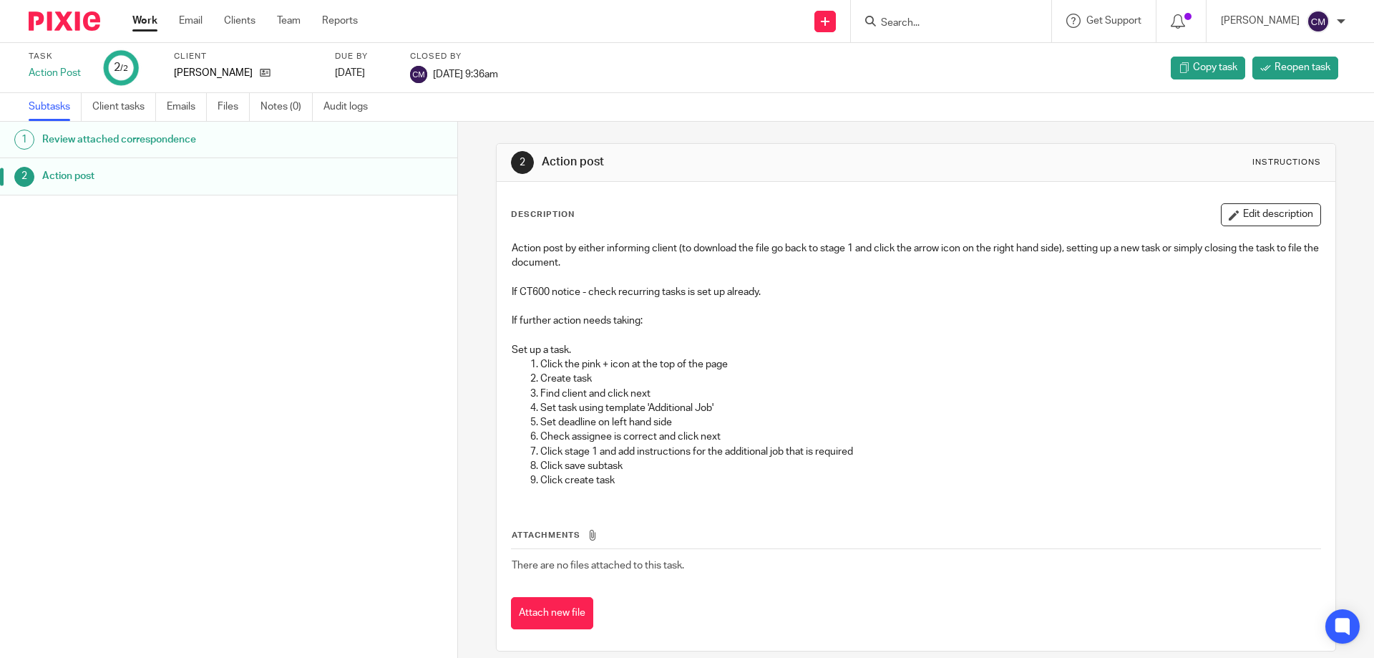
click at [248, 145] on h1 "Review attached correspondence" at bounding box center [176, 139] width 268 height 21
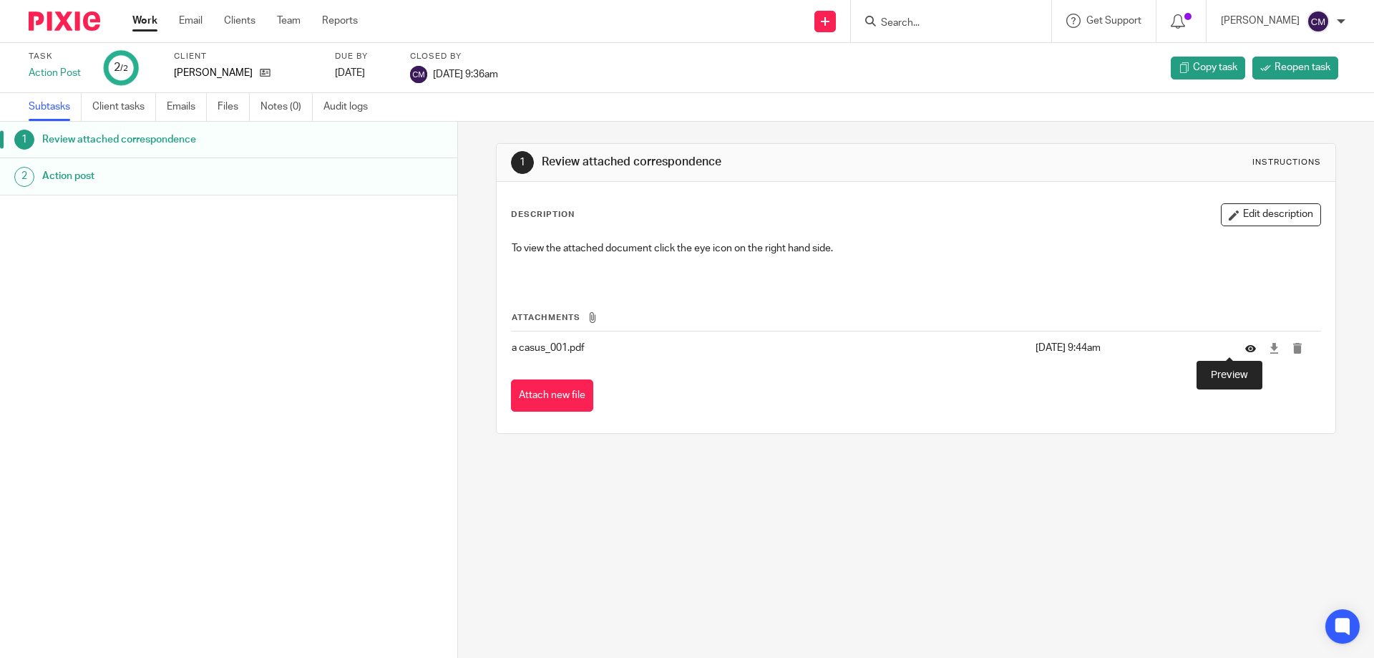
click at [1245, 348] on icon at bounding box center [1250, 348] width 11 height 11
